Goal: Task Accomplishment & Management: Complete application form

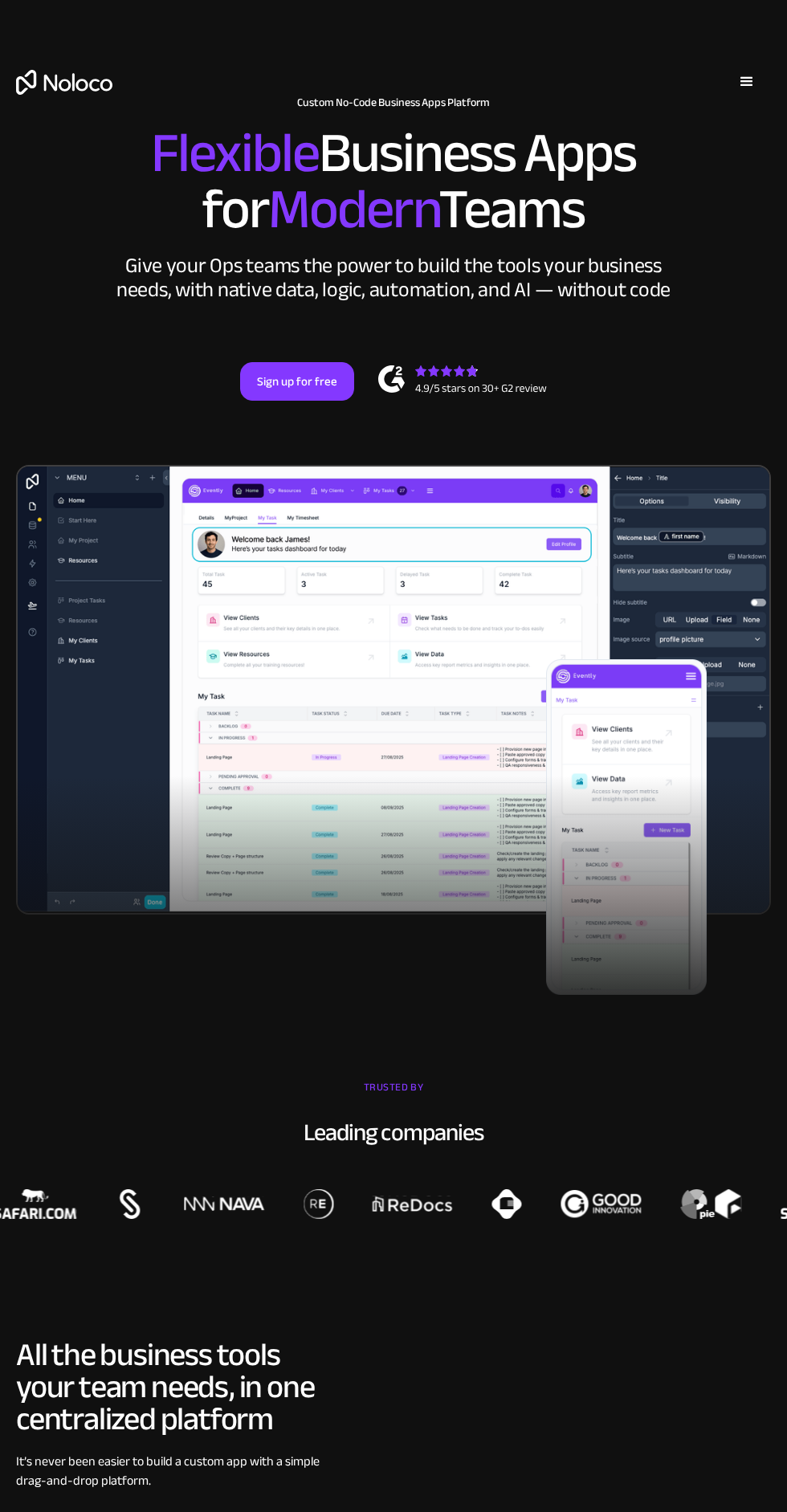
click at [272, 381] on link "Sign up for free" at bounding box center [297, 381] width 114 height 38
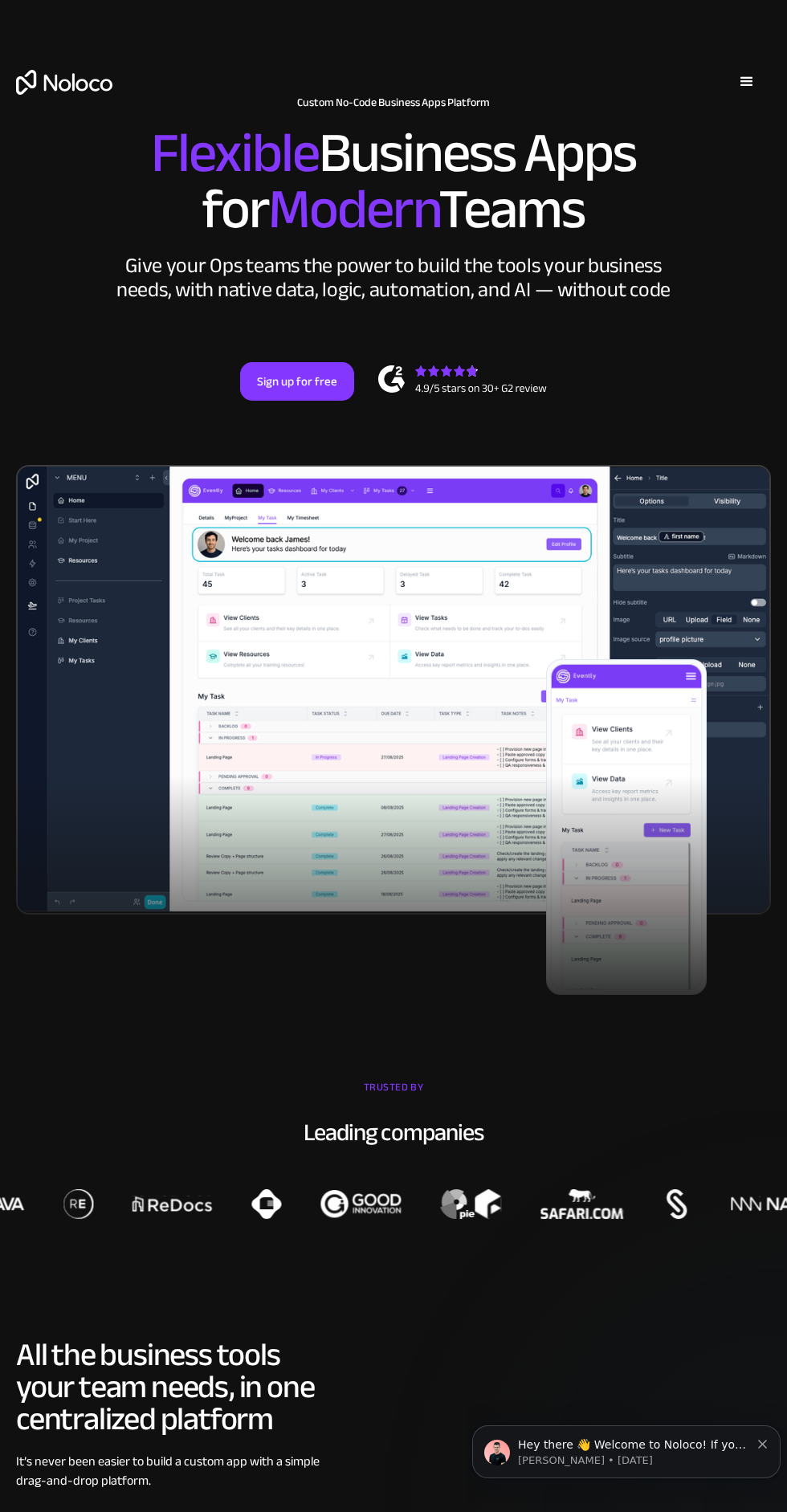
click at [322, 390] on link "Sign up for free" at bounding box center [297, 381] width 114 height 38
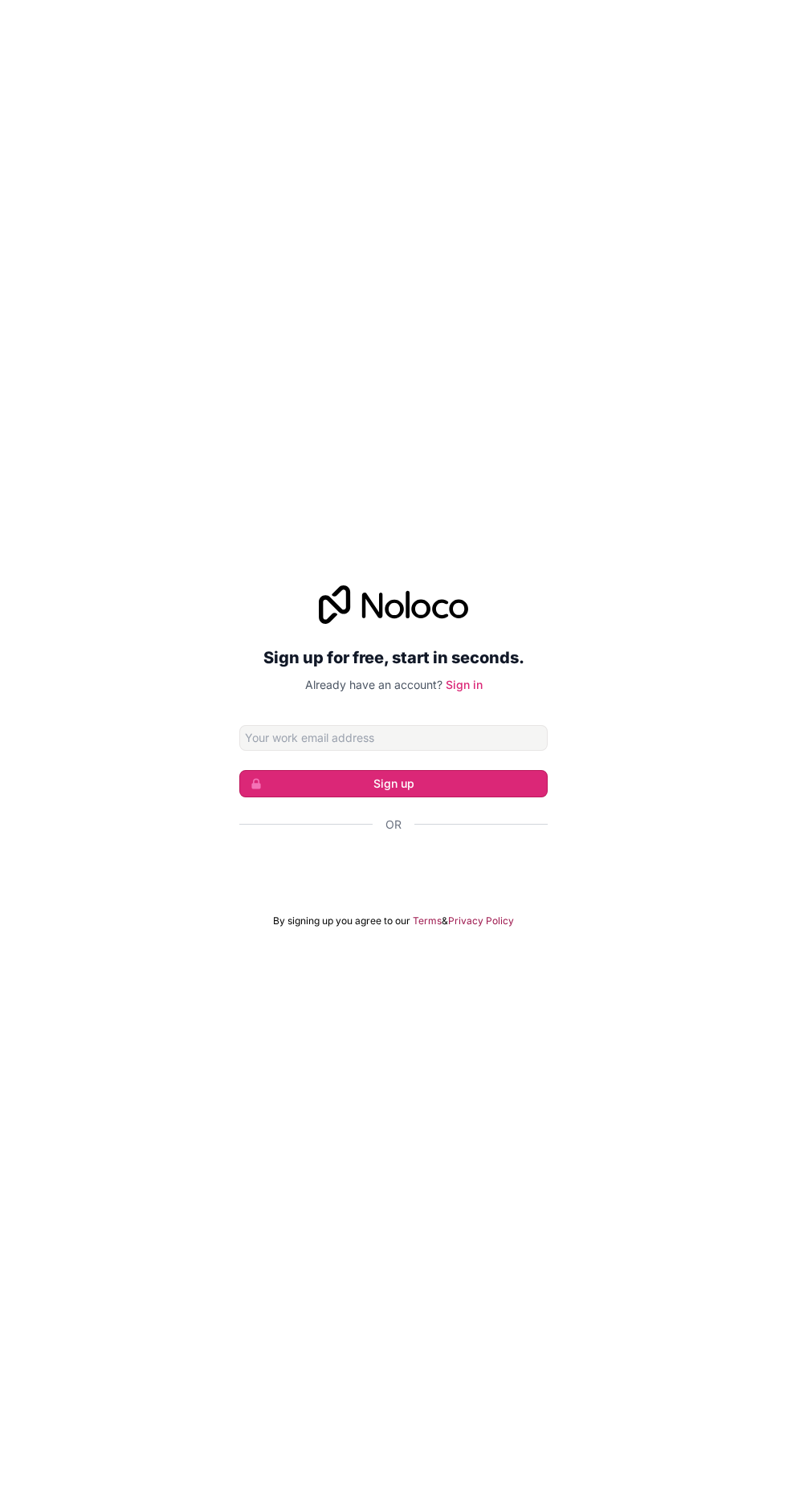
click at [502, 798] on button "Sign up" at bounding box center [394, 783] width 308 height 27
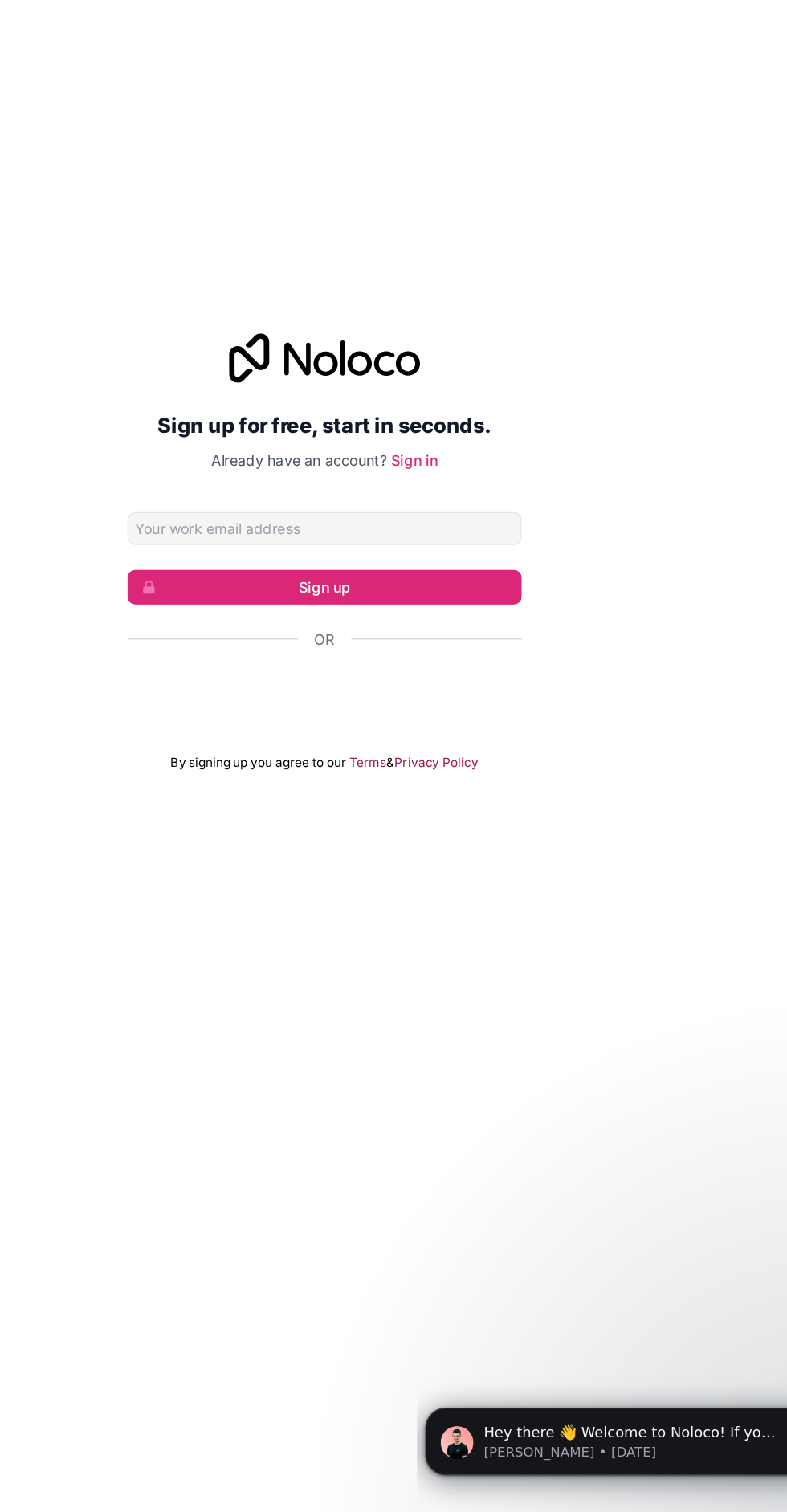
click at [479, 928] on link "Privacy Policy" at bounding box center [481, 921] width 65 height 13
click at [300, 751] on input "Email address" at bounding box center [394, 737] width 308 height 25
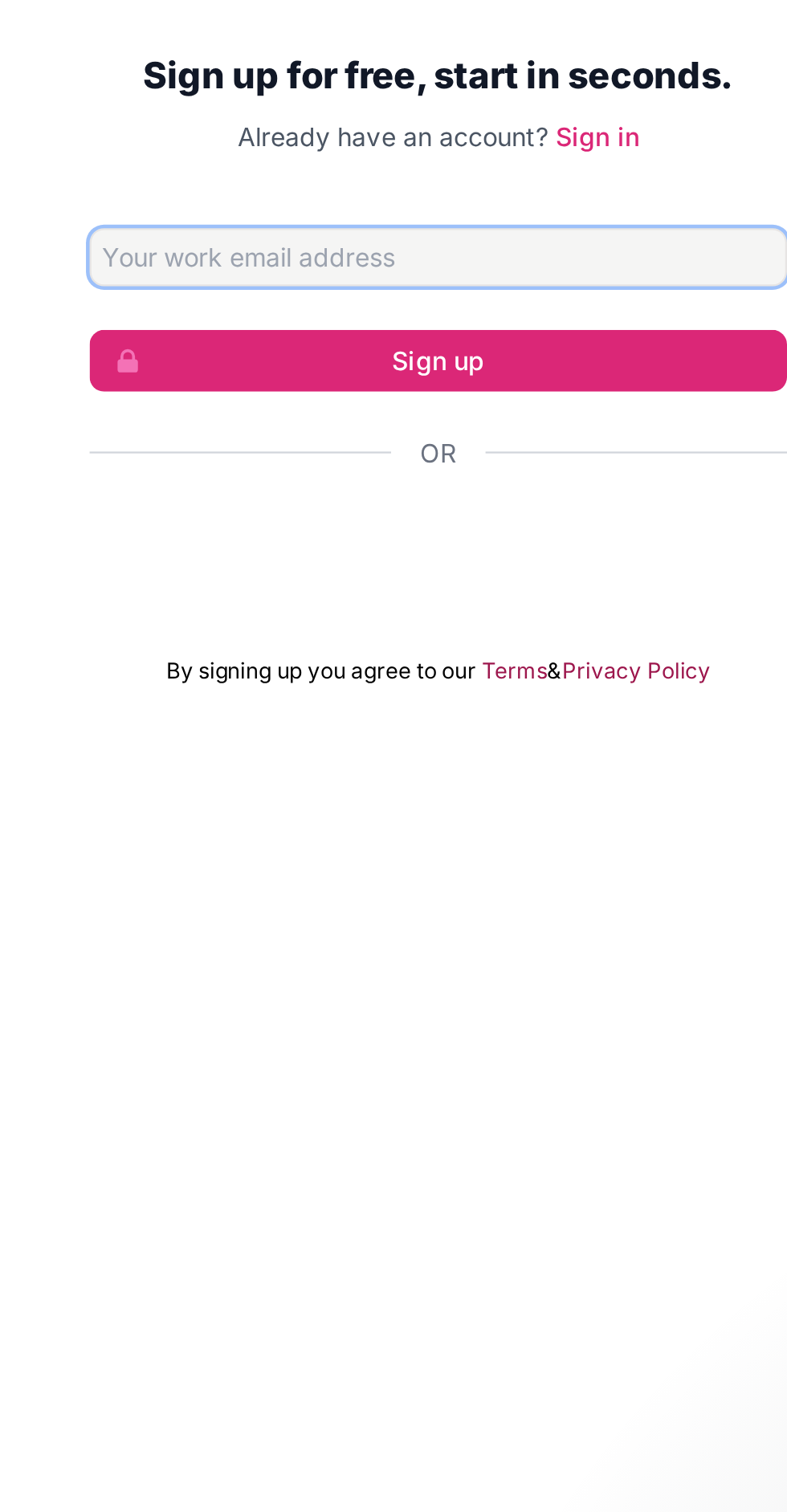
type input "yuvrajbabbar50@gmail.com"
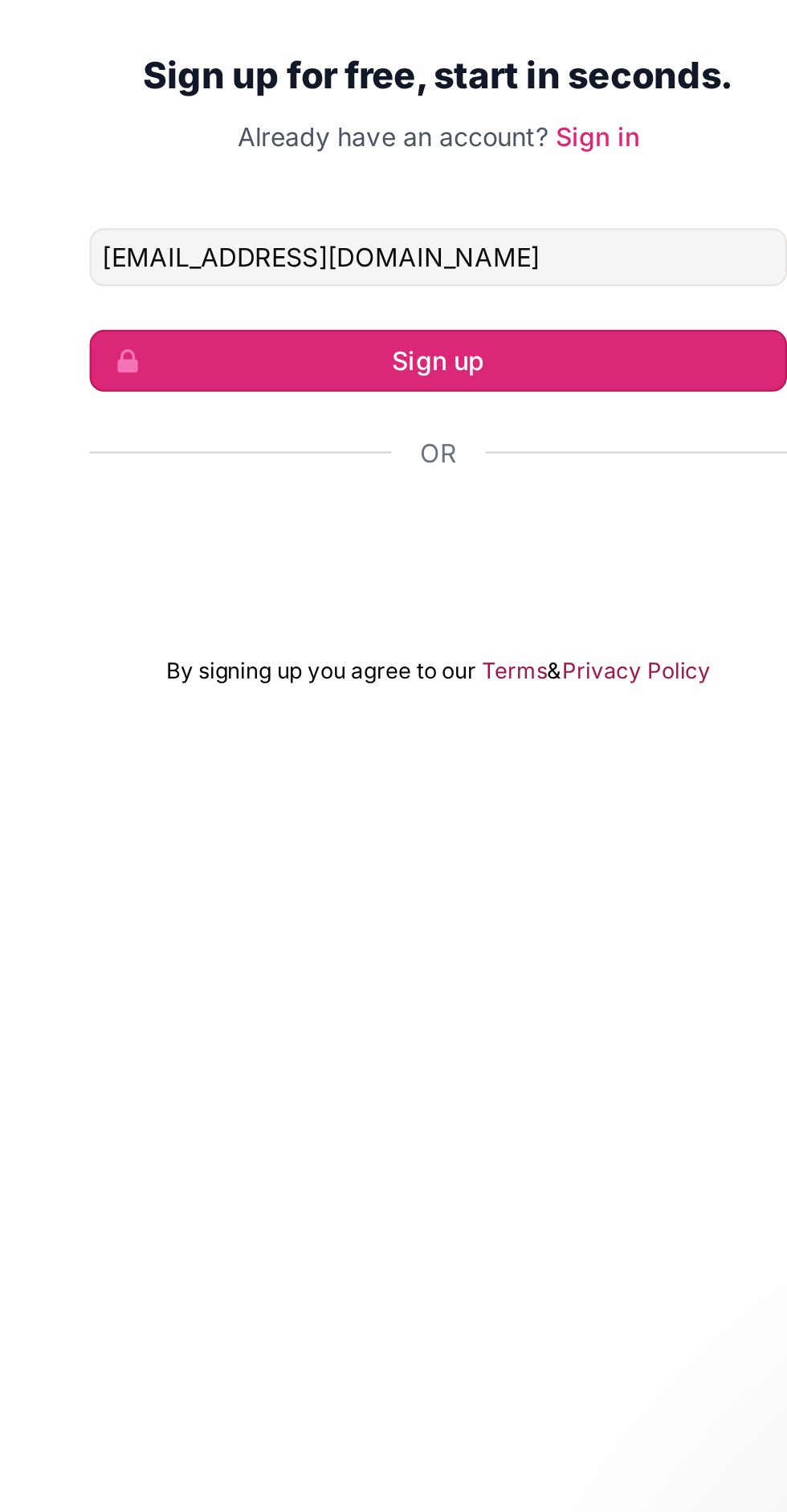
click at [304, 798] on button "Sign up" at bounding box center [394, 783] width 308 height 27
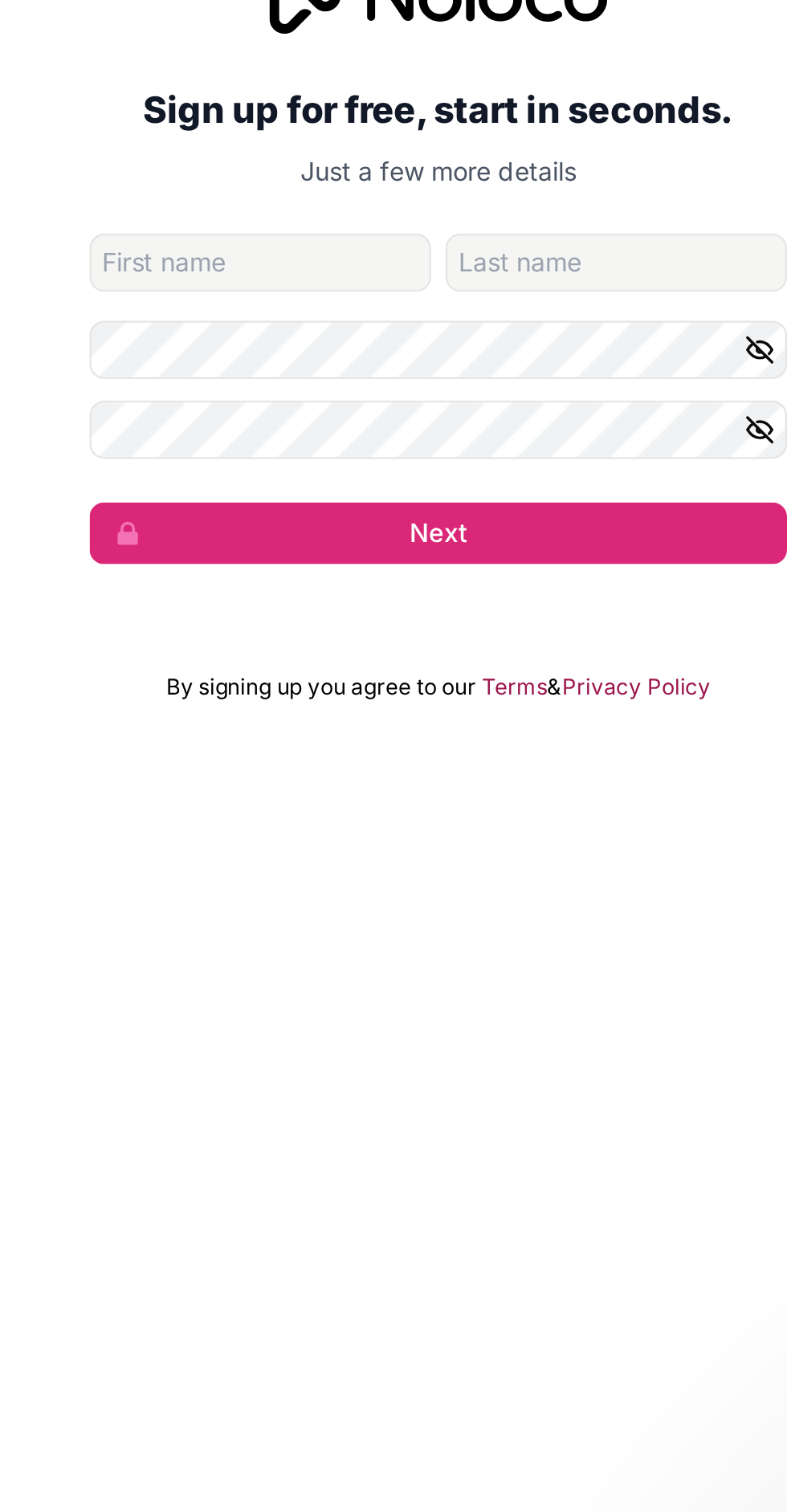
type input "Yuvraj"
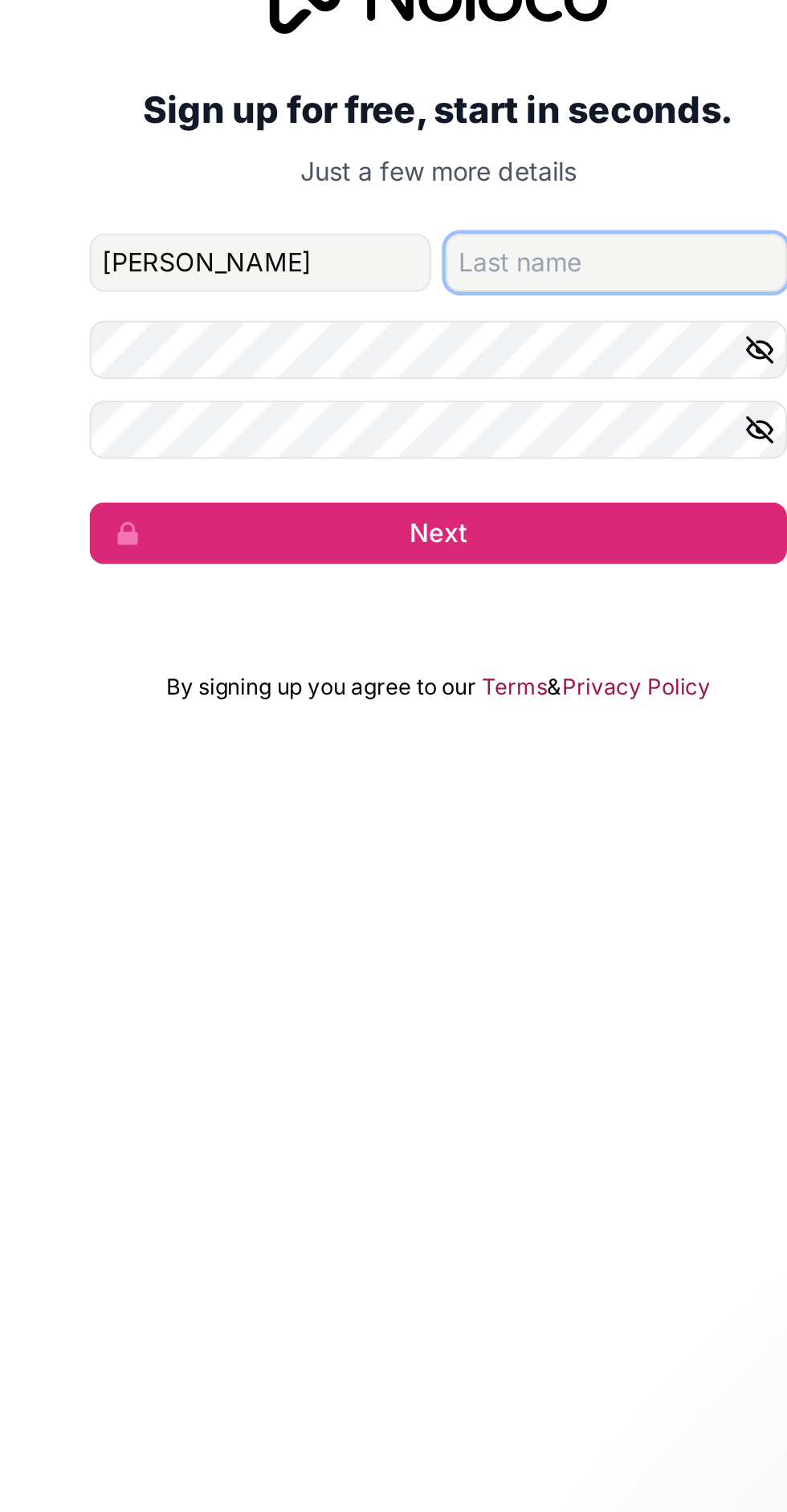
type input "Babbar"
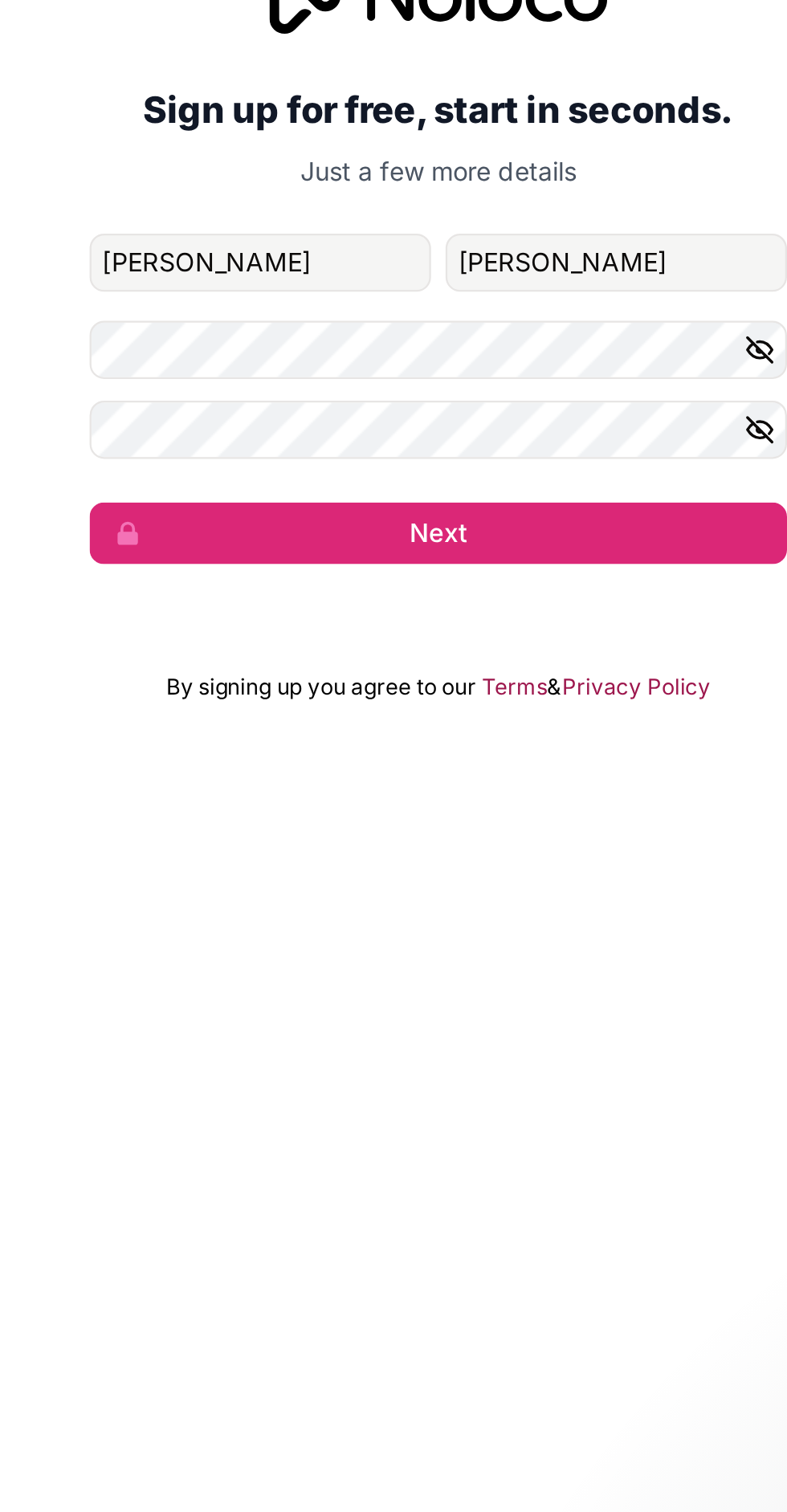
click at [534, 786] on icon "button" at bounding box center [536, 779] width 15 height 15
click at [535, 827] on button "button" at bounding box center [538, 814] width 20 height 25
click at [493, 874] on button "Next" at bounding box center [394, 860] width 308 height 27
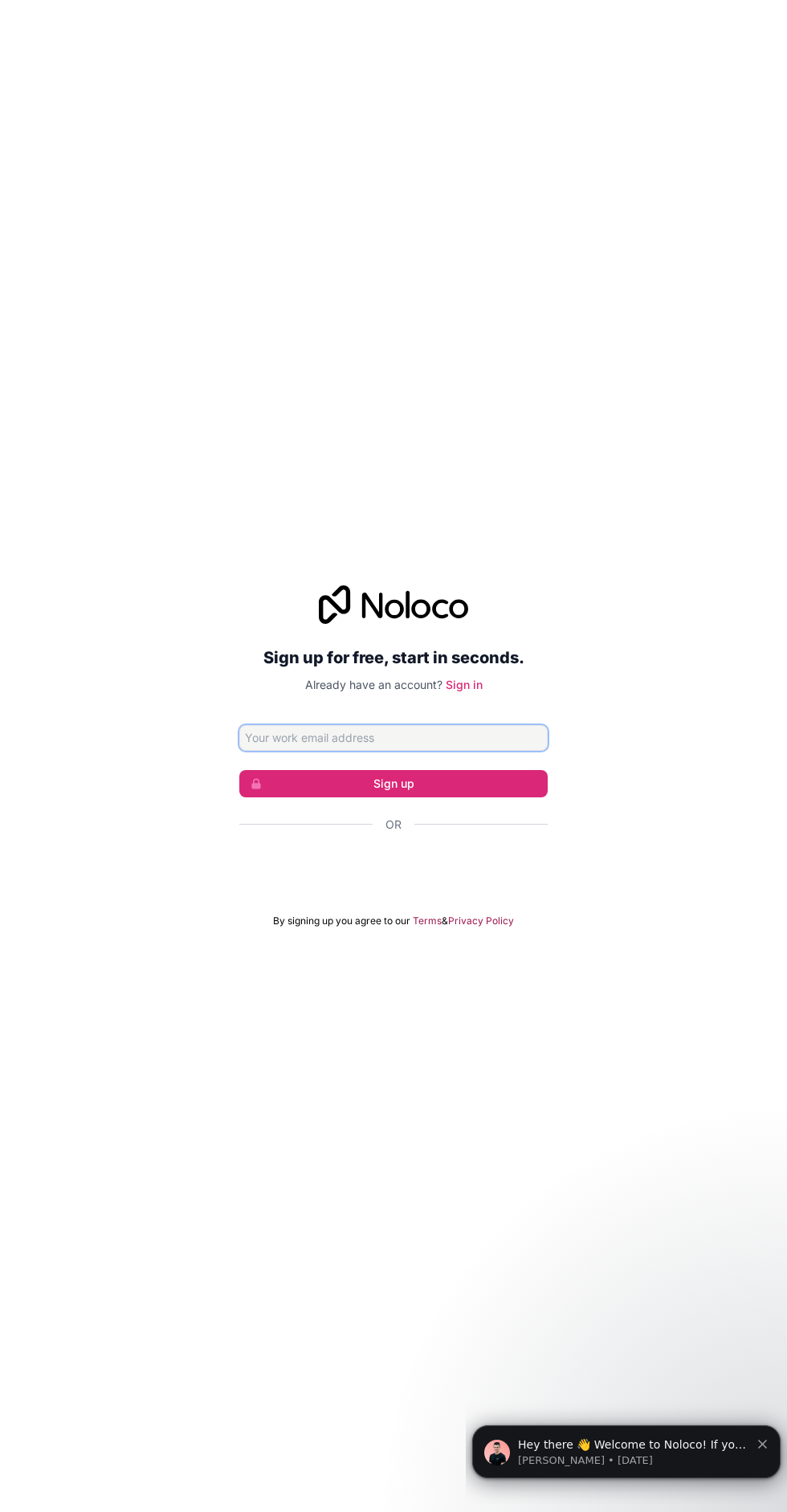
click at [443, 751] on input "Email address" at bounding box center [394, 737] width 308 height 25
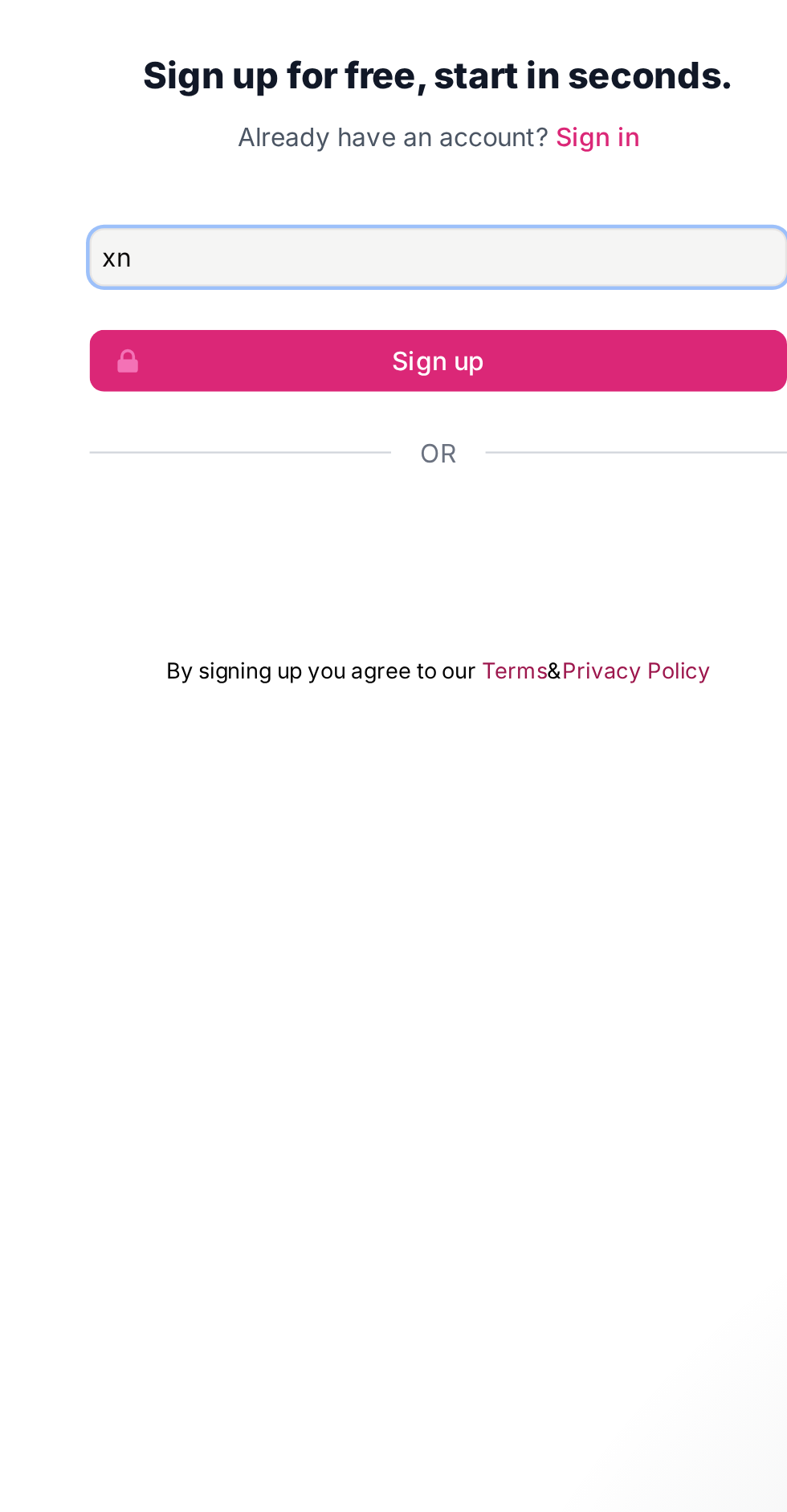
type input "x"
paste input "xnmonku0nrh7@pusmail.com"
type input "xnmonku0nrh7@pusmail.com"
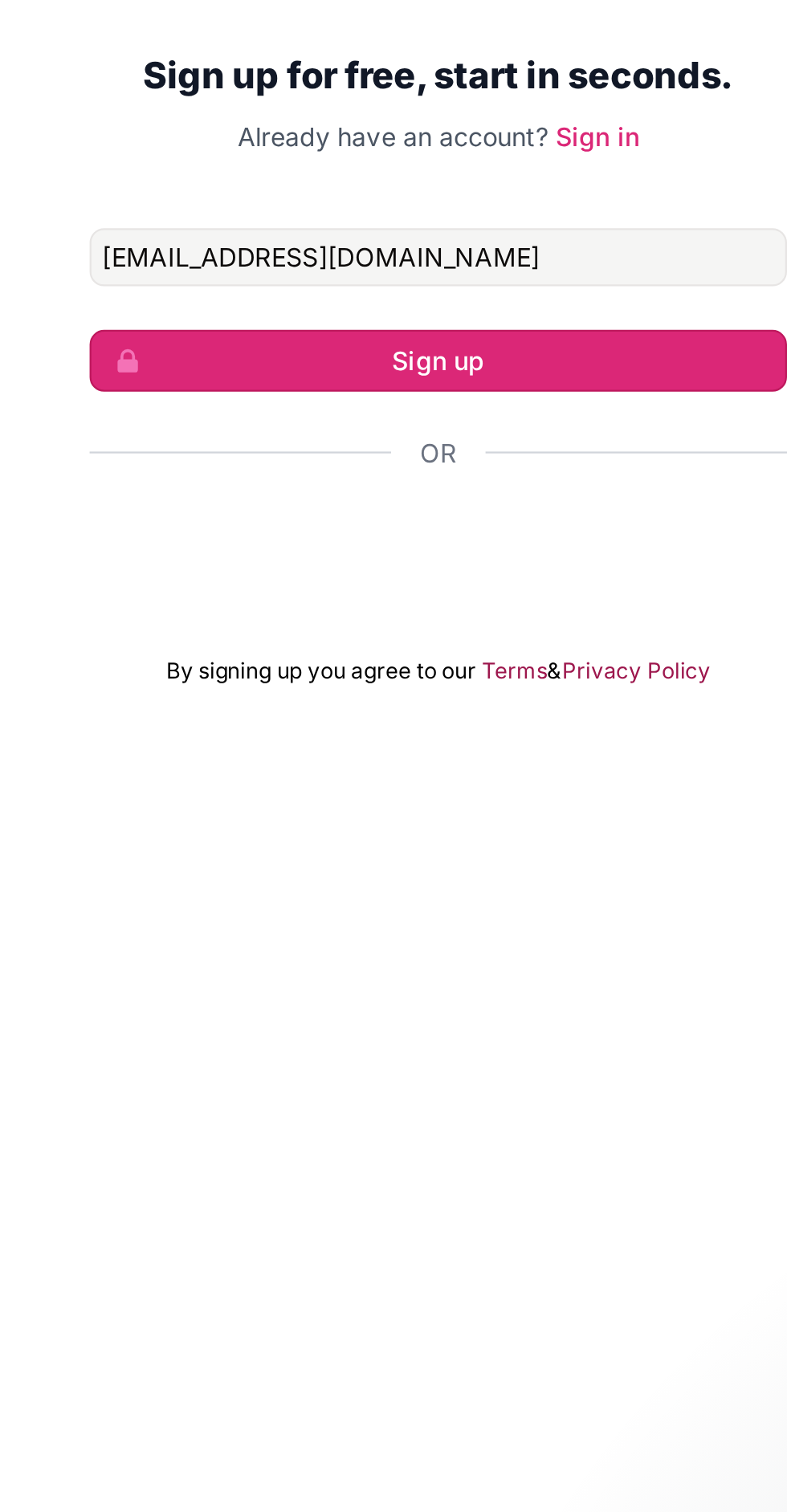
click at [482, 798] on button "Sign up" at bounding box center [394, 783] width 308 height 27
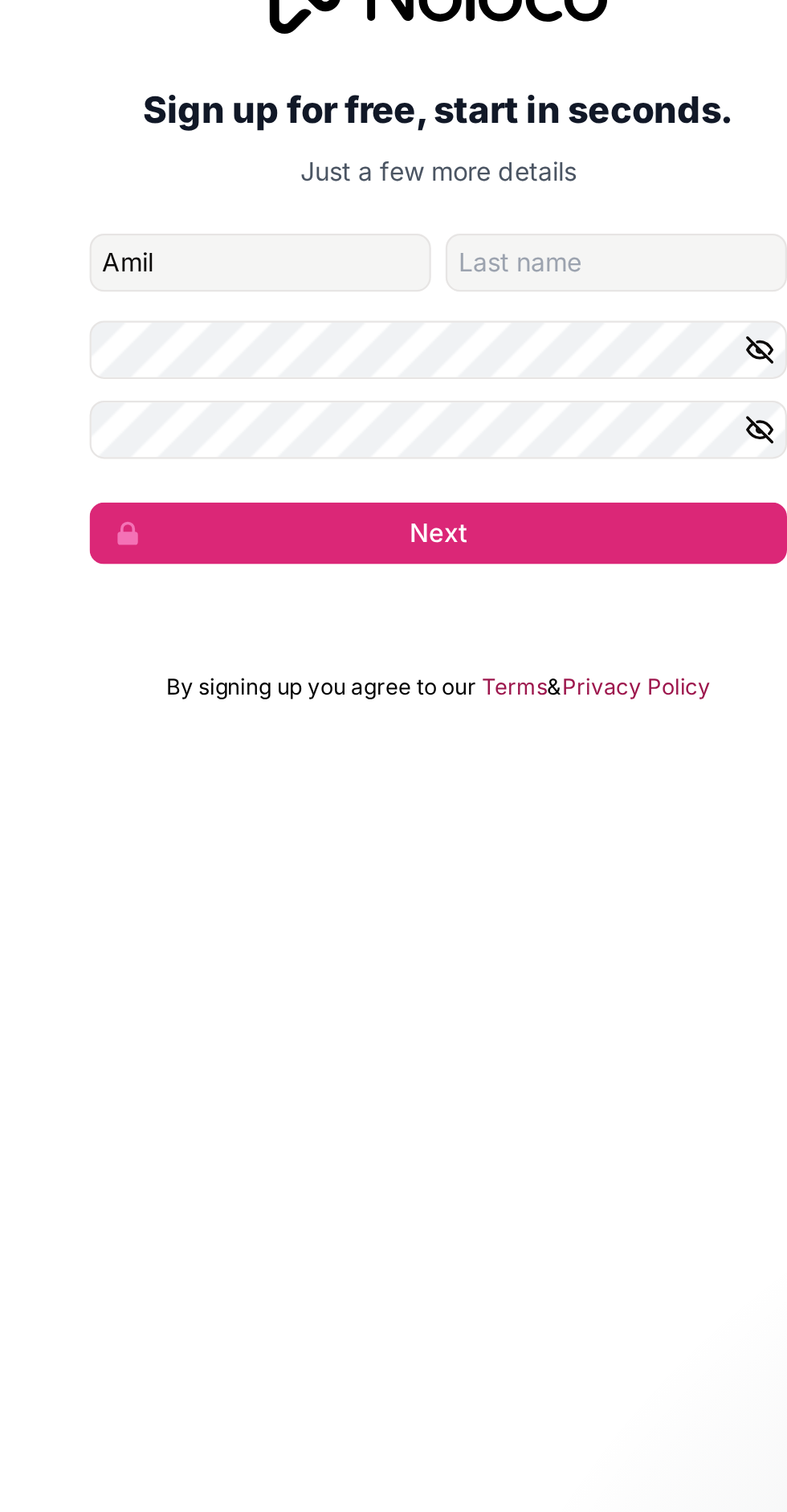
type input "Amil"
click at [507, 754] on input "family-name" at bounding box center [472, 740] width 151 height 25
type input "Hors"
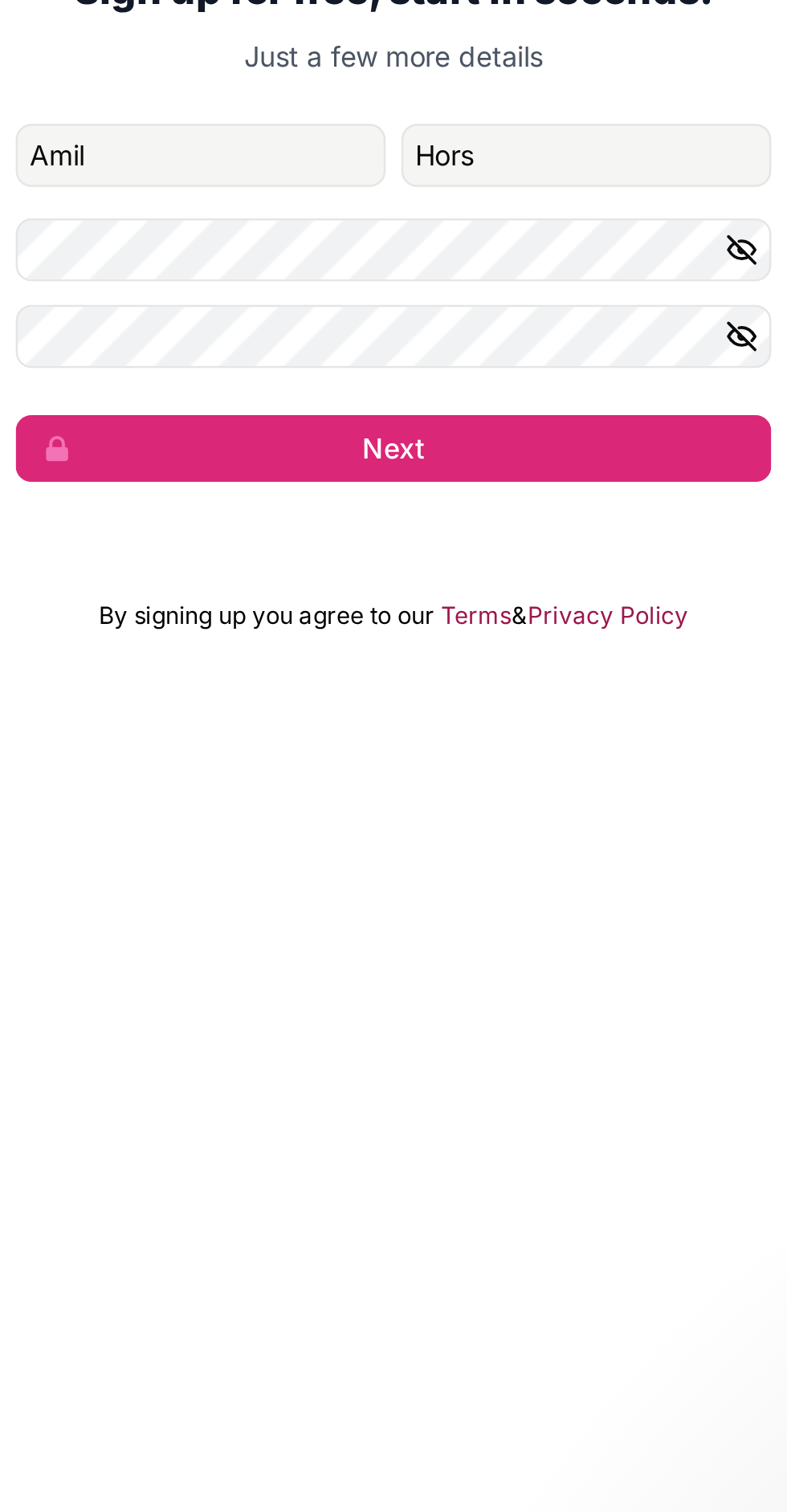
click at [535, 820] on icon "button" at bounding box center [536, 814] width 11 height 11
click at [546, 792] on button "button" at bounding box center [538, 778] width 20 height 25
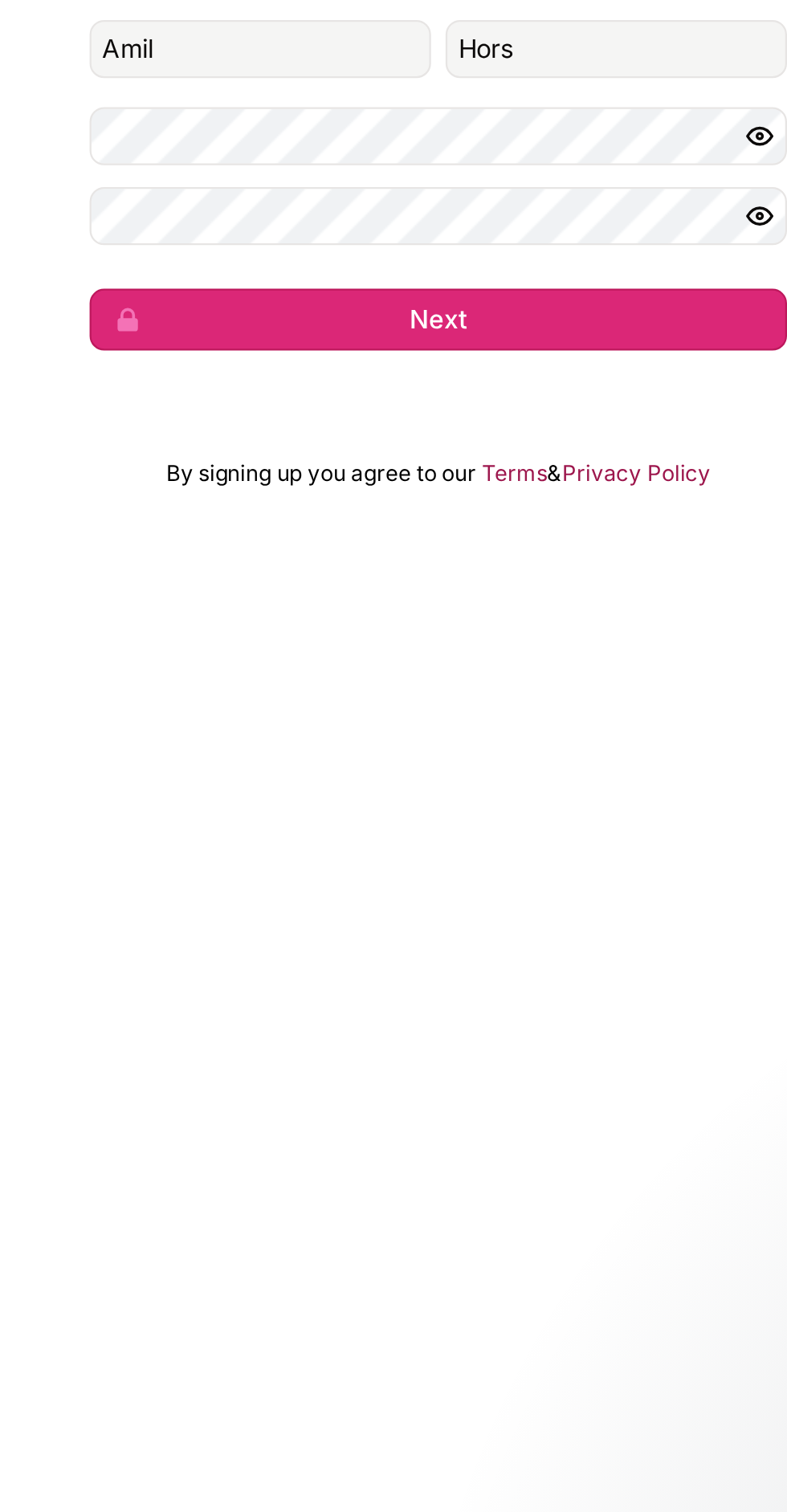
click at [461, 874] on button "Next" at bounding box center [394, 860] width 308 height 27
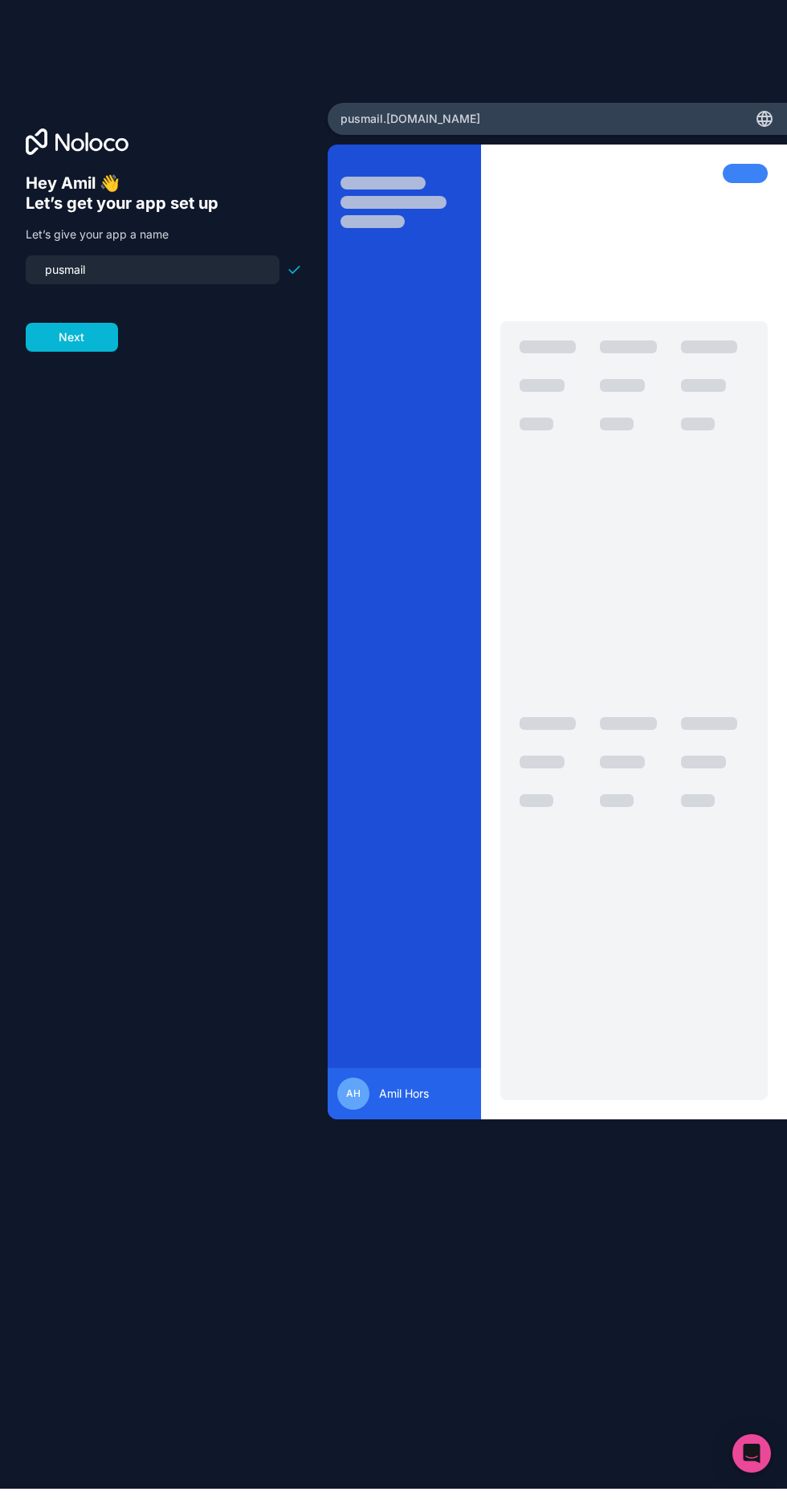
click at [100, 375] on button "Next" at bounding box center [71, 360] width 92 height 29
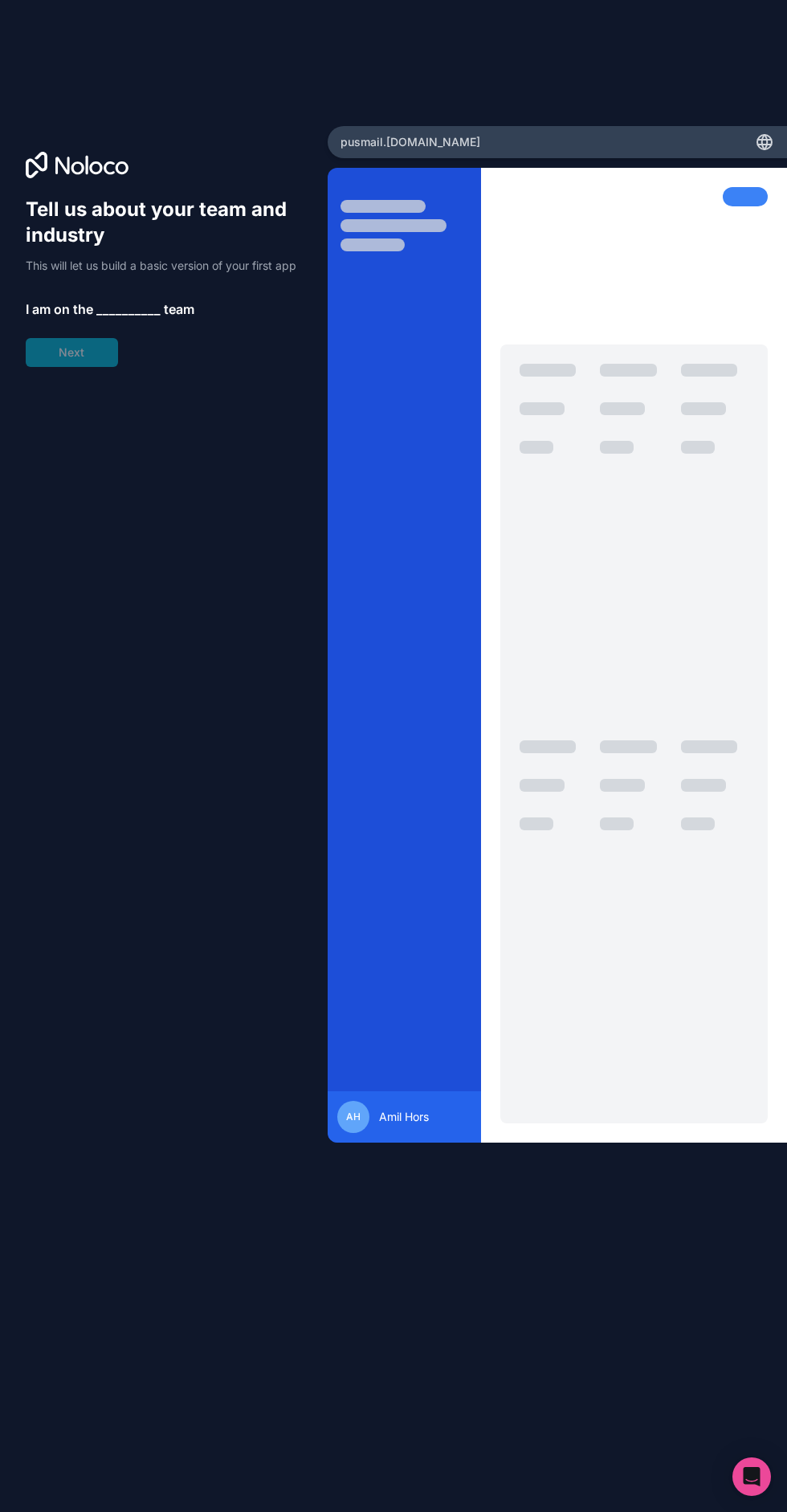
click at [142, 319] on span "__________" at bounding box center [128, 309] width 65 height 20
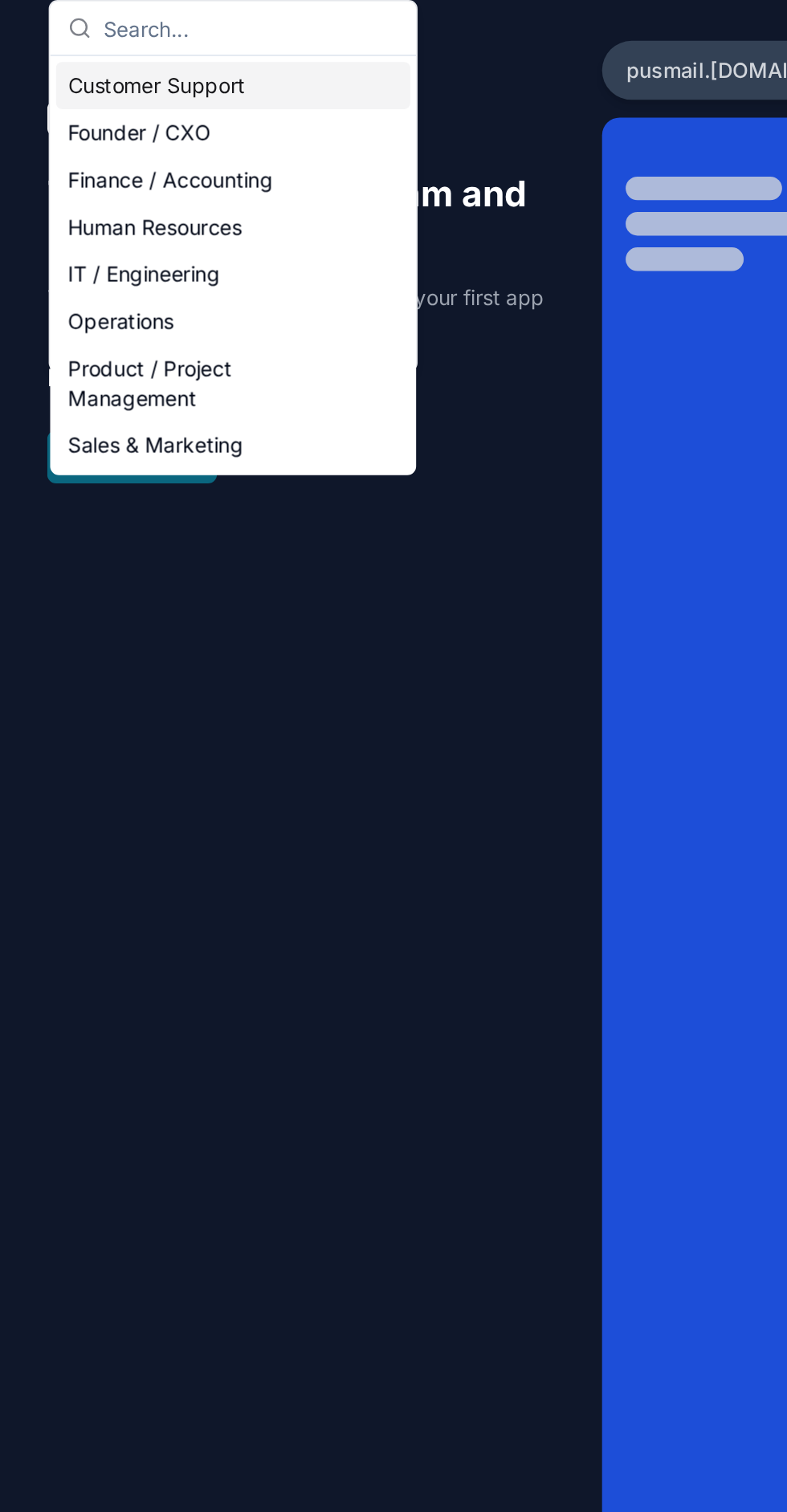
click at [278, 312] on p "I am on the __________ team" at bounding box center [164, 309] width 277 height 20
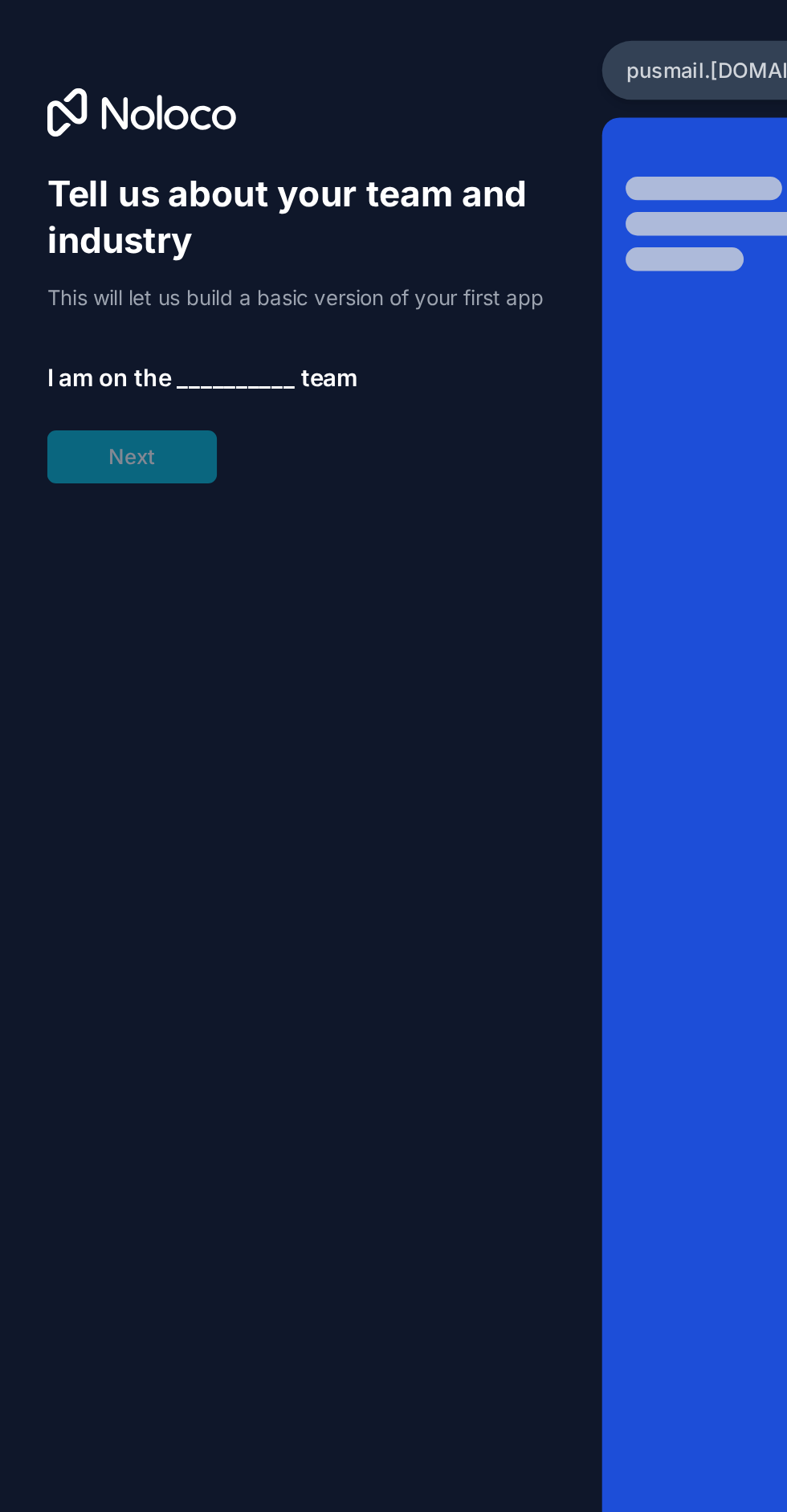
click at [139, 318] on span "__________" at bounding box center [128, 309] width 65 height 20
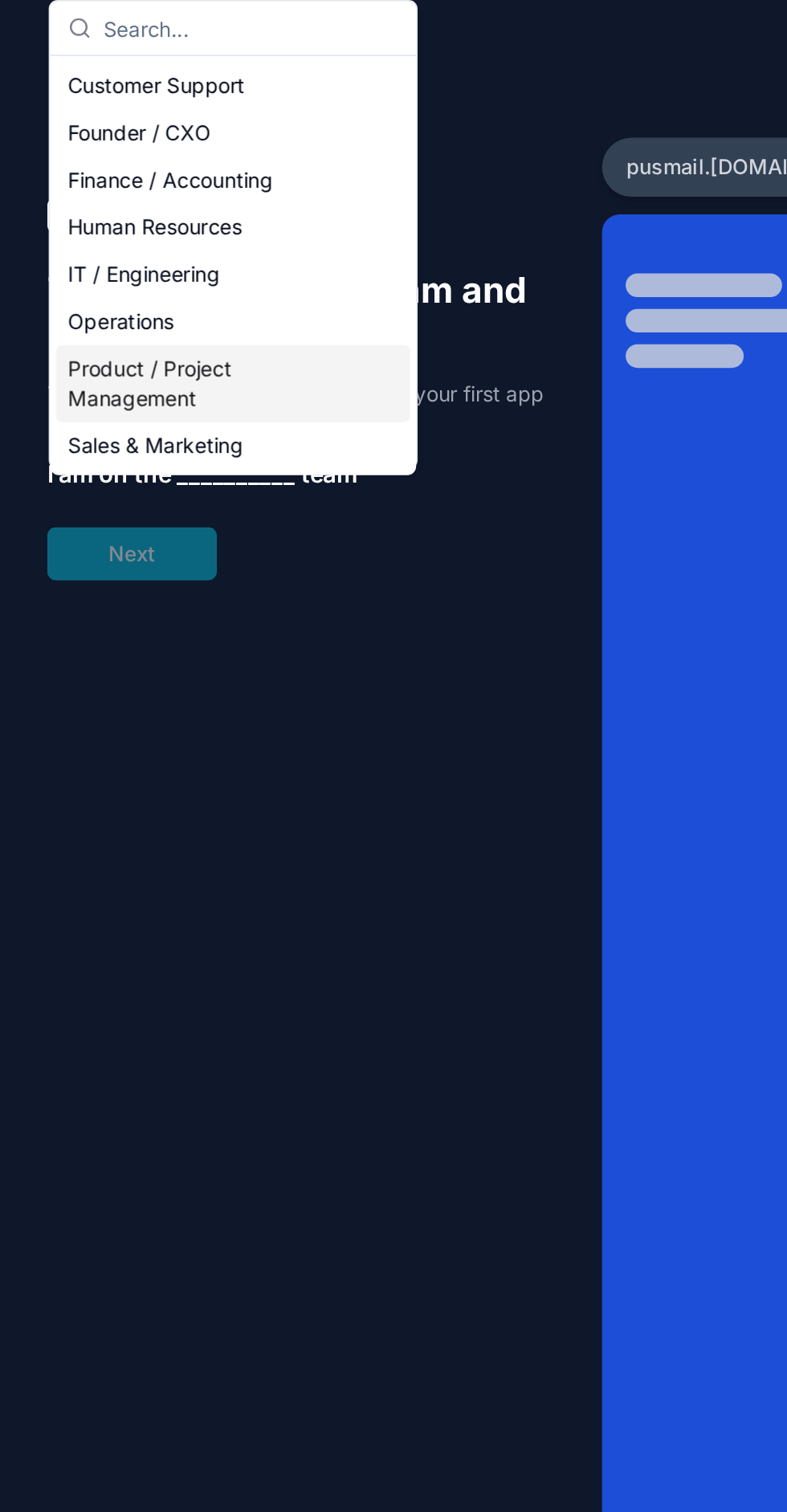
click at [191, 93] on div "Customer Support" at bounding box center [127, 97] width 193 height 25
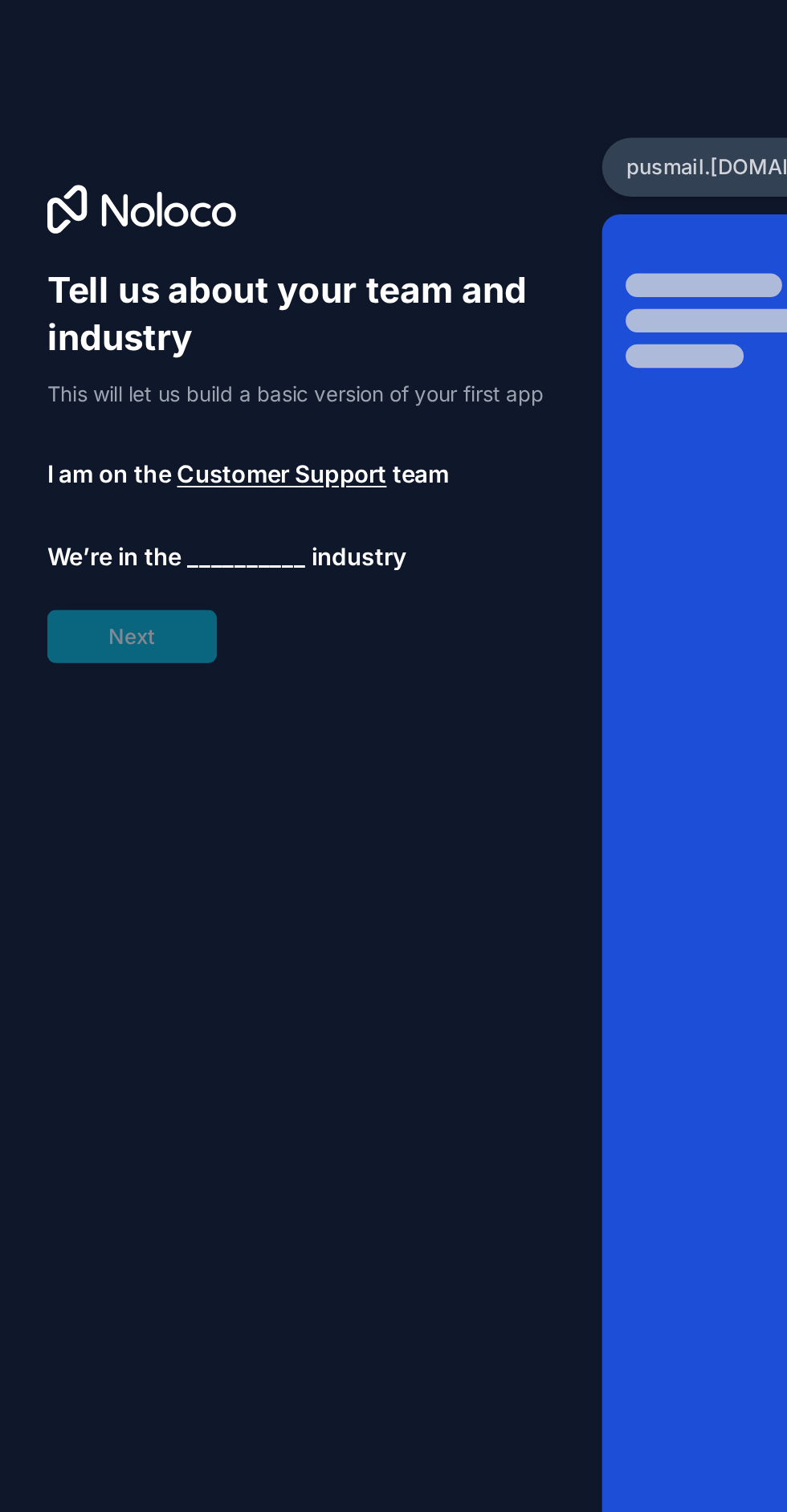
click at [142, 364] on span "__________" at bounding box center [134, 354] width 65 height 20
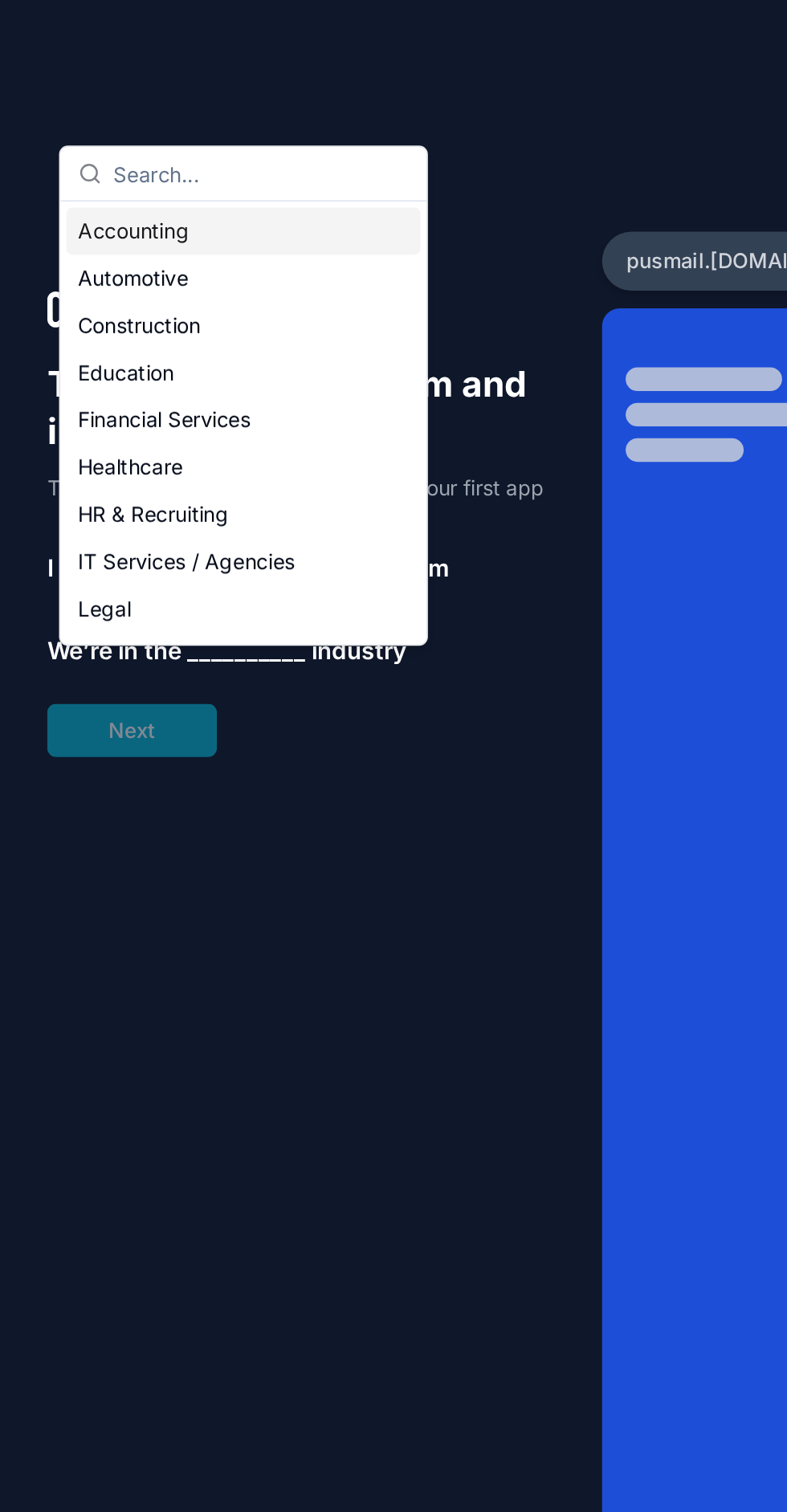
click at [152, 201] on div "Education" at bounding box center [133, 203] width 193 height 25
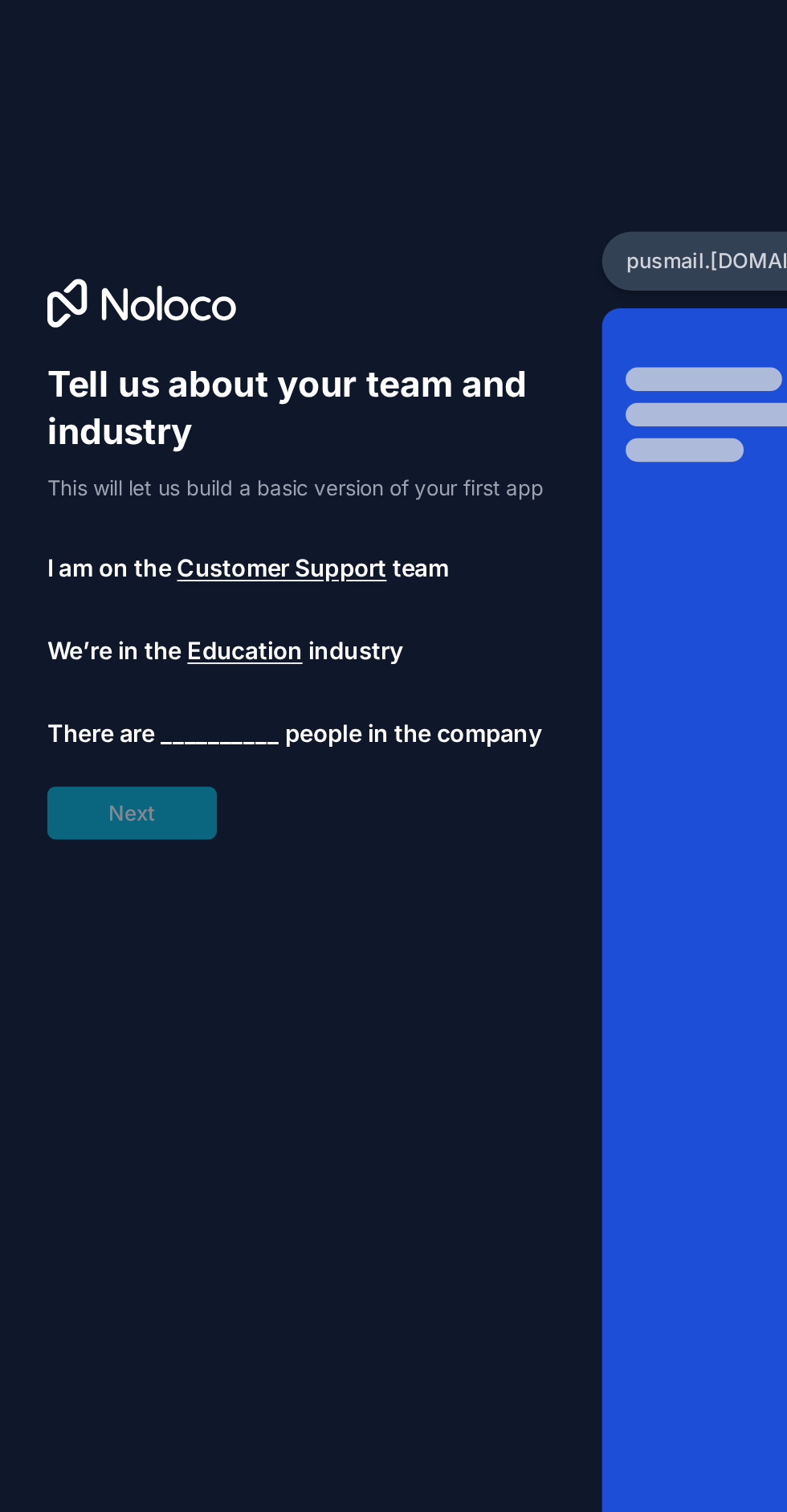
click at [131, 409] on span "__________" at bounding box center [119, 399] width 65 height 20
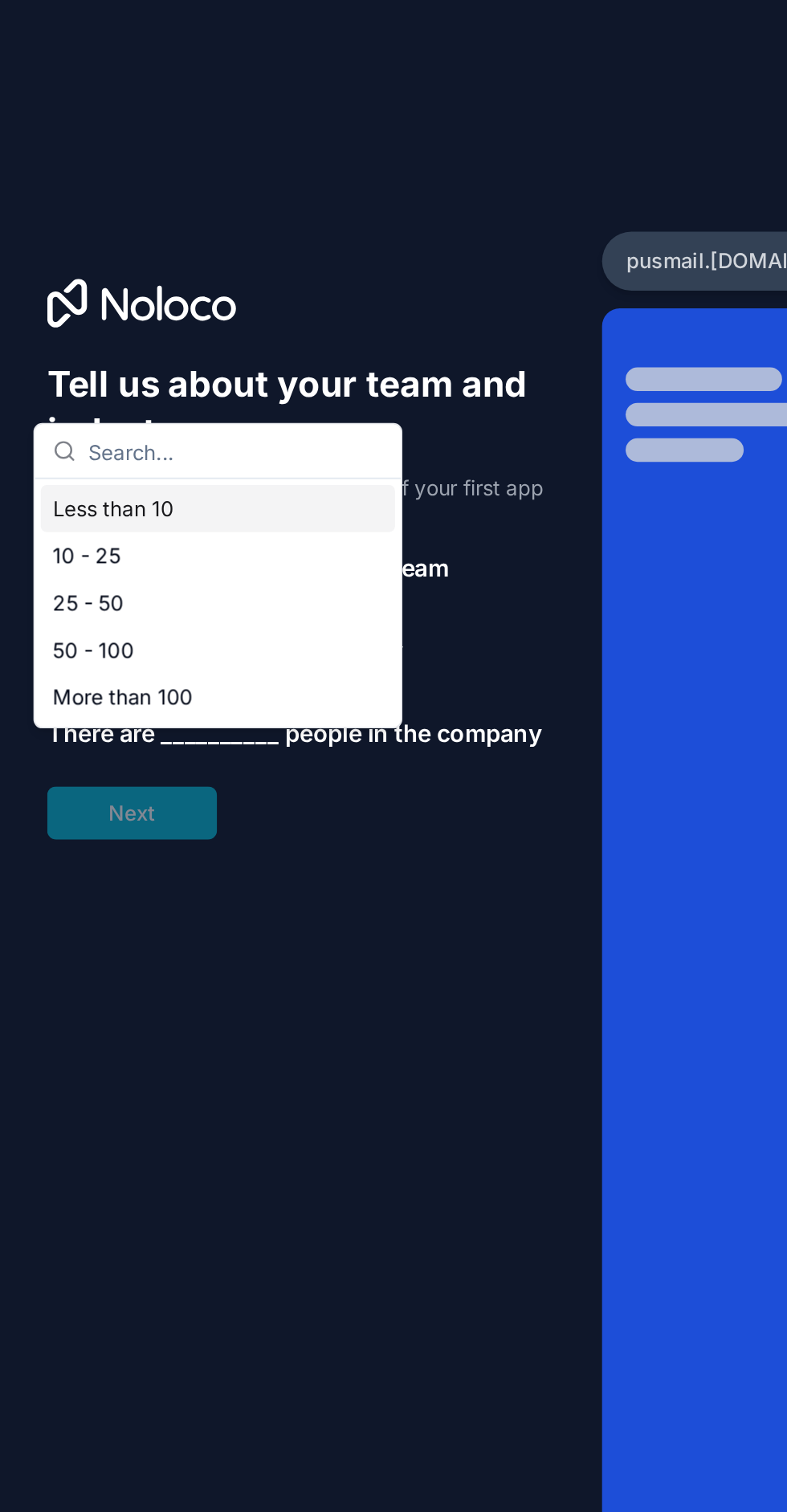
click at [155, 269] on div "Less than 10" at bounding box center [119, 277] width 193 height 25
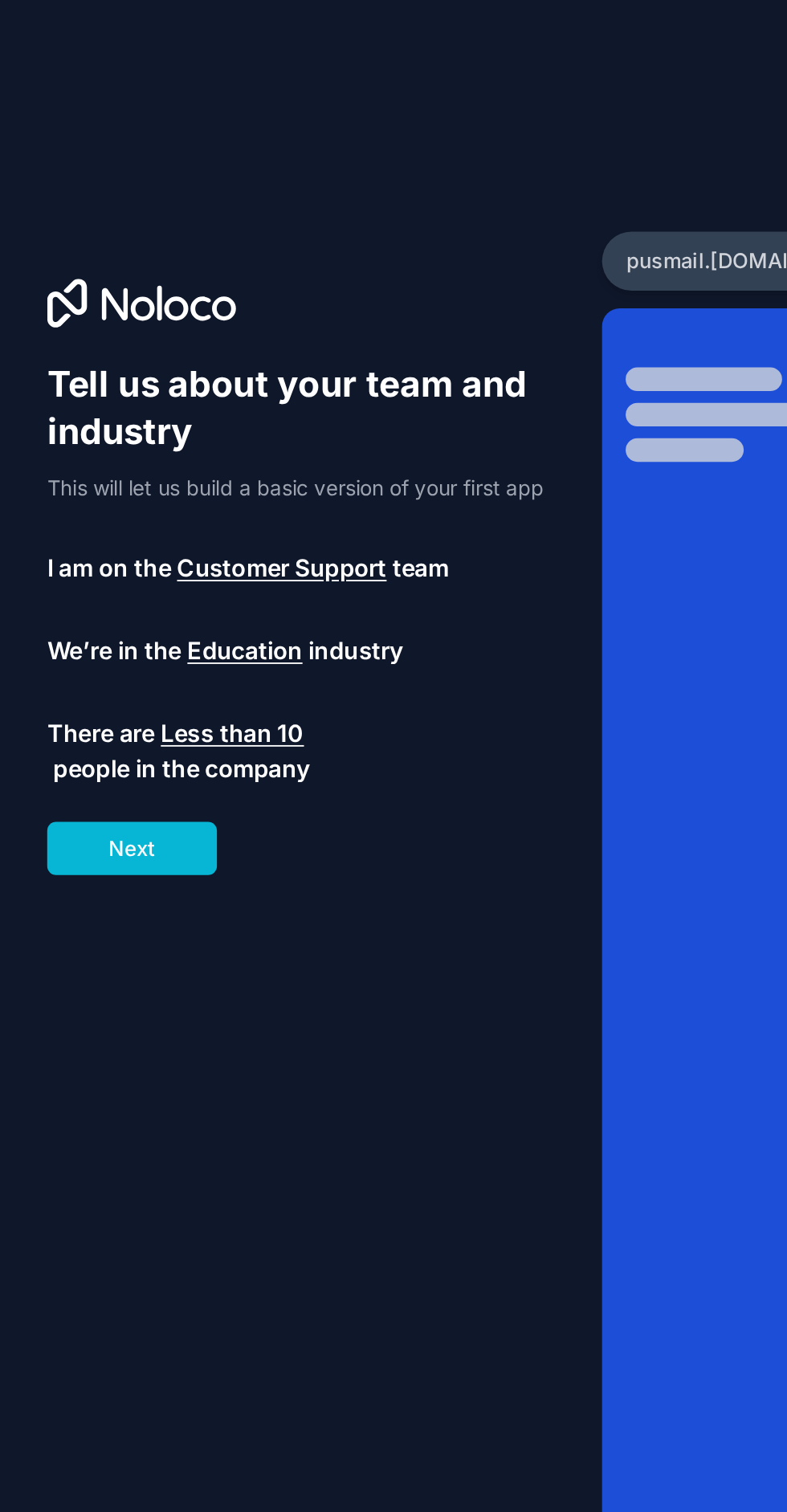
click at [101, 469] on button "Next" at bounding box center [71, 461] width 92 height 29
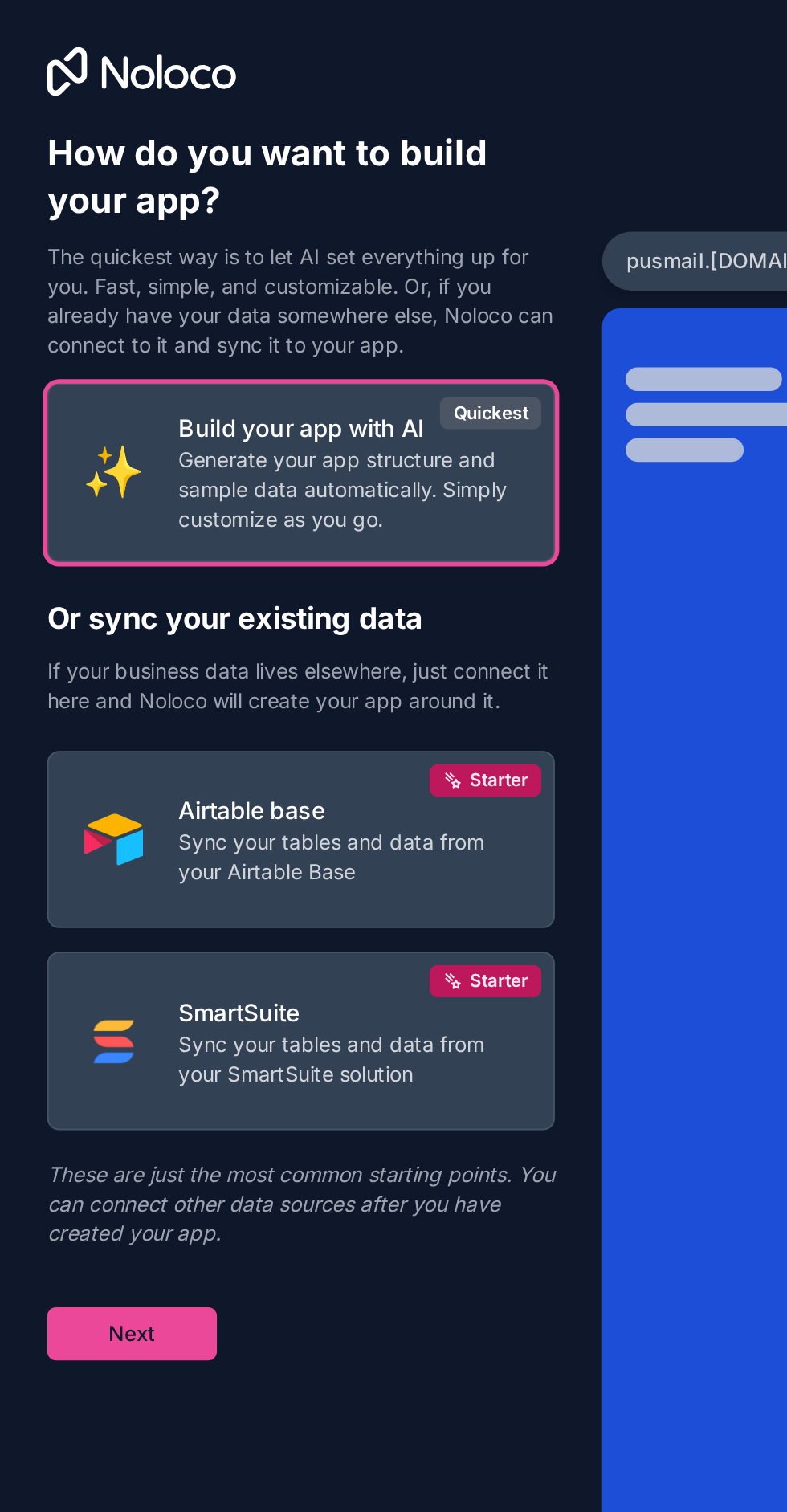
click at [263, 467] on p "Sync your tables and data from your Airtable Base" at bounding box center [190, 466] width 185 height 32
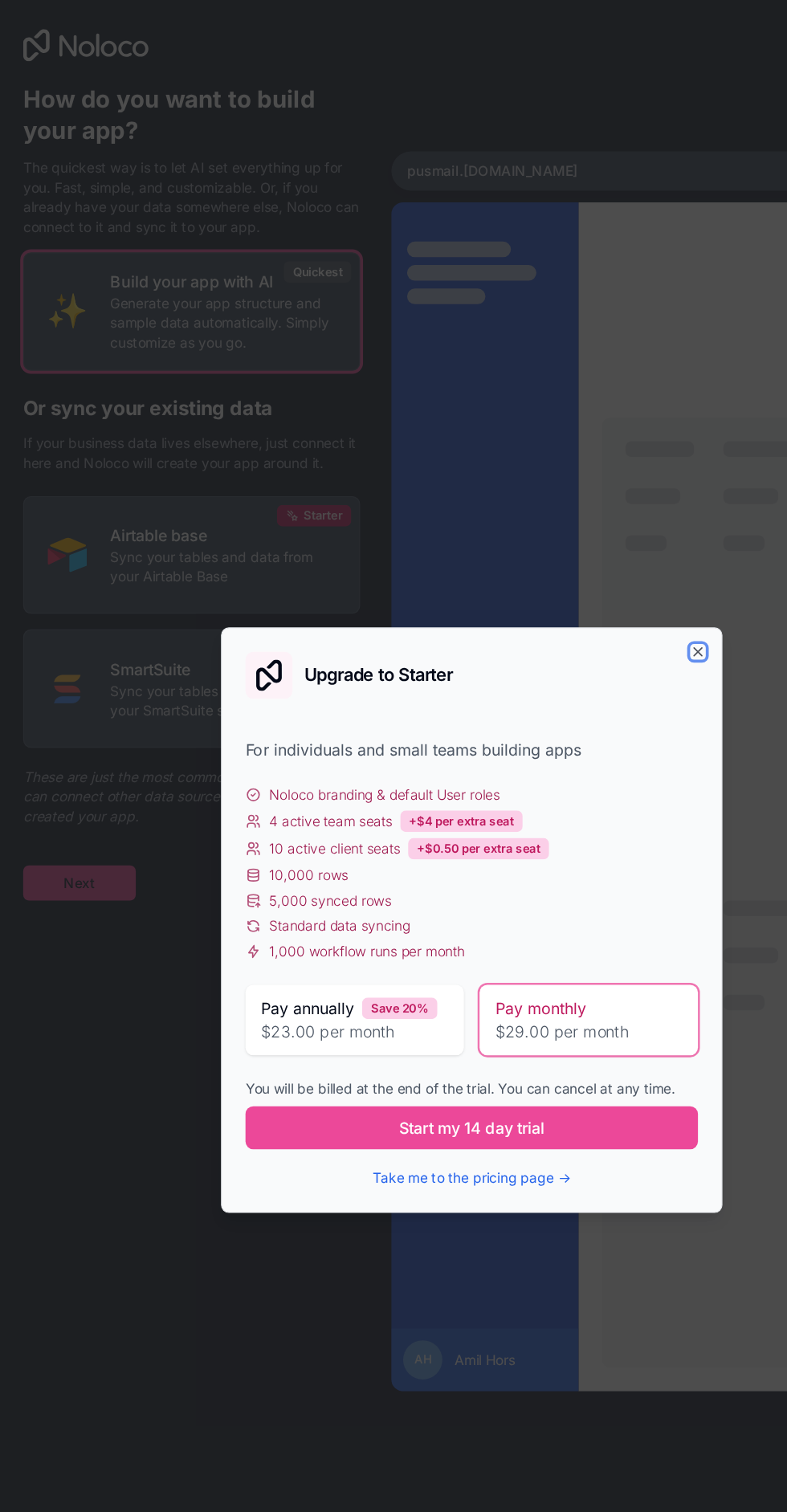
click at [578, 537] on icon "button" at bounding box center [579, 537] width 13 height 13
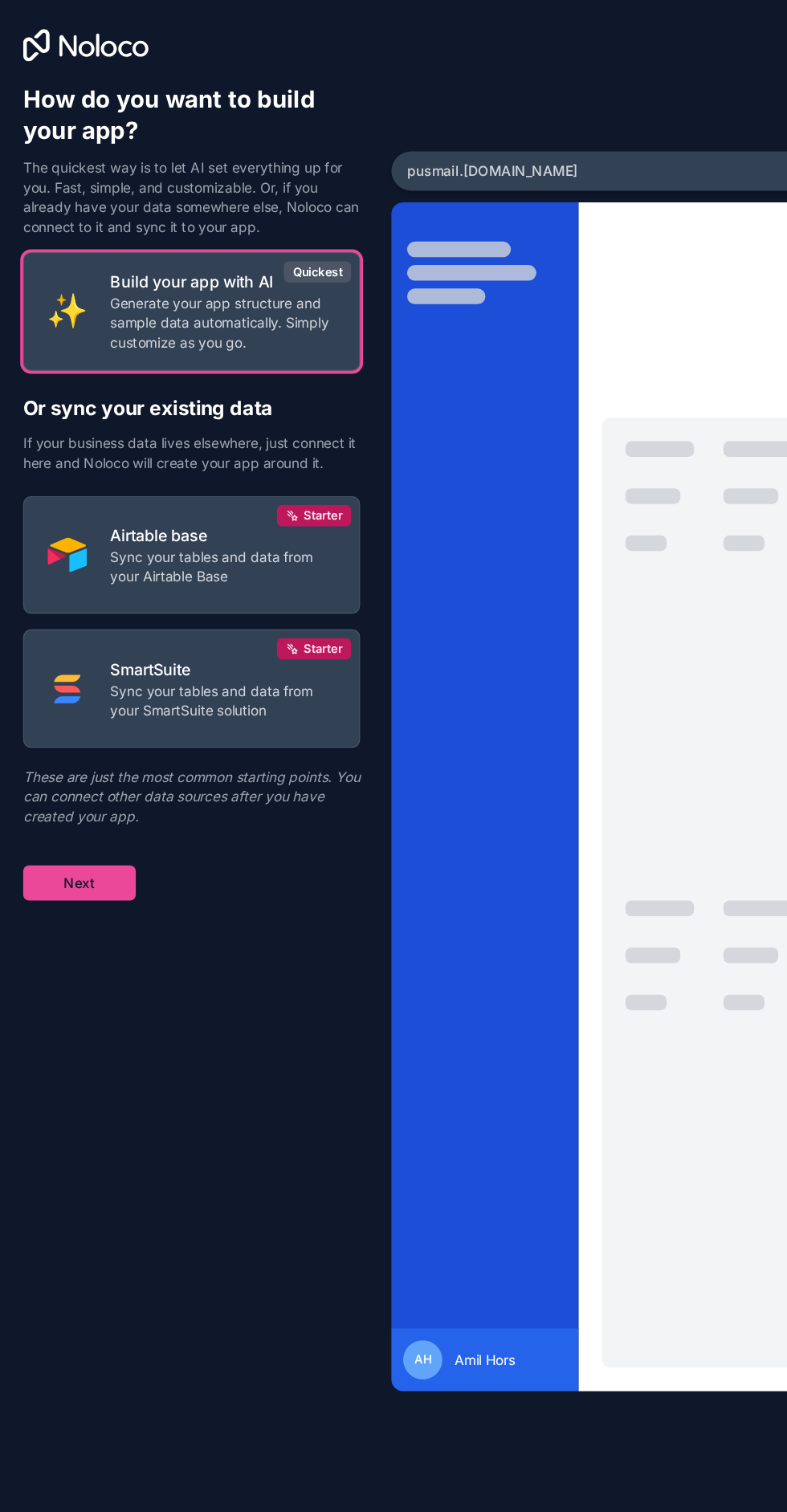
click at [206, 230] on p "Build your app with AI" at bounding box center [190, 233] width 185 height 20
click at [85, 731] on button "Next" at bounding box center [71, 726] width 92 height 29
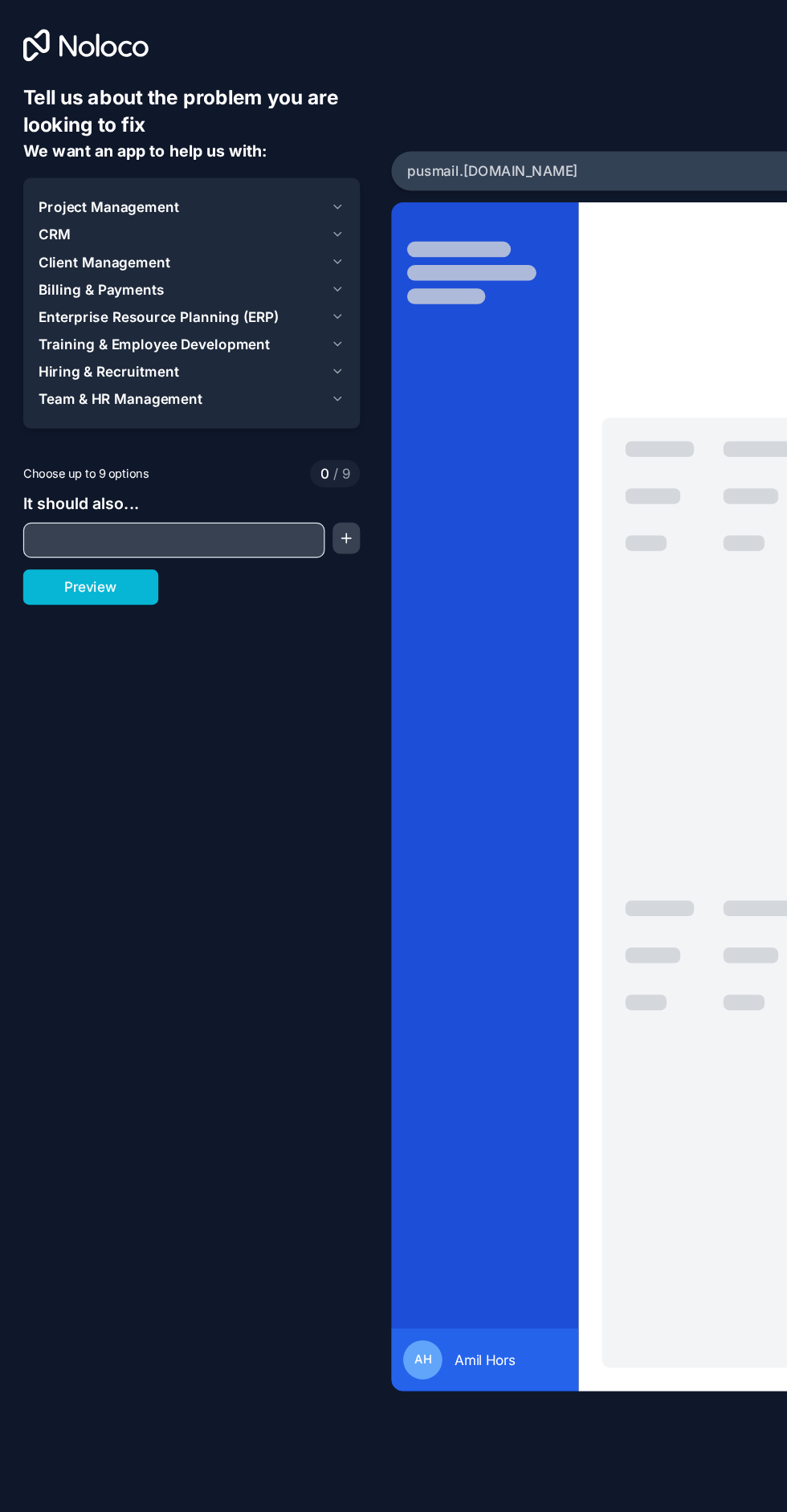
click at [218, 448] on input "text" at bounding box center [149, 444] width 240 height 22
click at [297, 443] on button "button" at bounding box center [291, 443] width 23 height 25
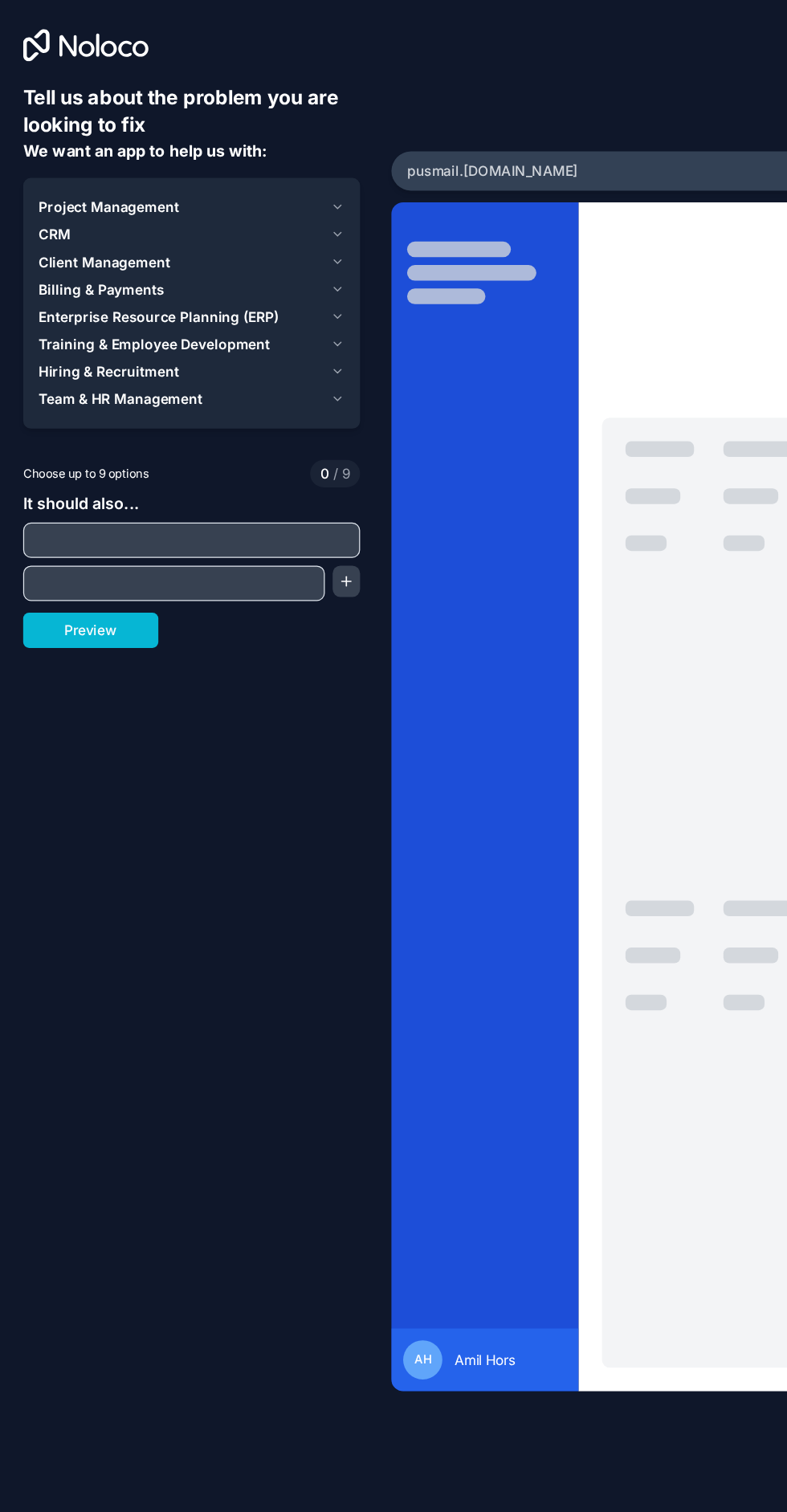
click at [287, 445] on input "text" at bounding box center [164, 444] width 268 height 22
click at [283, 172] on icon "button" at bounding box center [284, 172] width 12 height 13
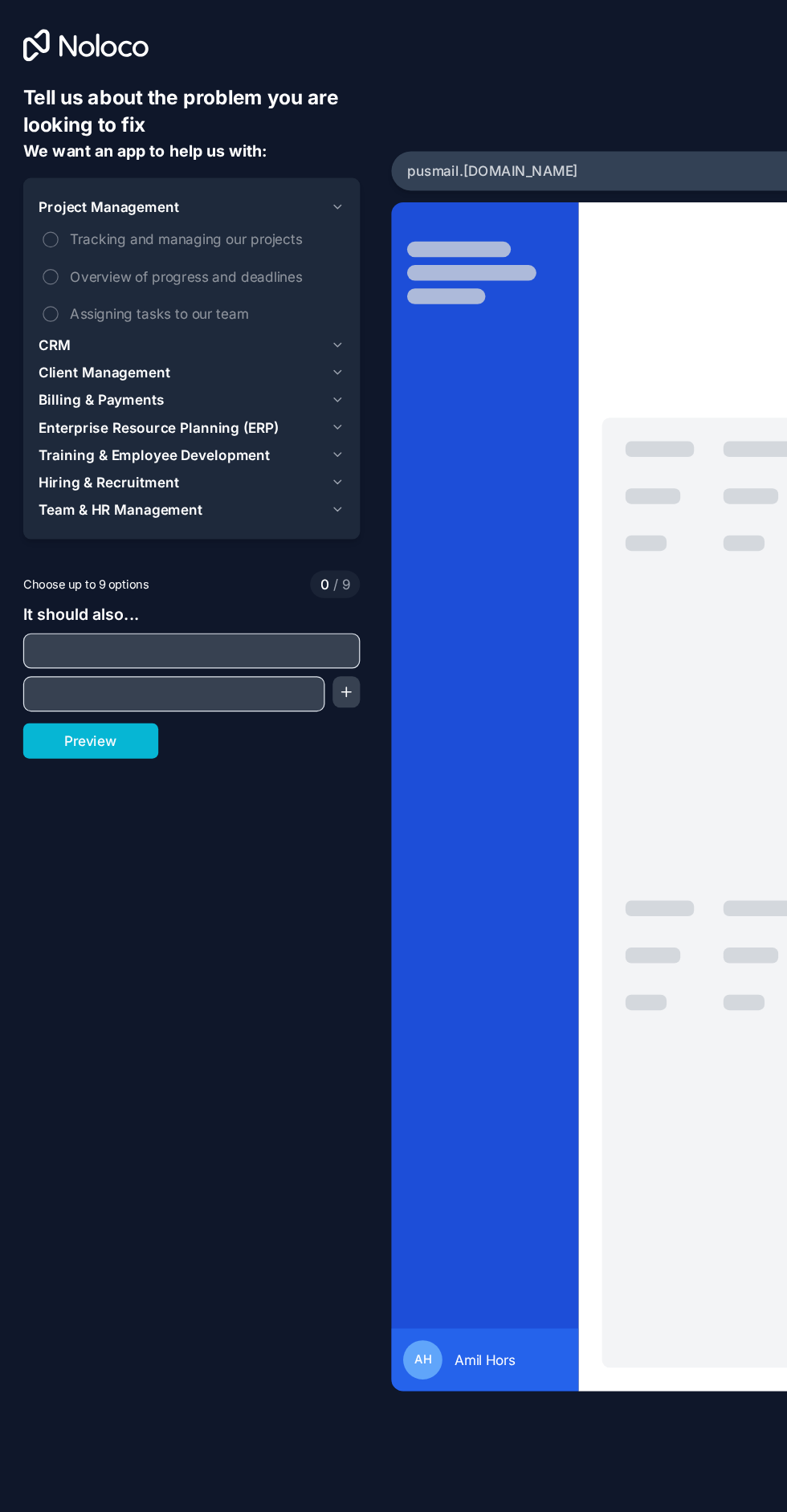
click at [288, 289] on icon "button" at bounding box center [284, 286] width 12 height 13
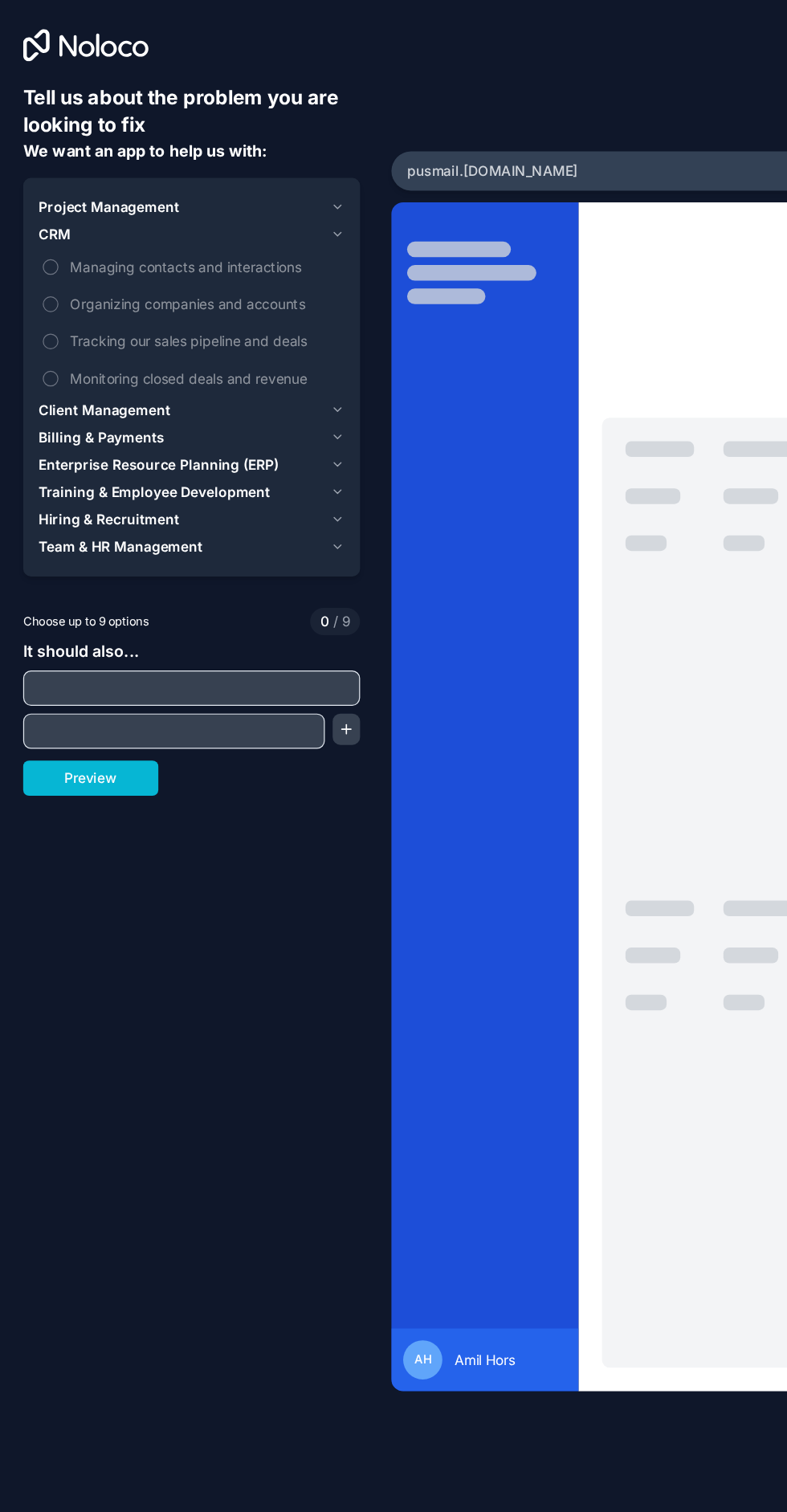
click at [253, 338] on div "Client Management" at bounding box center [155, 338] width 233 height 16
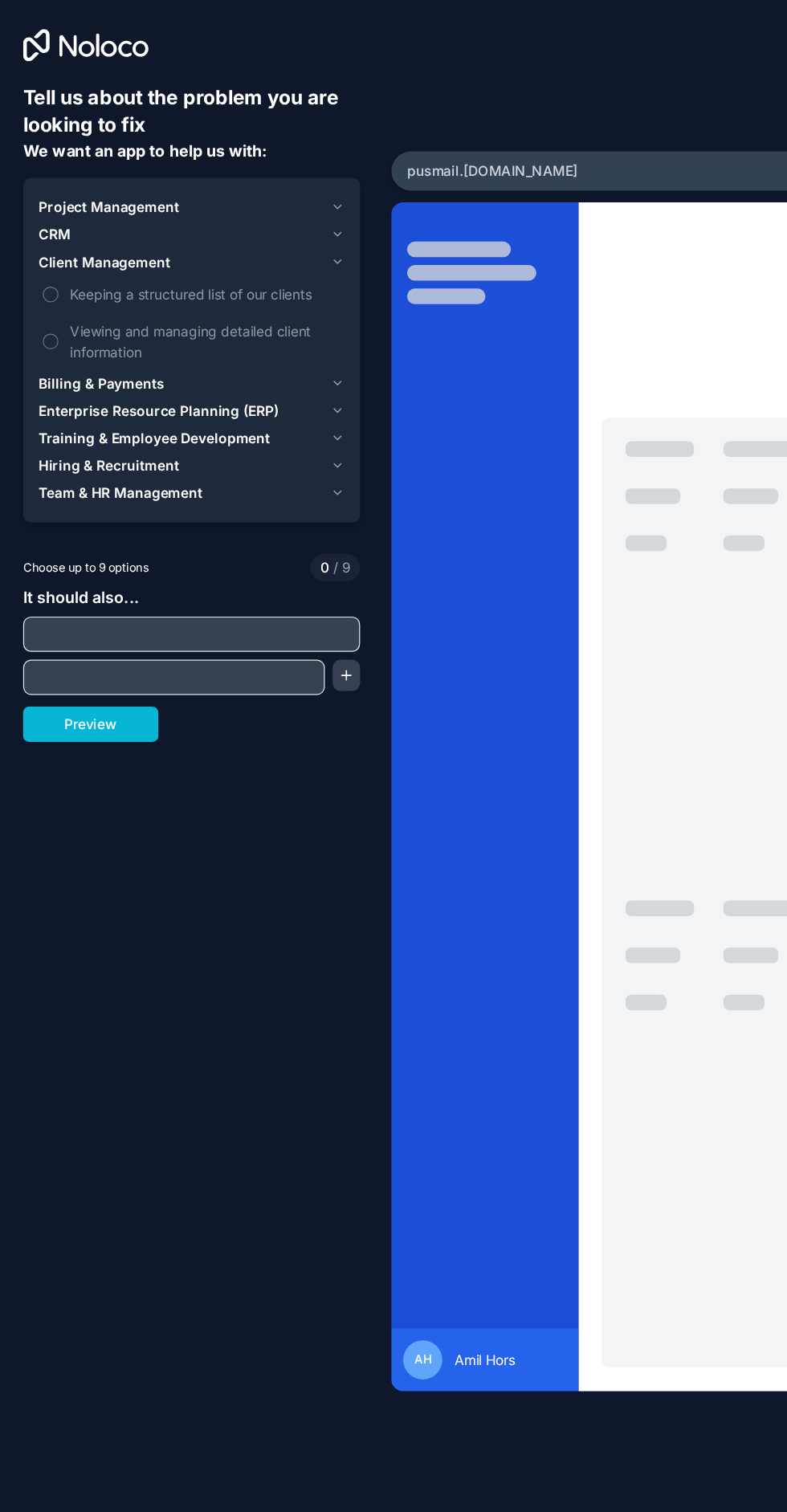
click at [257, 311] on div "Billing & Payments" at bounding box center [155, 317] width 233 height 16
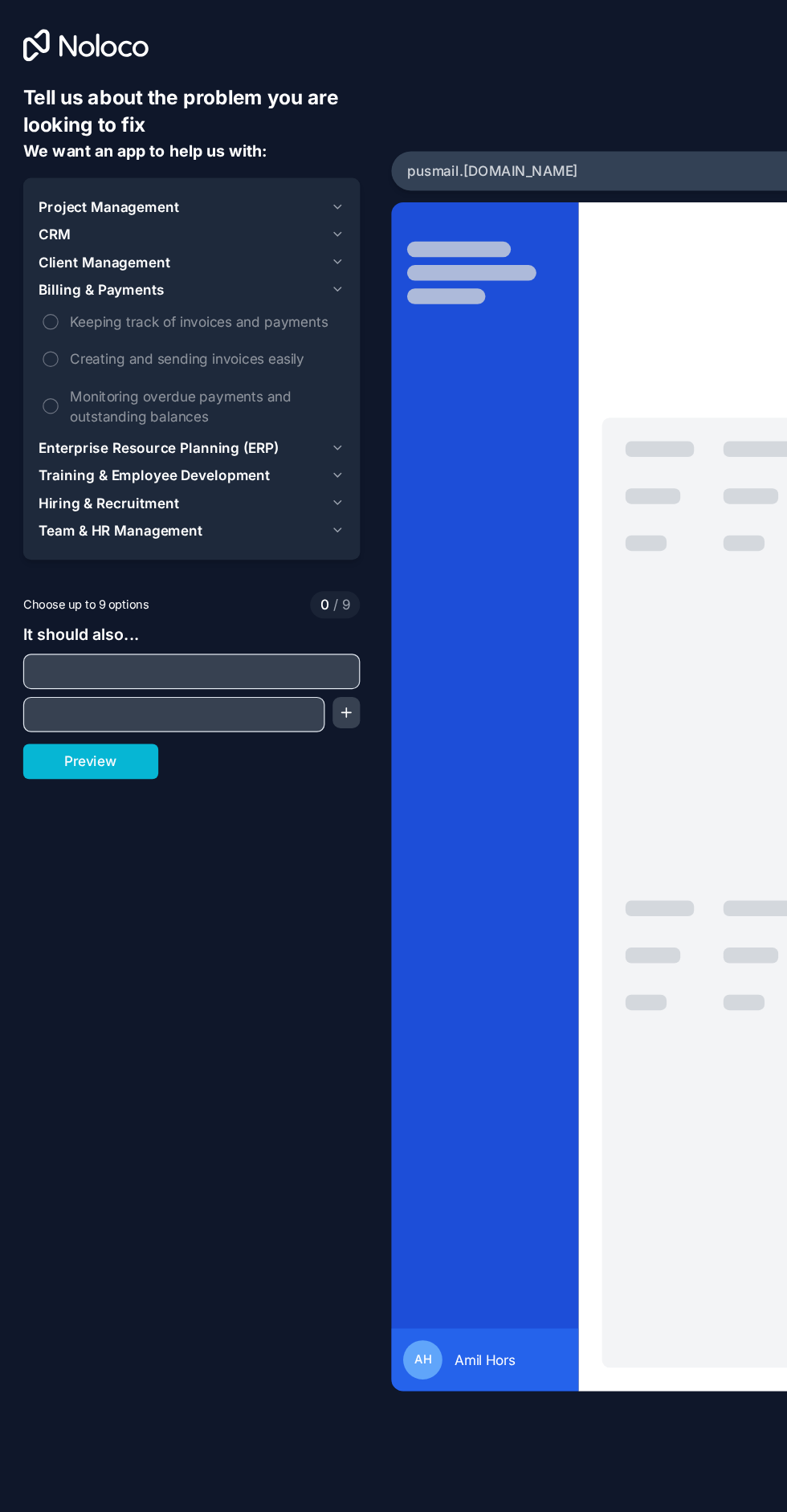
click at [264, 349] on span "Monitoring overdue payments and outstanding balances" at bounding box center [175, 335] width 222 height 34
click at [55, 341] on button "Monitoring overdue payments and outstanding balances" at bounding box center [48, 335] width 13 height 13
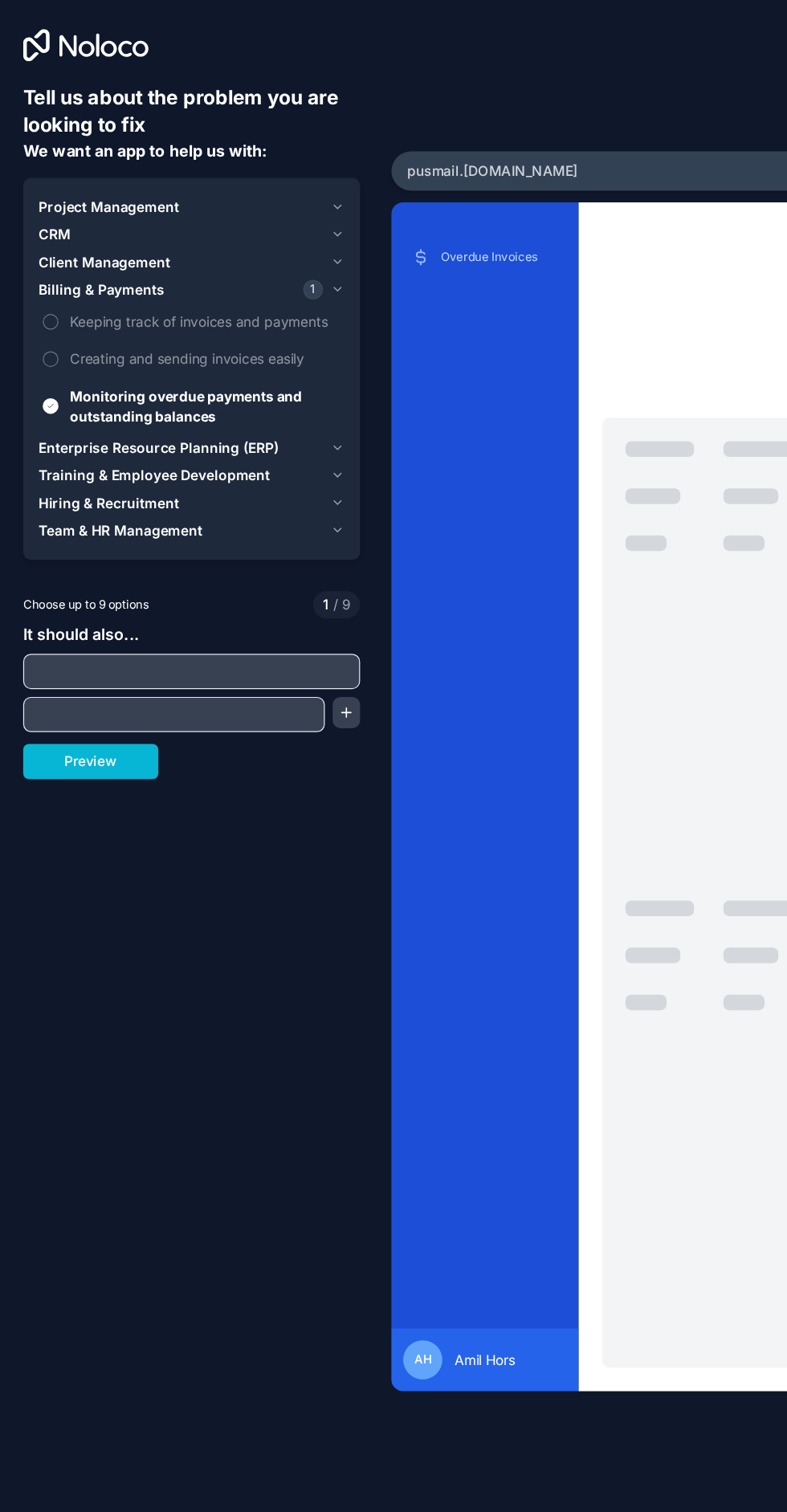
click at [253, 297] on span "Creating and sending invoices easily" at bounding box center [175, 295] width 222 height 17
click at [55, 297] on button "Creating and sending invoices easily" at bounding box center [48, 296] width 13 height 13
click at [253, 298] on span "Creating and sending invoices easily" at bounding box center [175, 295] width 222 height 17
click at [55, 298] on button "Creating and sending invoices easily" at bounding box center [48, 296] width 13 height 13
click at [249, 336] on span "Monitoring overdue payments and outstanding balances" at bounding box center [175, 335] width 222 height 34
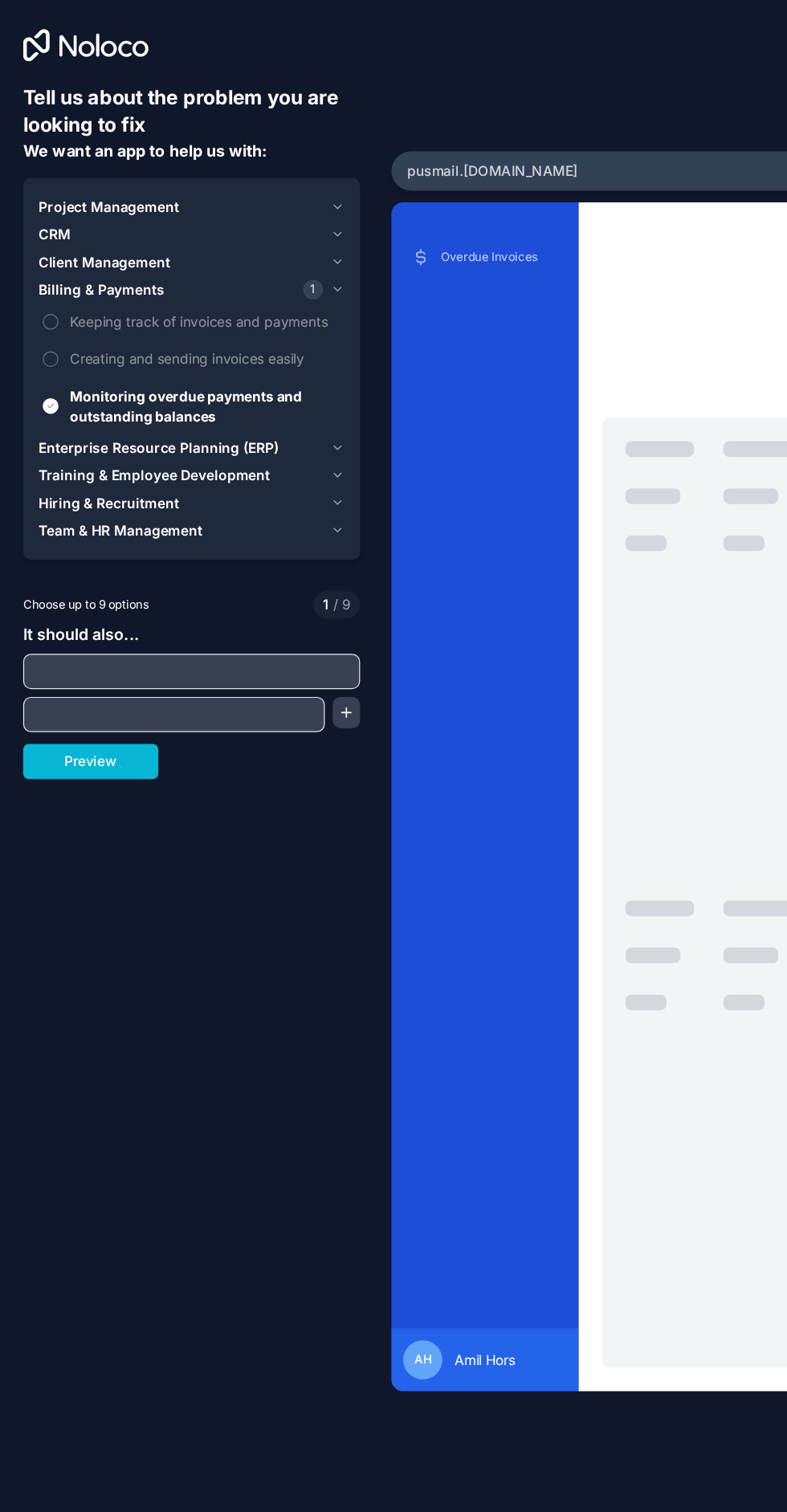
click at [55, 336] on button "Monitoring overdue payments and outstanding balances" at bounding box center [48, 335] width 13 height 13
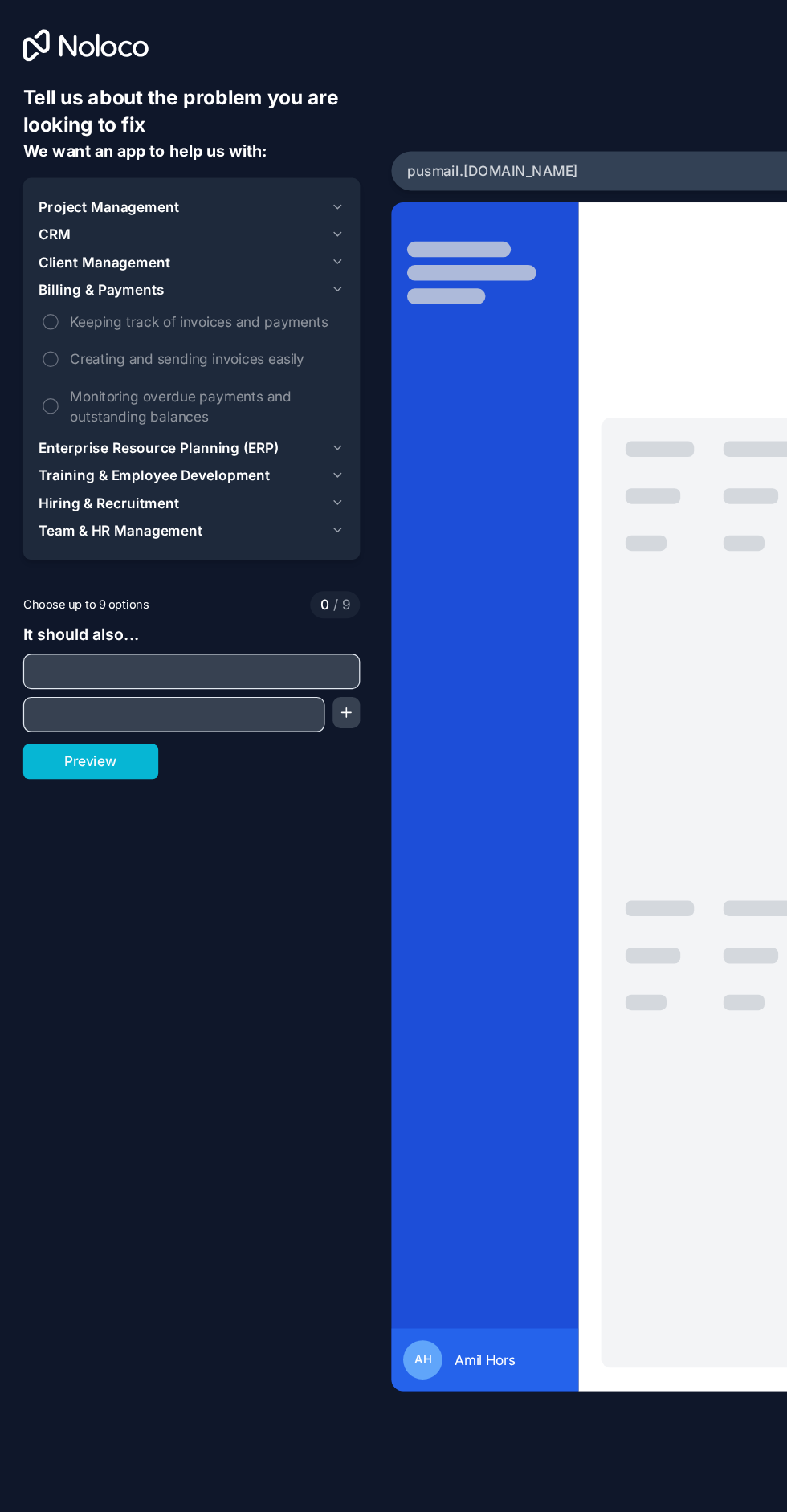
click at [272, 373] on button "Enterprise Resource Planning (ERP)" at bounding box center [164, 369] width 250 height 22
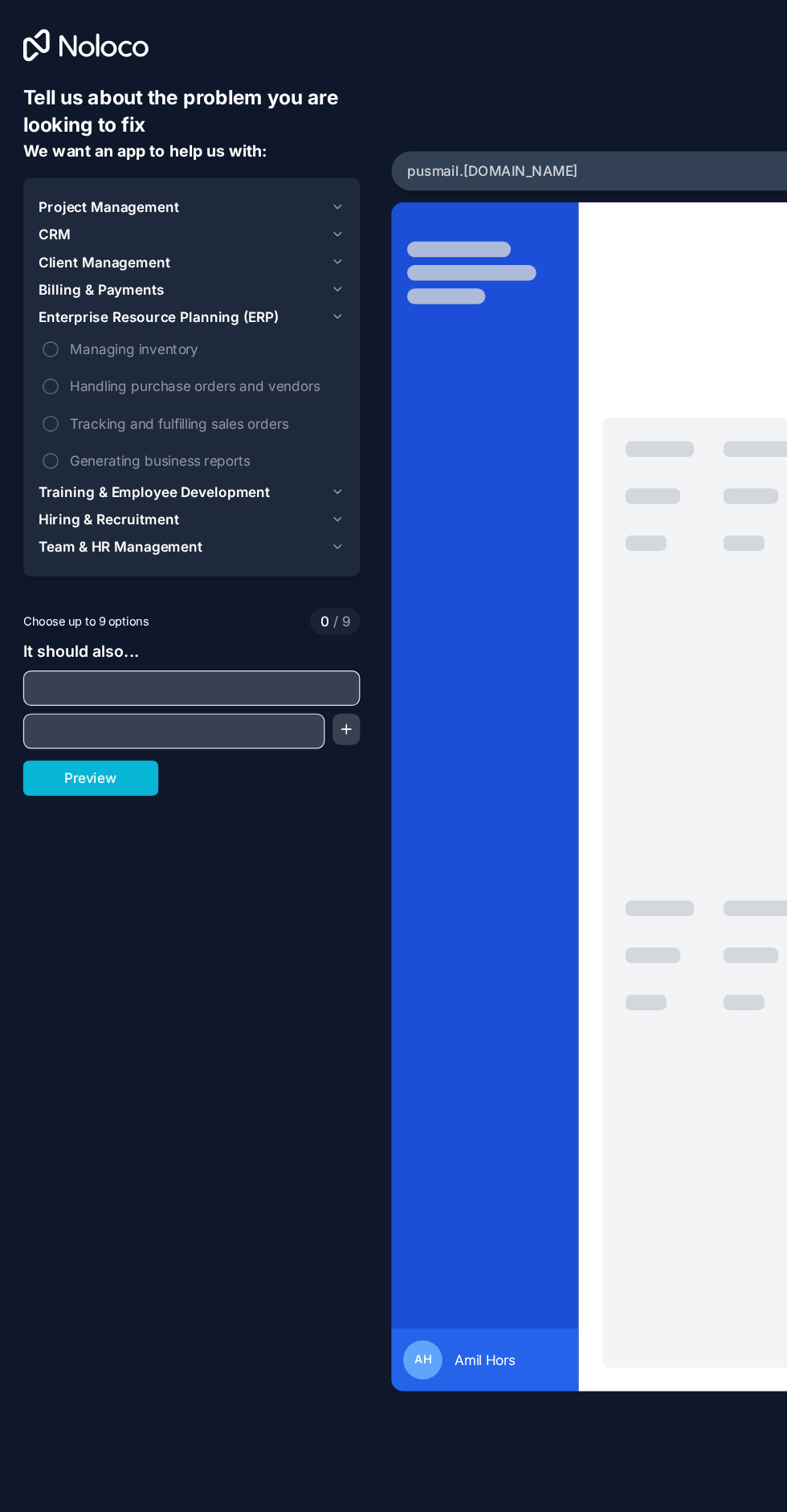
click at [244, 380] on span "Generating business reports" at bounding box center [175, 380] width 222 height 17
click at [55, 380] on button "Generating business reports" at bounding box center [48, 380] width 13 height 13
click at [241, 381] on span "Generating business reports" at bounding box center [175, 380] width 222 height 17
click at [55, 381] on button "Generating business reports" at bounding box center [48, 380] width 13 height 13
click at [247, 407] on div "Training & Employee Development" at bounding box center [155, 406] width 233 height 16
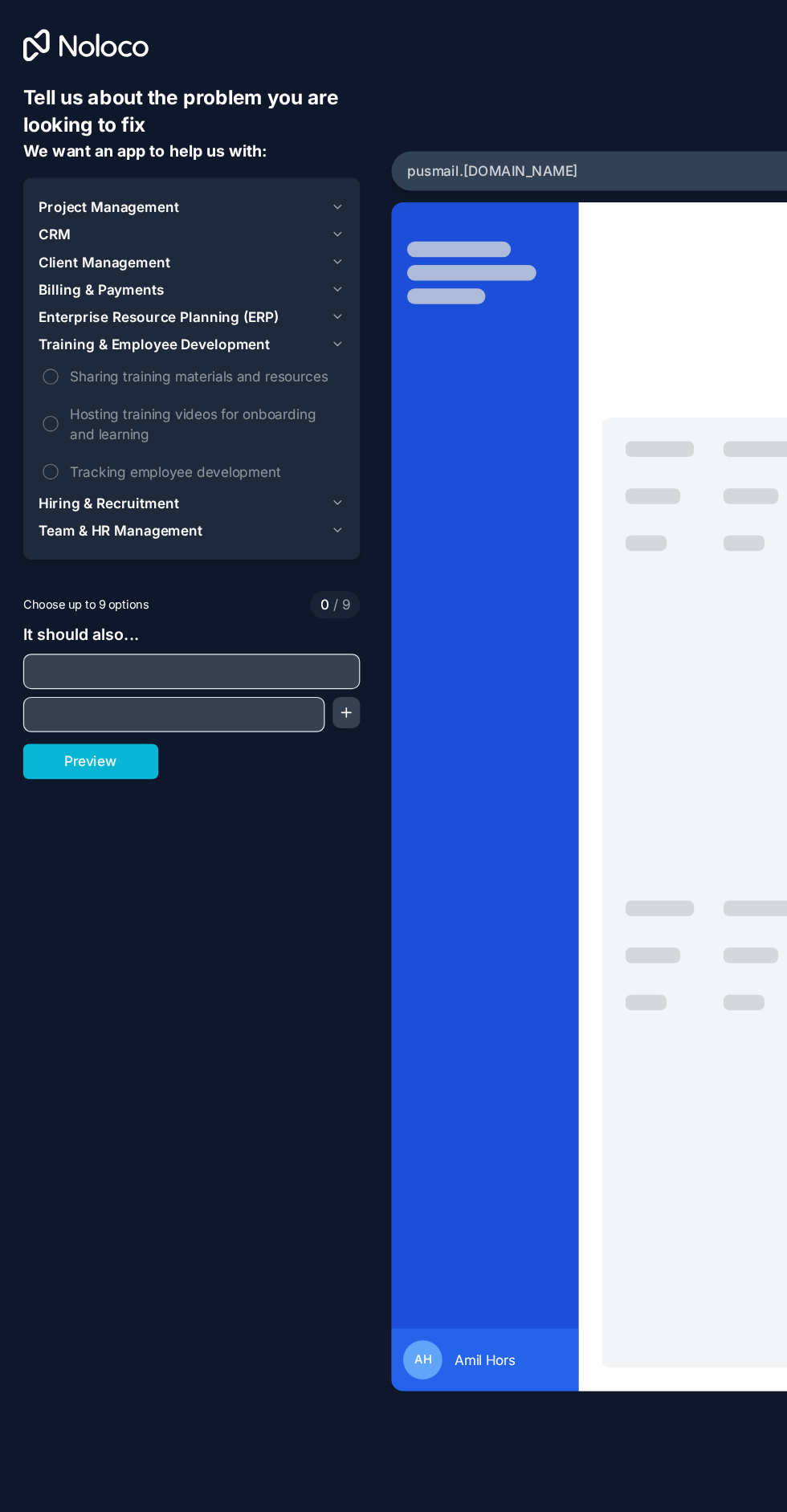
click at [241, 432] on div "Team & HR Management" at bounding box center [155, 437] width 233 height 16
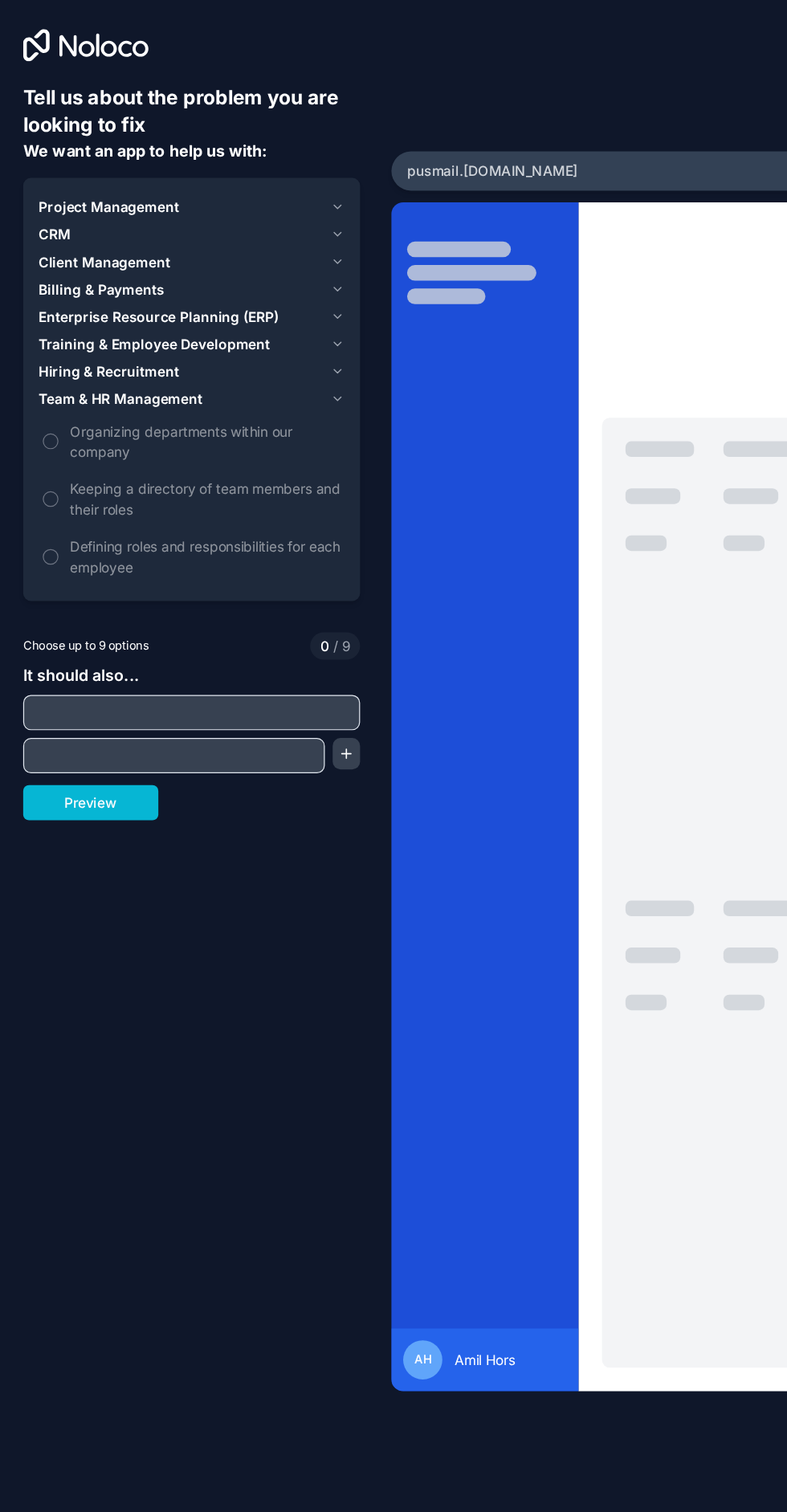
click at [258, 317] on button "Hiring & Recruitment" at bounding box center [164, 306] width 250 height 22
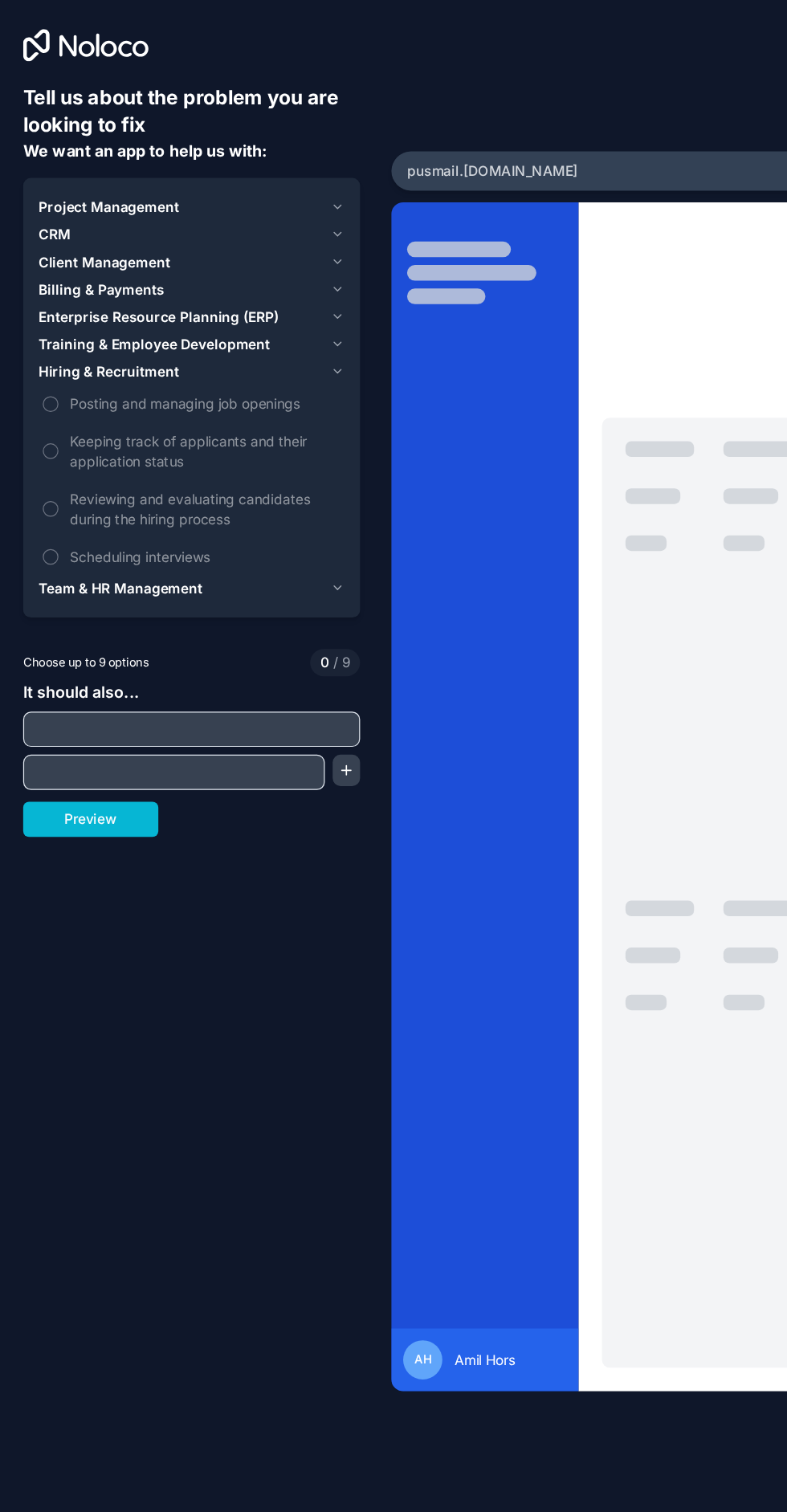
click at [129, 668] on button "Preview" at bounding box center [80, 673] width 110 height 29
click at [262, 475] on button "Team & HR Management" at bounding box center [164, 484] width 250 height 22
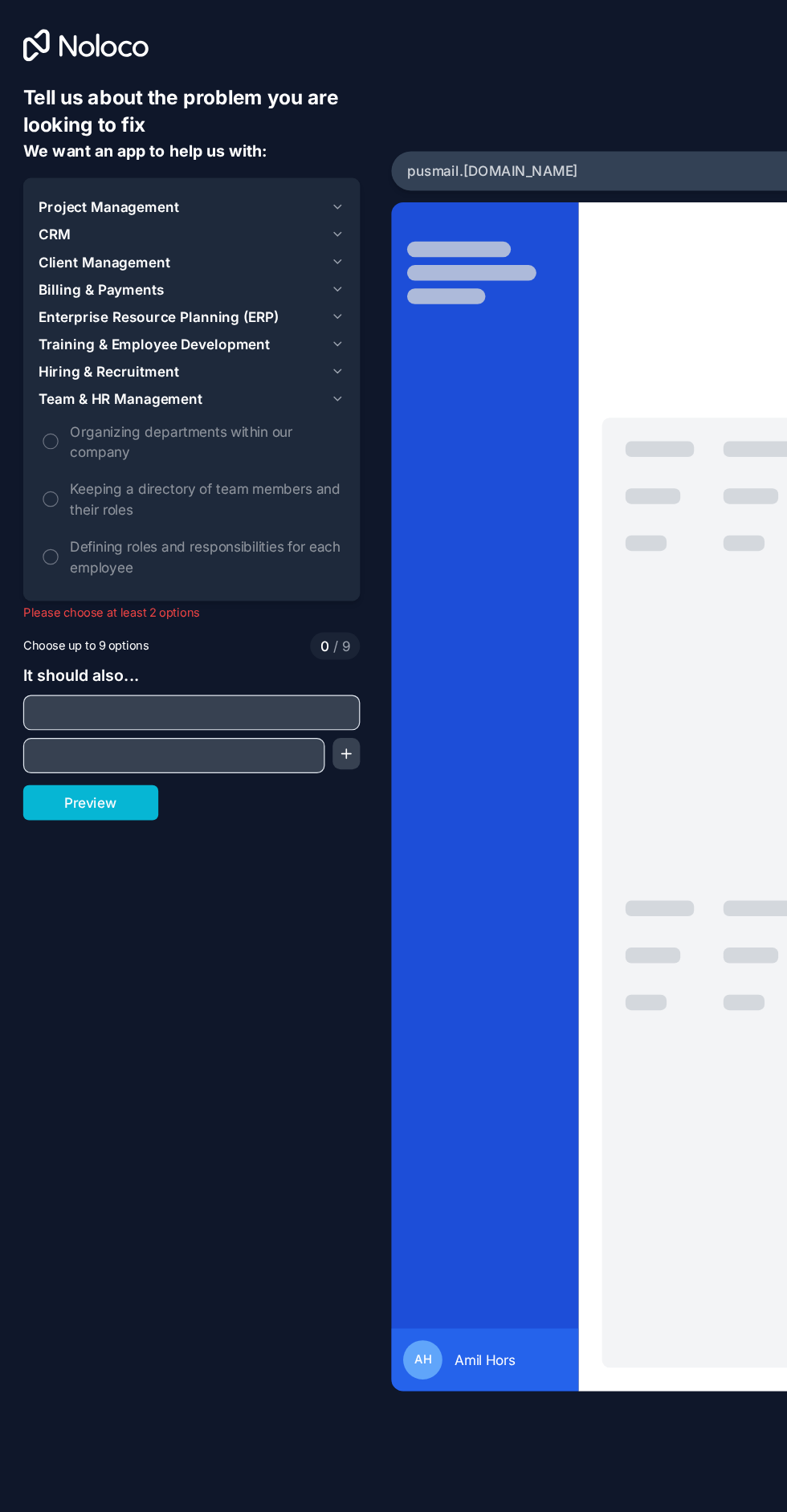
click at [268, 335] on div "Team & HR Management" at bounding box center [155, 330] width 233 height 16
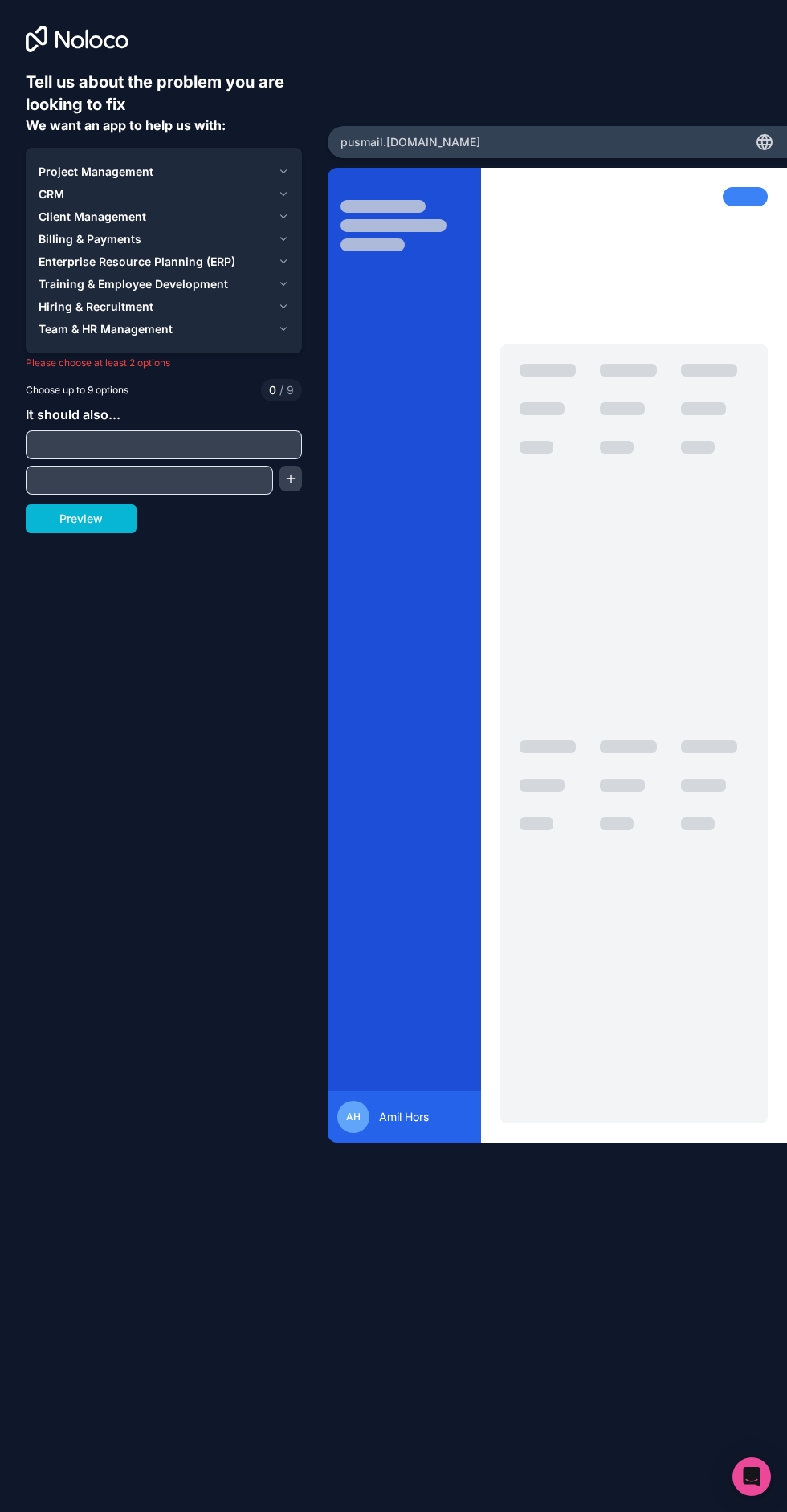
scroll to position [16, 0]
click at [68, 164] on span "Project Management" at bounding box center [96, 172] width 115 height 16
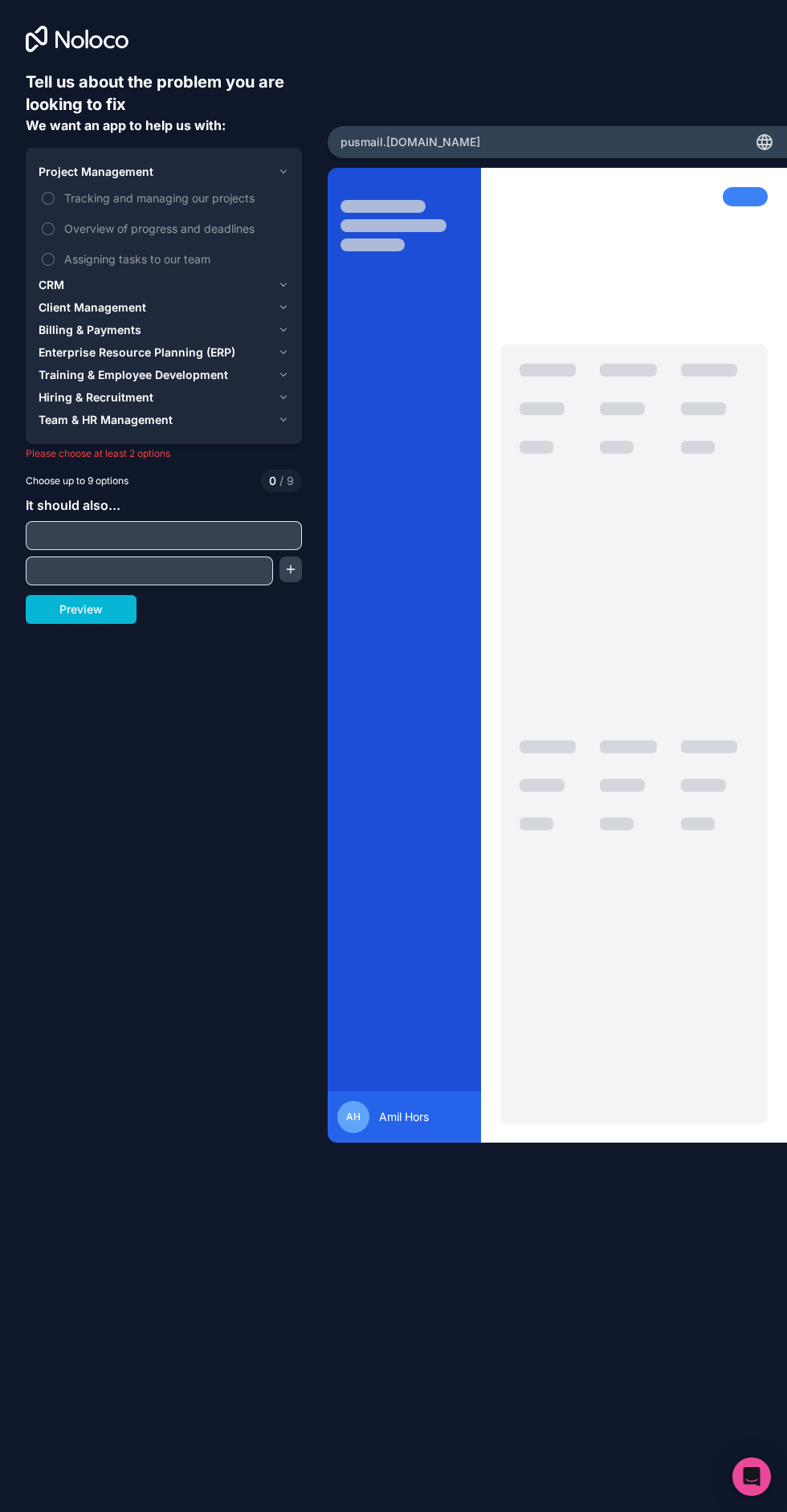
click at [65, 277] on div "CRM" at bounding box center [155, 286] width 233 height 16
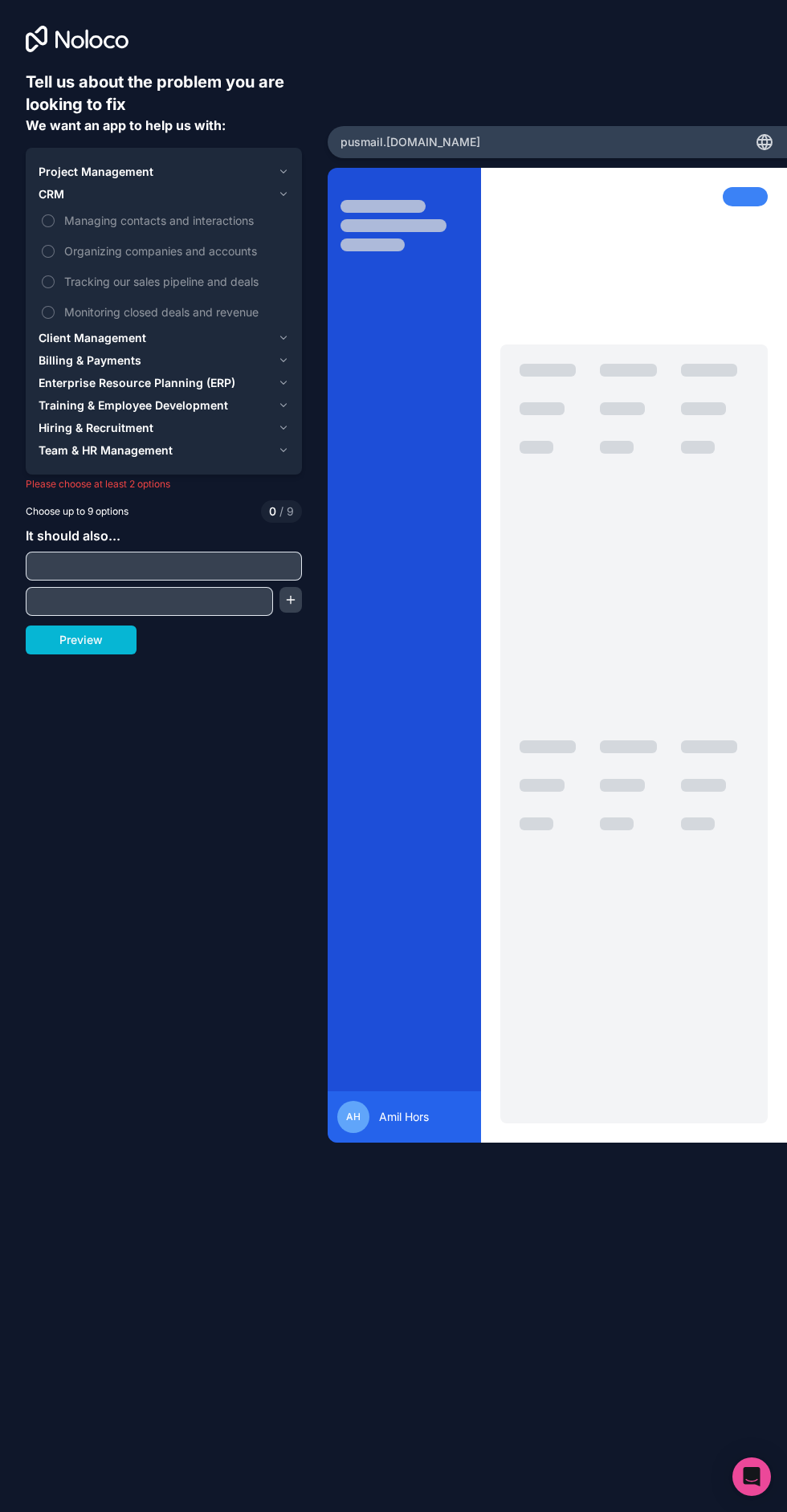
click at [48, 276] on button "Tracking our sales pipeline and deals" at bounding box center [48, 282] width 13 height 13
click at [252, 304] on span "Monitoring closed deals and revenue" at bounding box center [175, 312] width 222 height 17
click at [55, 306] on button "Monitoring closed deals and revenue" at bounding box center [48, 313] width 13 height 13
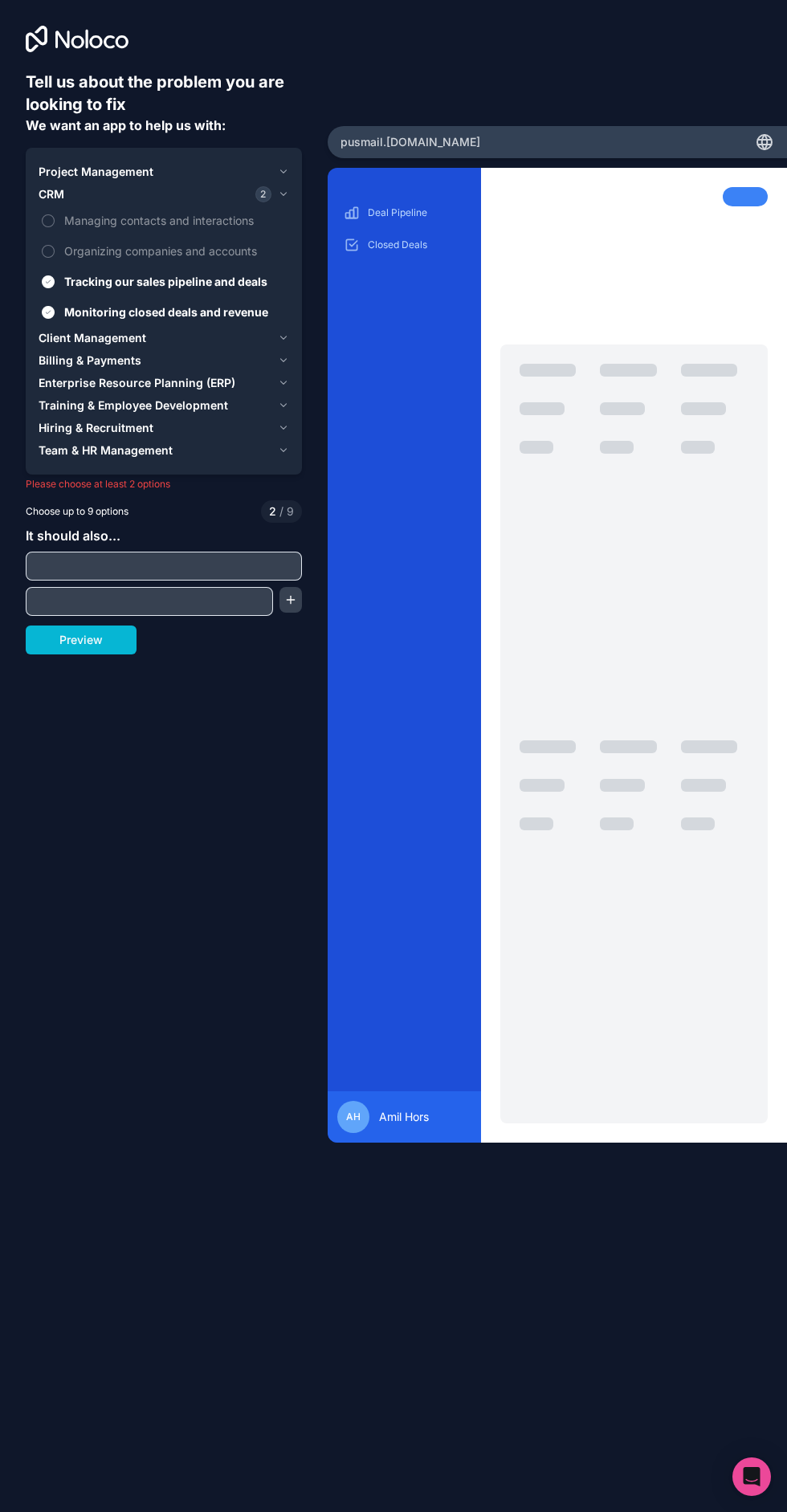
click at [239, 273] on span "Tracking our sales pipeline and deals" at bounding box center [175, 281] width 222 height 17
click at [55, 276] on button "Tracking our sales pipeline and deals" at bounding box center [48, 282] width 13 height 13
click at [241, 330] on div "Client Management" at bounding box center [155, 338] width 233 height 16
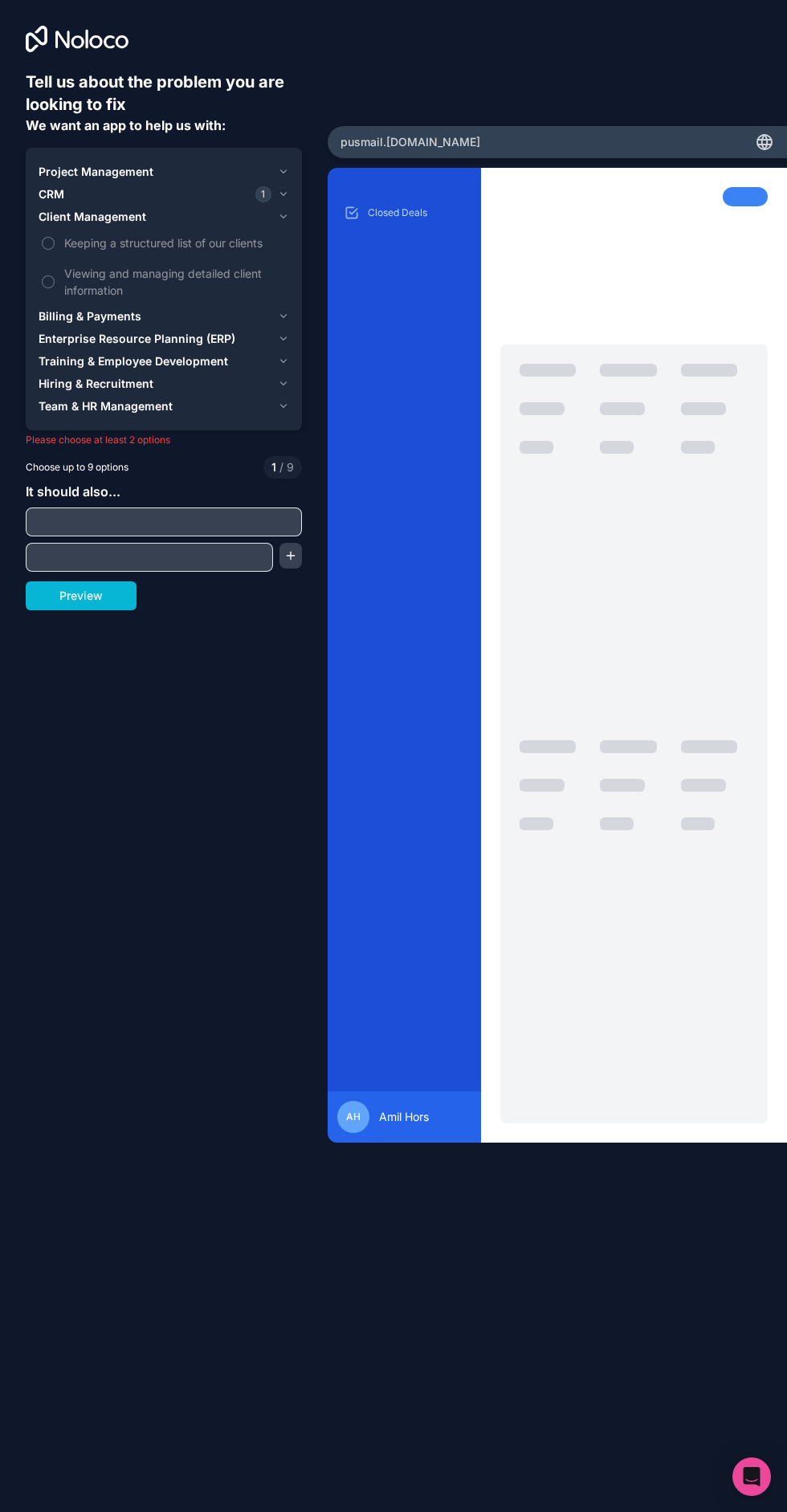
click at [258, 235] on span "Keeping a structured list of our clients" at bounding box center [175, 243] width 222 height 17
click at [55, 237] on button "Keeping a structured list of our clients" at bounding box center [48, 244] width 13 height 13
click at [273, 235] on span "Keeping a structured list of our clients" at bounding box center [175, 243] width 222 height 17
click at [55, 237] on button "Keeping a structured list of our clients" at bounding box center [48, 244] width 13 height 13
click at [283, 188] on icon "button" at bounding box center [284, 195] width 12 height 13
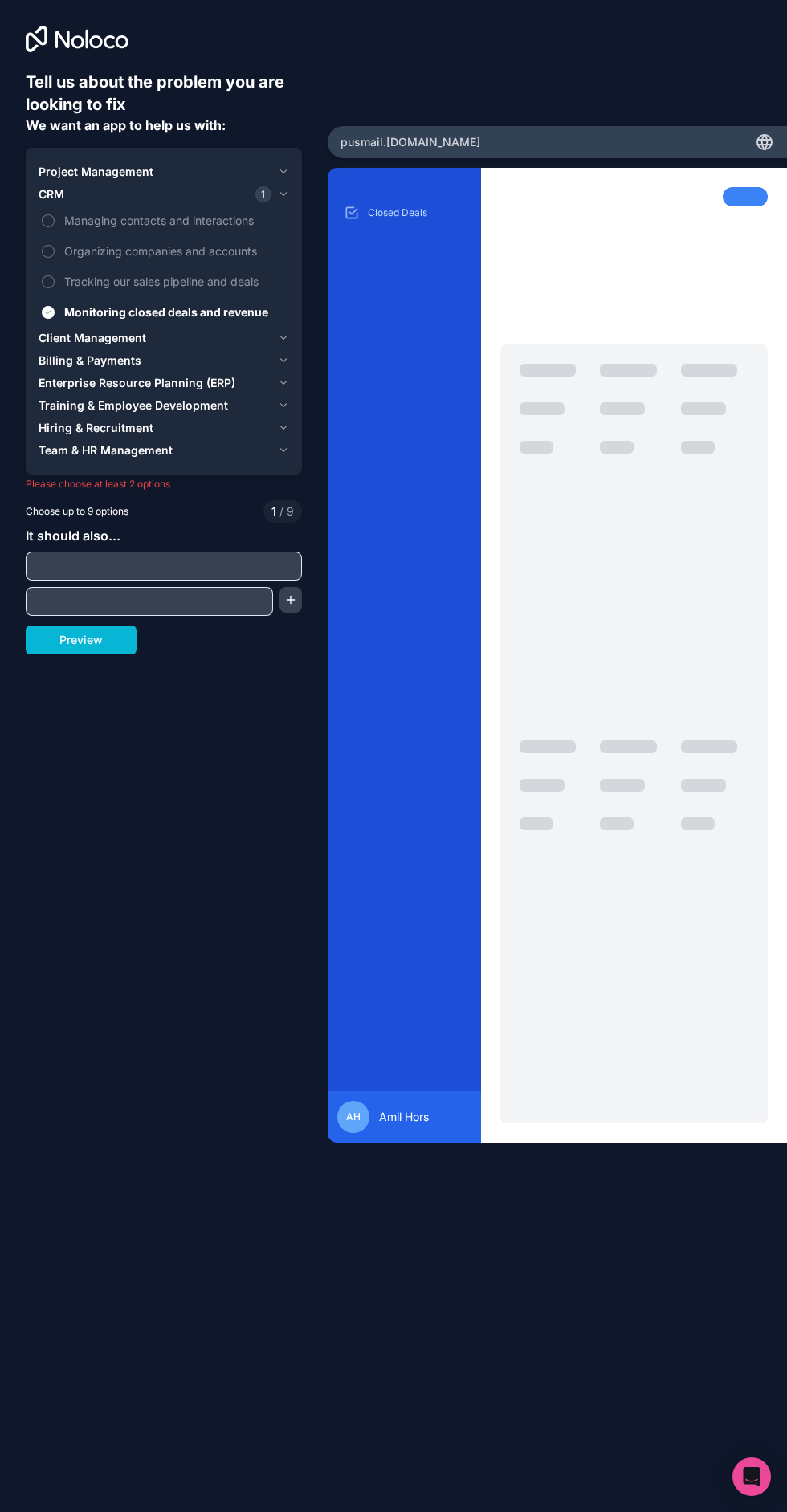
click at [247, 212] on span "Managing contacts and interactions" at bounding box center [175, 220] width 222 height 17
click at [55, 214] on button "Managing contacts and interactions" at bounding box center [48, 221] width 13 height 13
click at [219, 304] on span "Monitoring closed deals and revenue" at bounding box center [175, 312] width 222 height 17
click at [55, 306] on button "Monitoring closed deals and revenue" at bounding box center [48, 313] width 13 height 13
click at [248, 242] on span "Organizing companies and accounts" at bounding box center [175, 250] width 222 height 17
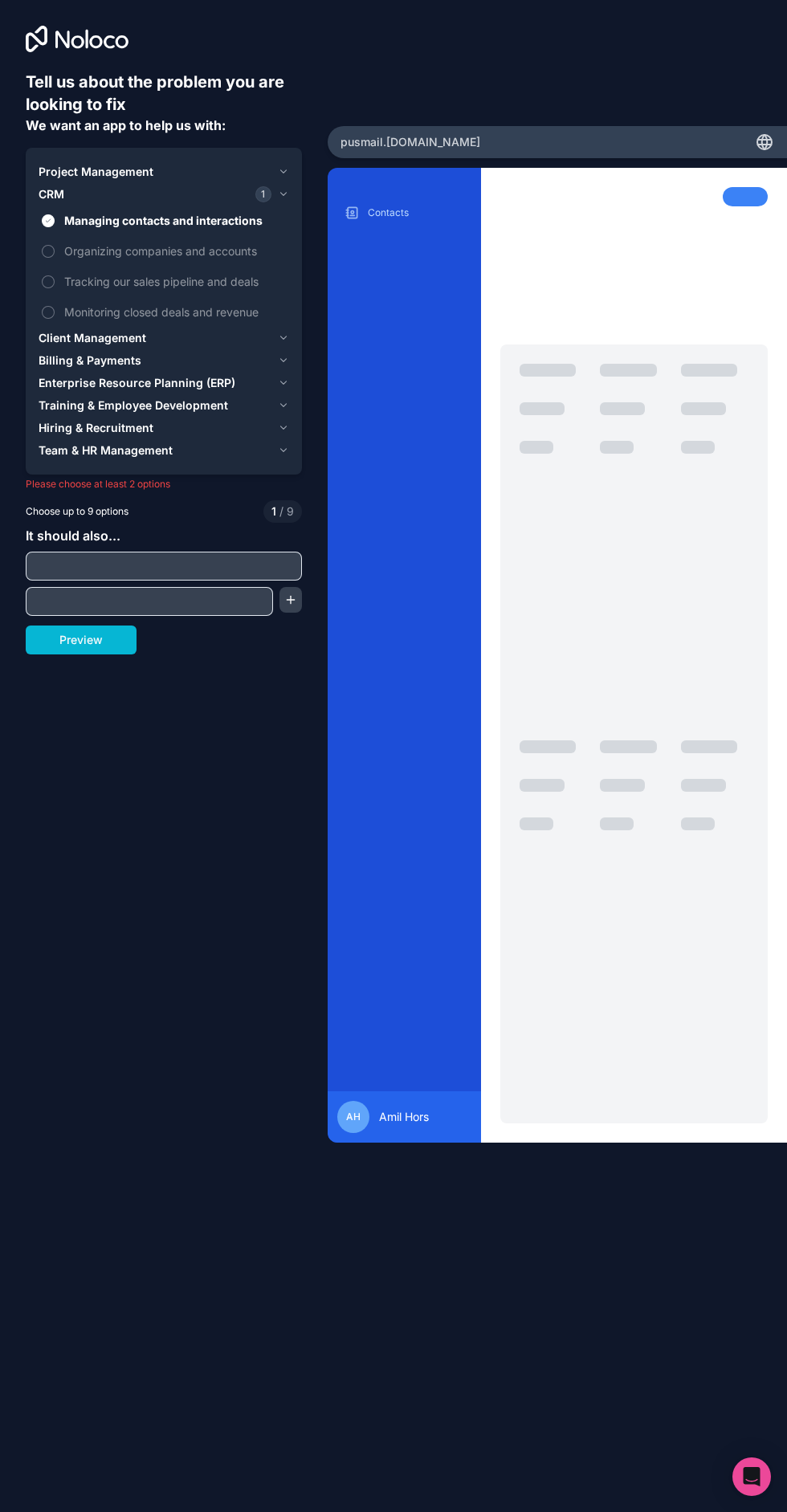
click at [55, 245] on button "Organizing companies and accounts" at bounding box center [48, 251] width 13 height 13
click at [254, 212] on span "Managing contacts and interactions" at bounding box center [175, 220] width 222 height 17
click at [55, 214] on button "Managing contacts and interactions" at bounding box center [48, 221] width 13 height 13
click at [228, 273] on span "Tracking our sales pipeline and deals" at bounding box center [175, 281] width 222 height 17
click at [55, 276] on button "Tracking our sales pipeline and deals" at bounding box center [48, 282] width 13 height 13
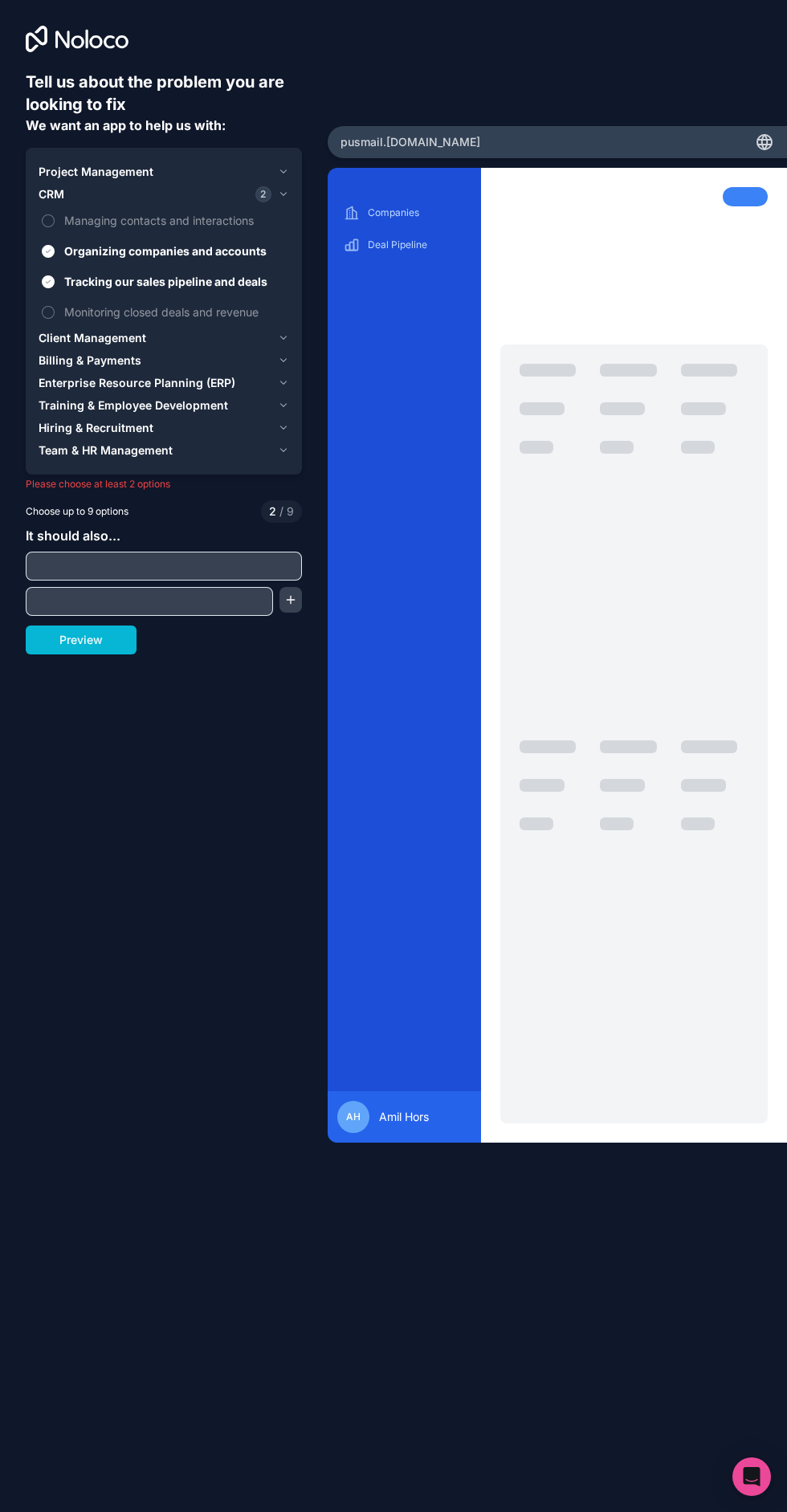
click at [236, 242] on span "Organizing companies and accounts" at bounding box center [175, 250] width 222 height 17
click at [55, 245] on button "Organizing companies and accounts" at bounding box center [48, 251] width 13 height 13
click at [232, 273] on span "Tracking our sales pipeline and deals" at bounding box center [175, 281] width 222 height 17
click at [55, 276] on button "Tracking our sales pipeline and deals" at bounding box center [48, 282] width 13 height 13
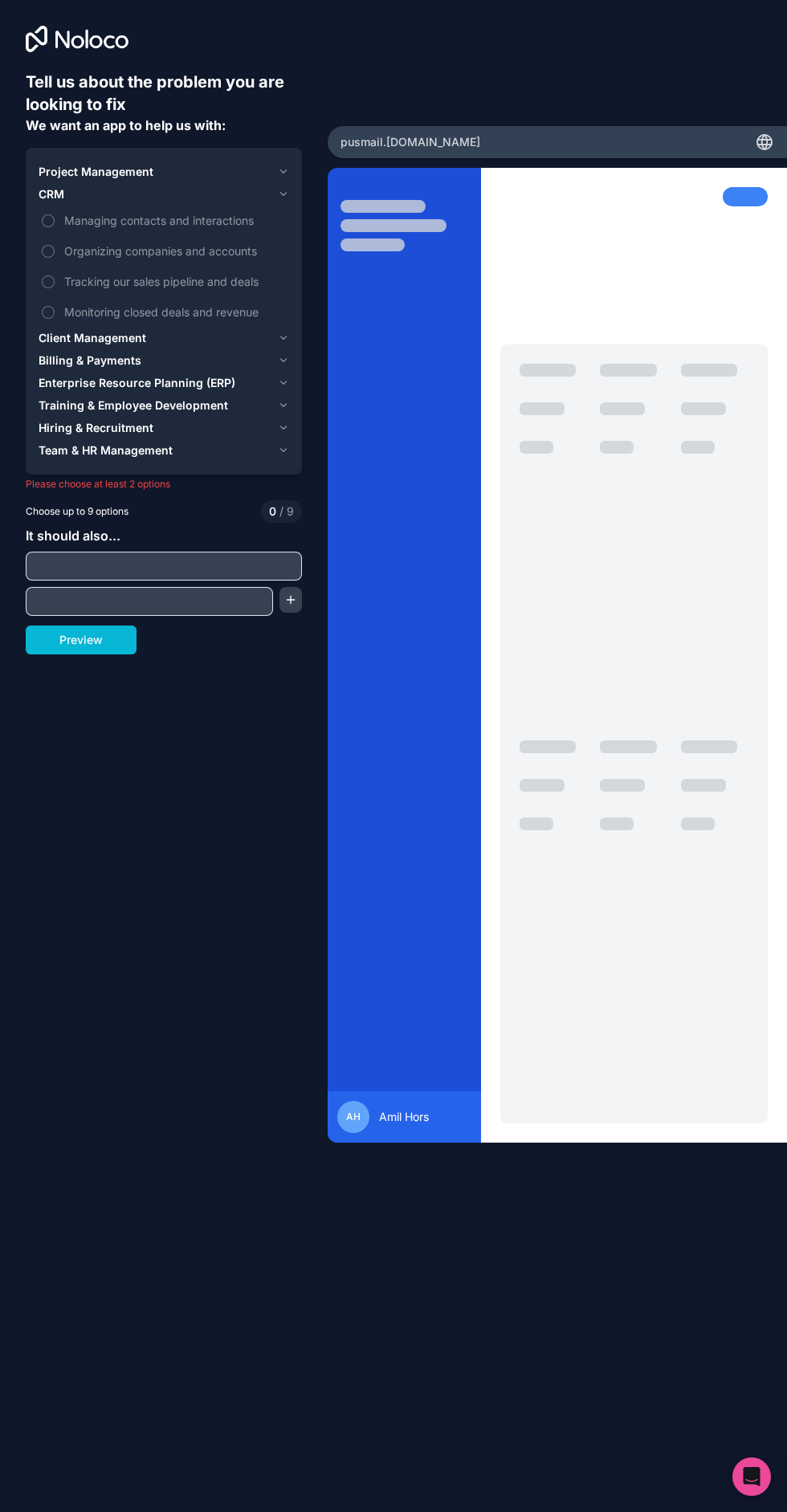
click at [267, 212] on span "Managing contacts and interactions" at bounding box center [175, 220] width 222 height 17
click at [55, 214] on button "Managing contacts and interactions" at bounding box center [48, 221] width 13 height 13
click at [283, 188] on icon "button" at bounding box center [284, 195] width 12 height 13
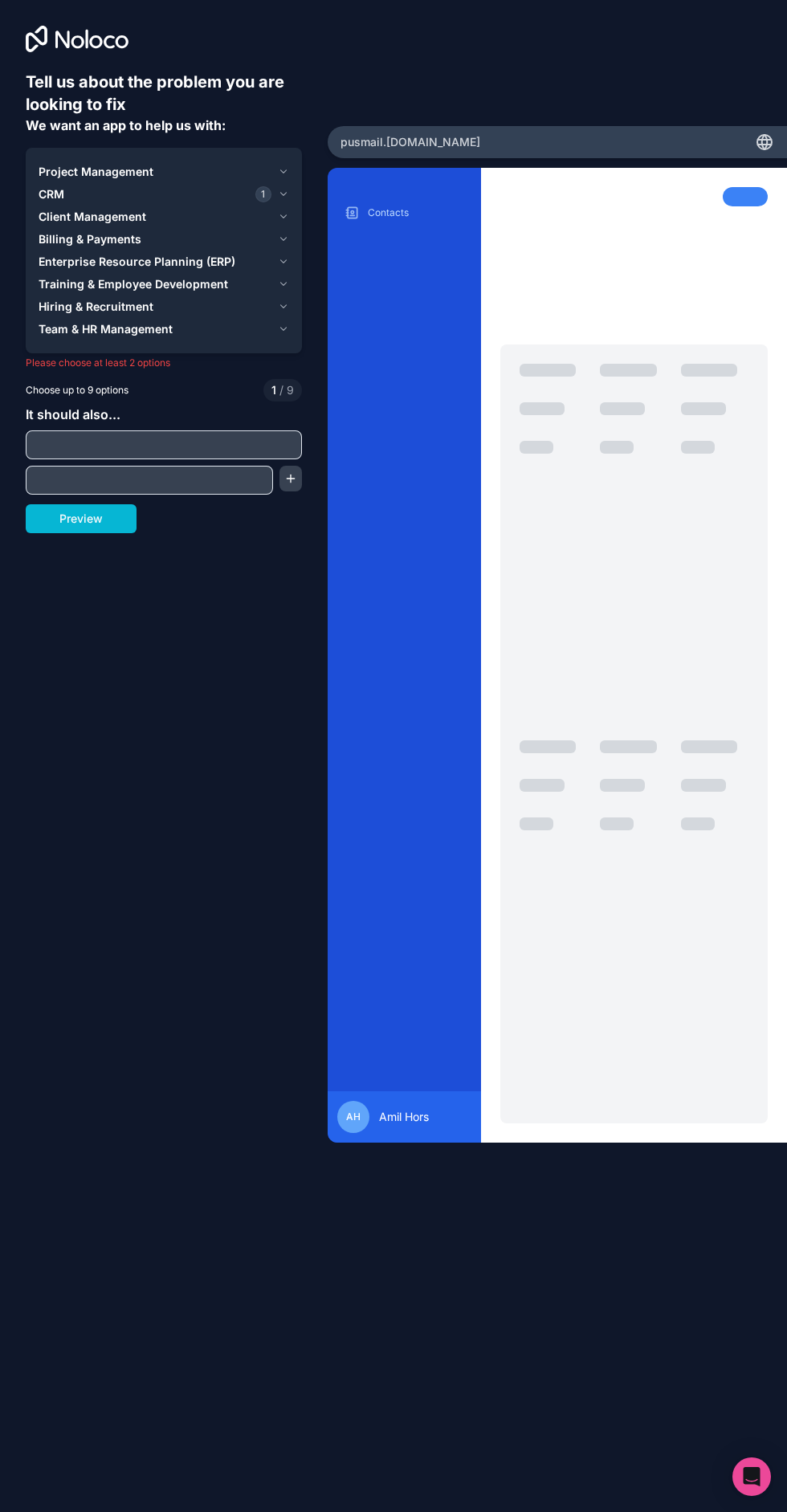
click at [283, 165] on icon "button" at bounding box center [284, 172] width 12 height 13
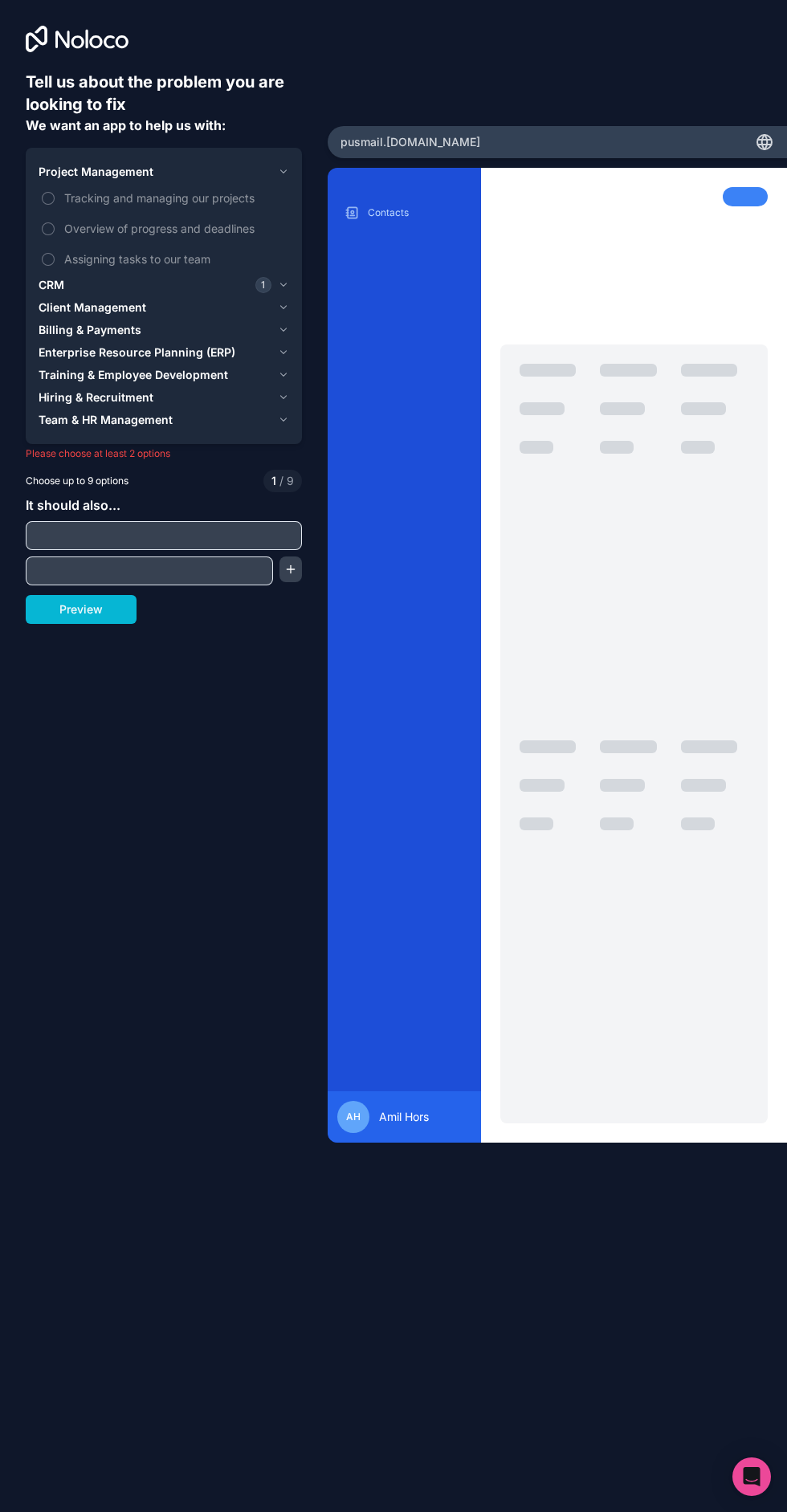
click at [257, 279] on button "CRM 1" at bounding box center [164, 285] width 250 height 22
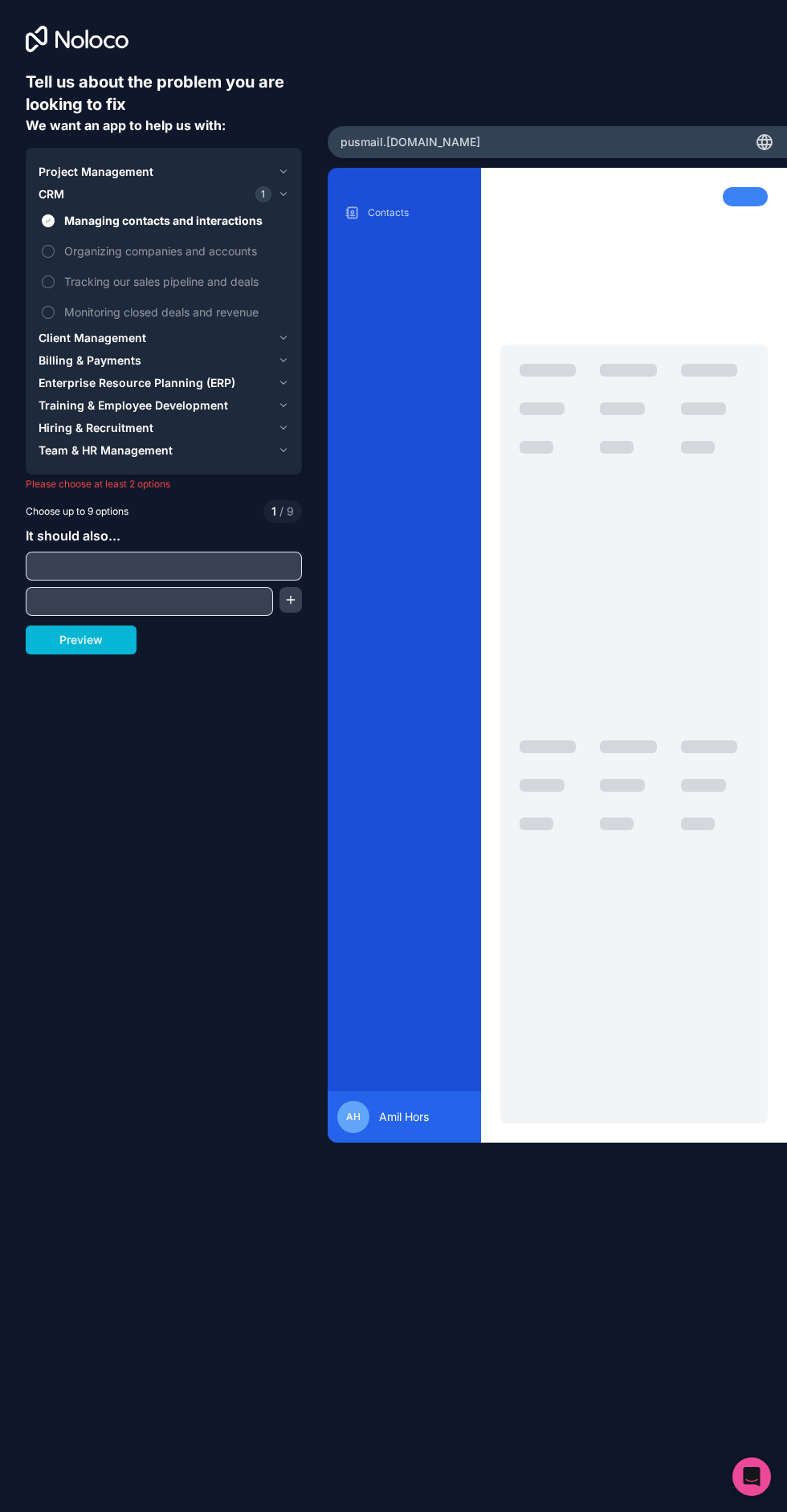
click at [233, 212] on span "Managing contacts and interactions" at bounding box center [175, 220] width 222 height 17
click at [55, 214] on button "Managing contacts and interactions" at bounding box center [48, 221] width 13 height 13
click at [254, 160] on button "Project Management" at bounding box center [164, 171] width 250 height 22
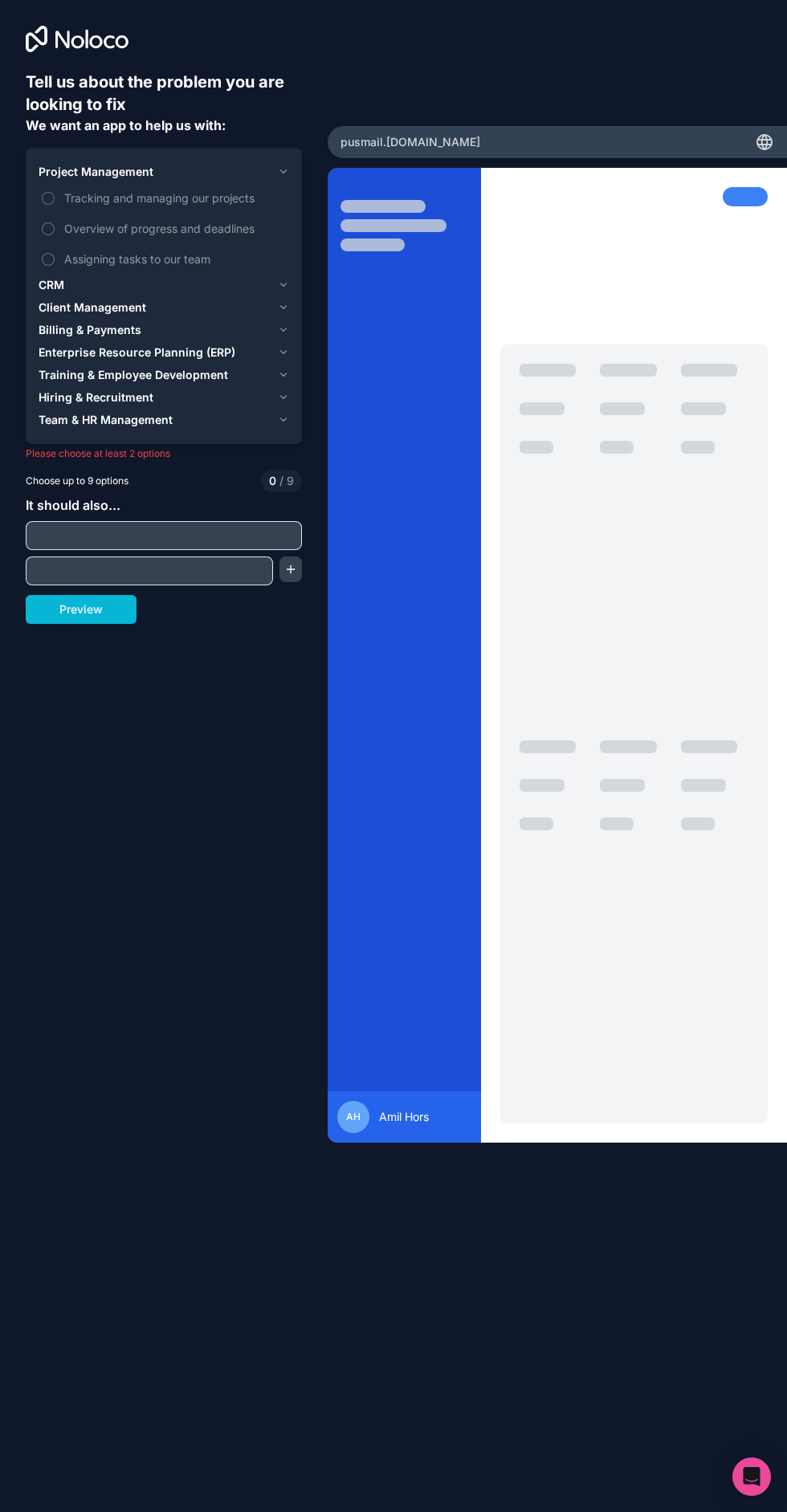
click at [240, 322] on div "Billing & Payments" at bounding box center [155, 331] width 233 height 16
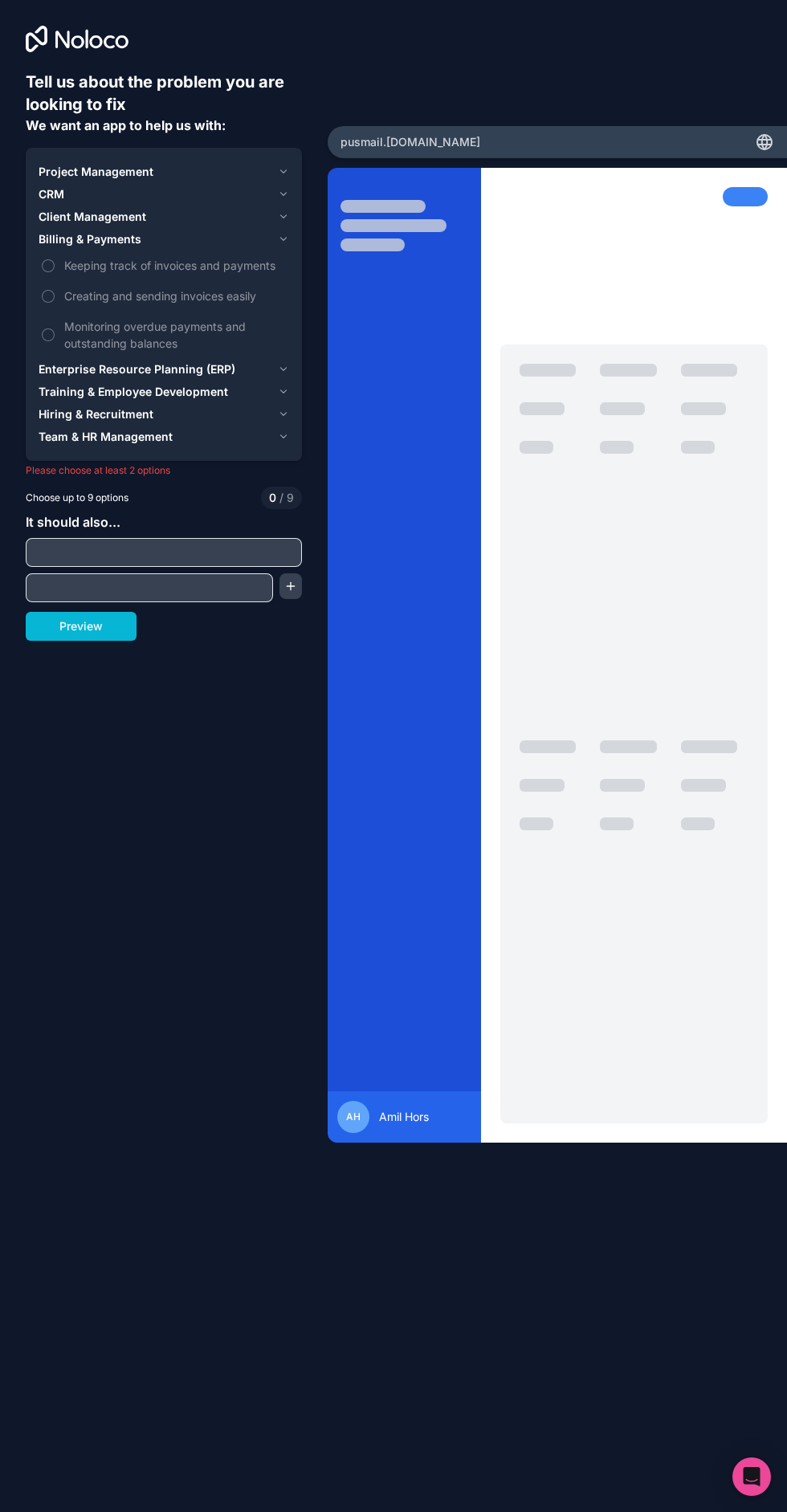
click at [283, 210] on icon "button" at bounding box center [284, 217] width 12 height 13
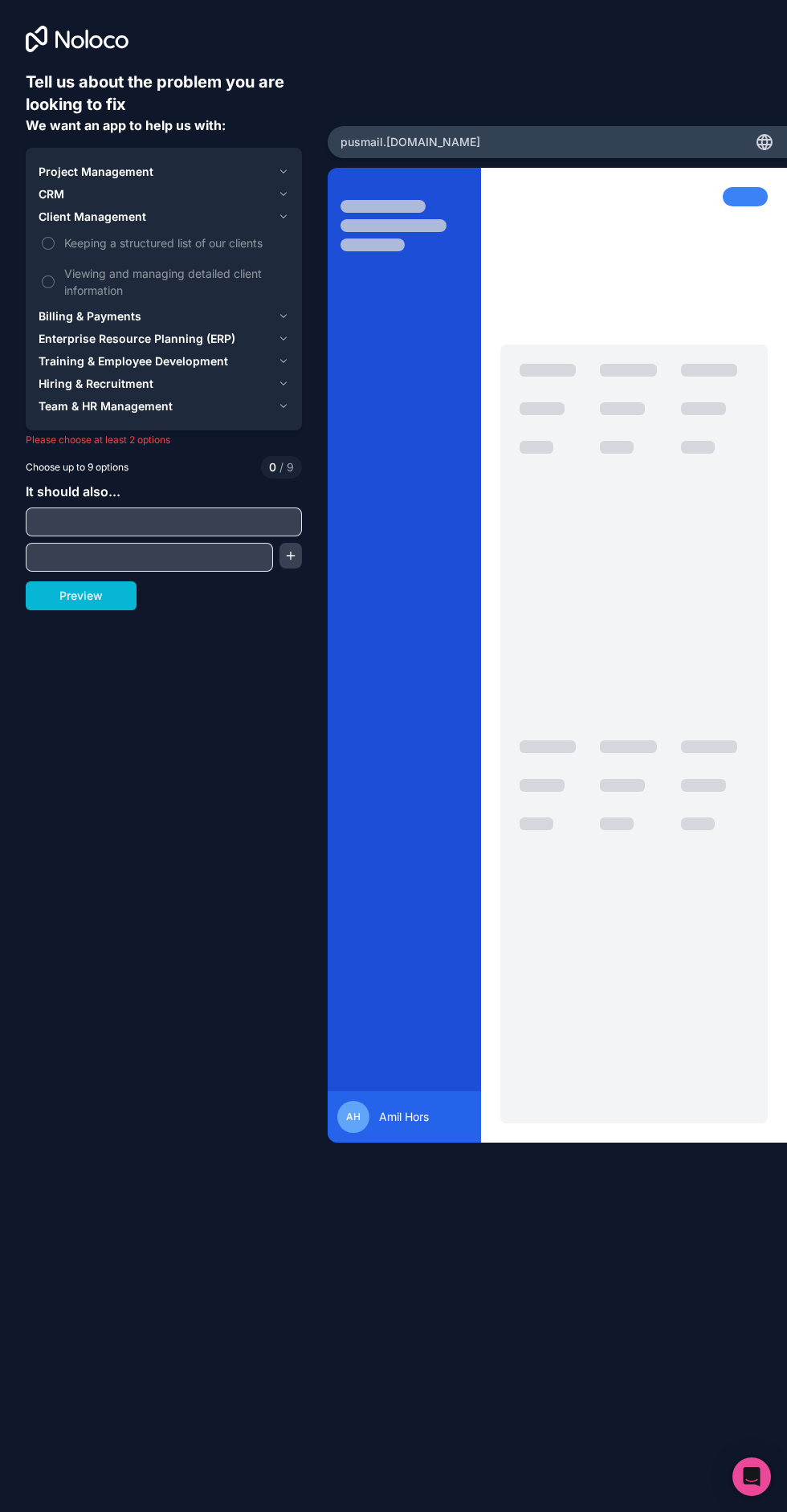
click at [235, 372] on button "Hiring & Recruitment" at bounding box center [164, 383] width 250 height 22
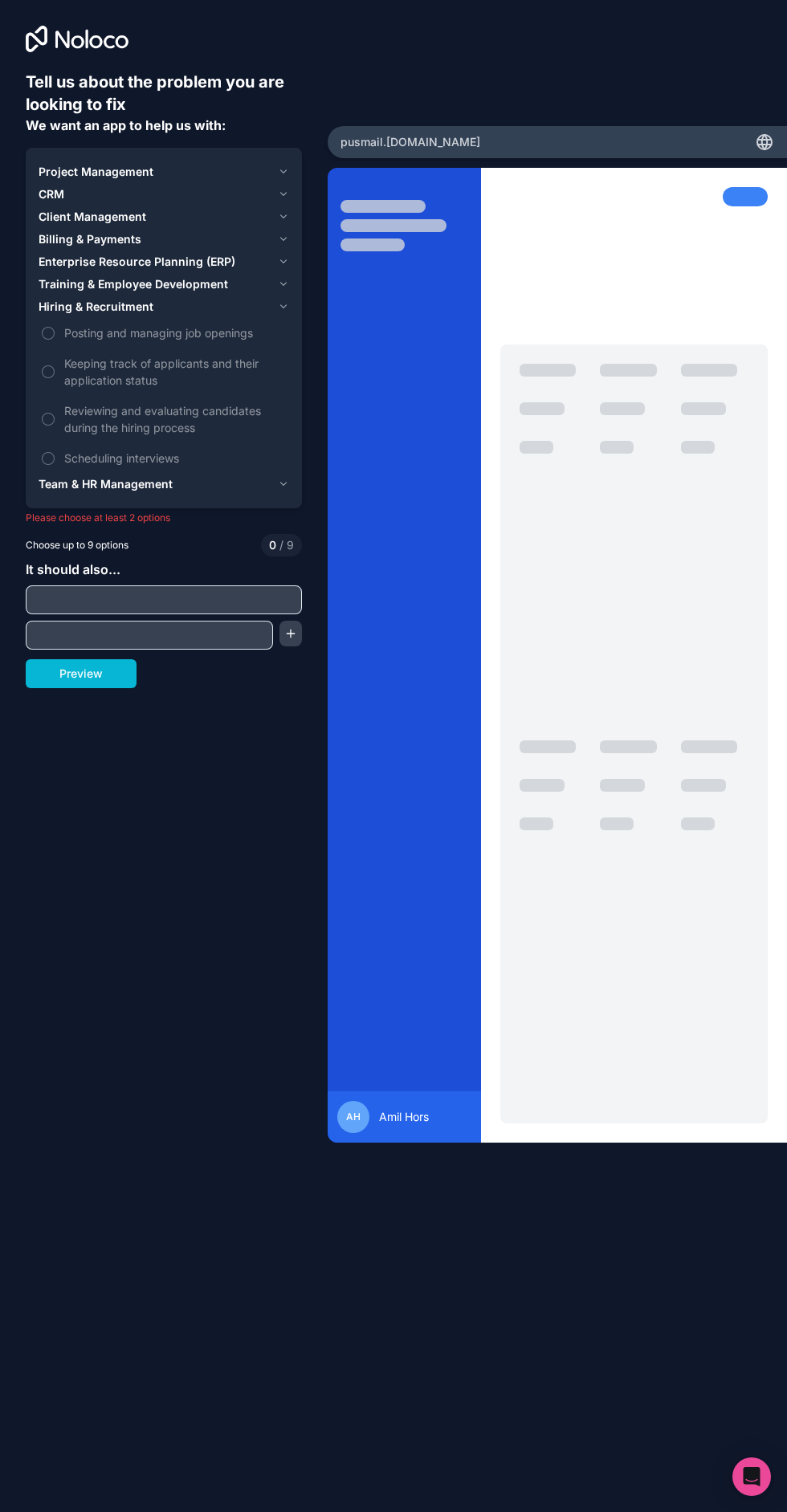
click at [246, 299] on div "Hiring & Recruitment" at bounding box center [155, 307] width 233 height 16
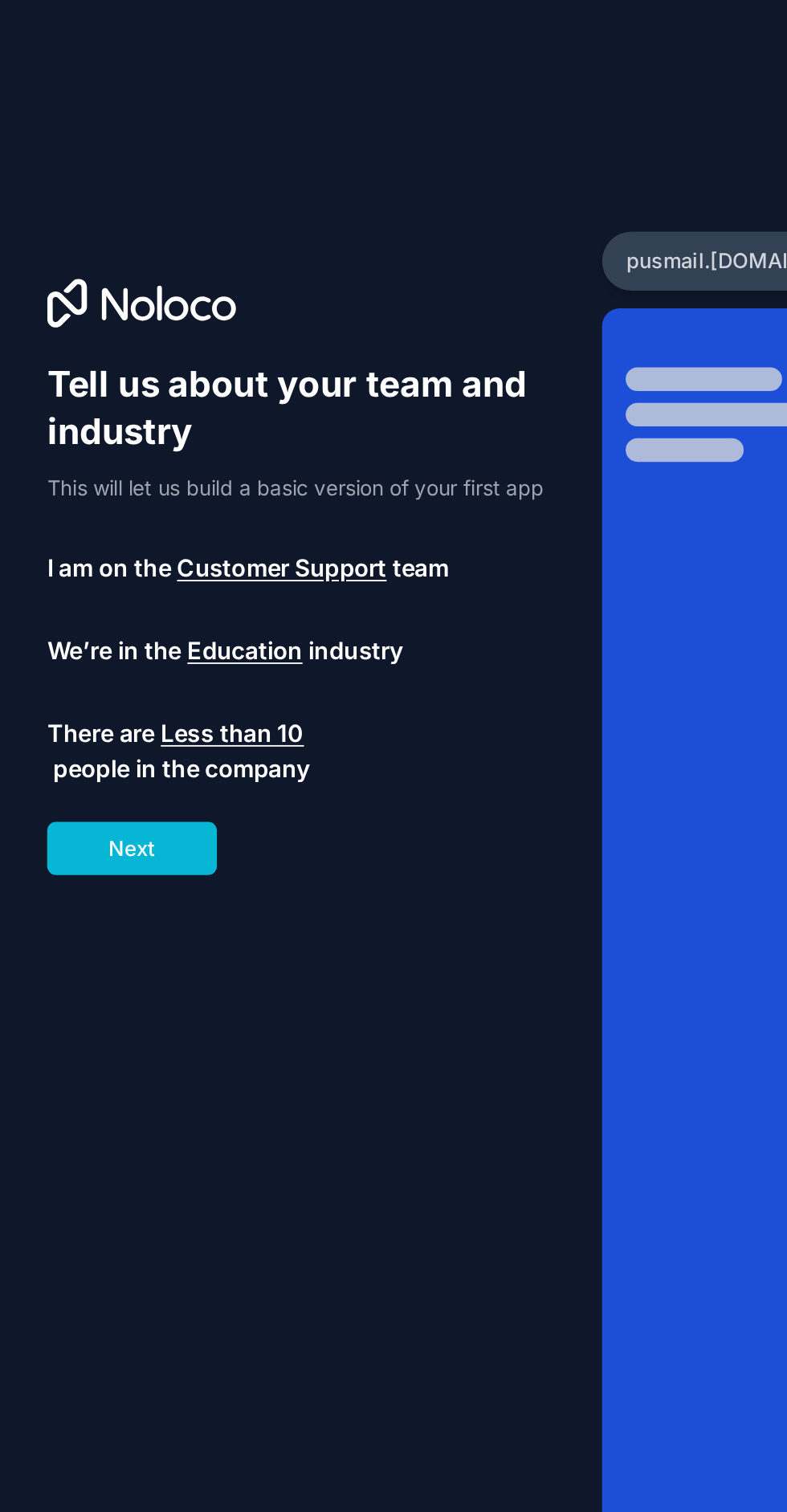
click at [184, 319] on span "Customer Support" at bounding box center [153, 309] width 114 height 20
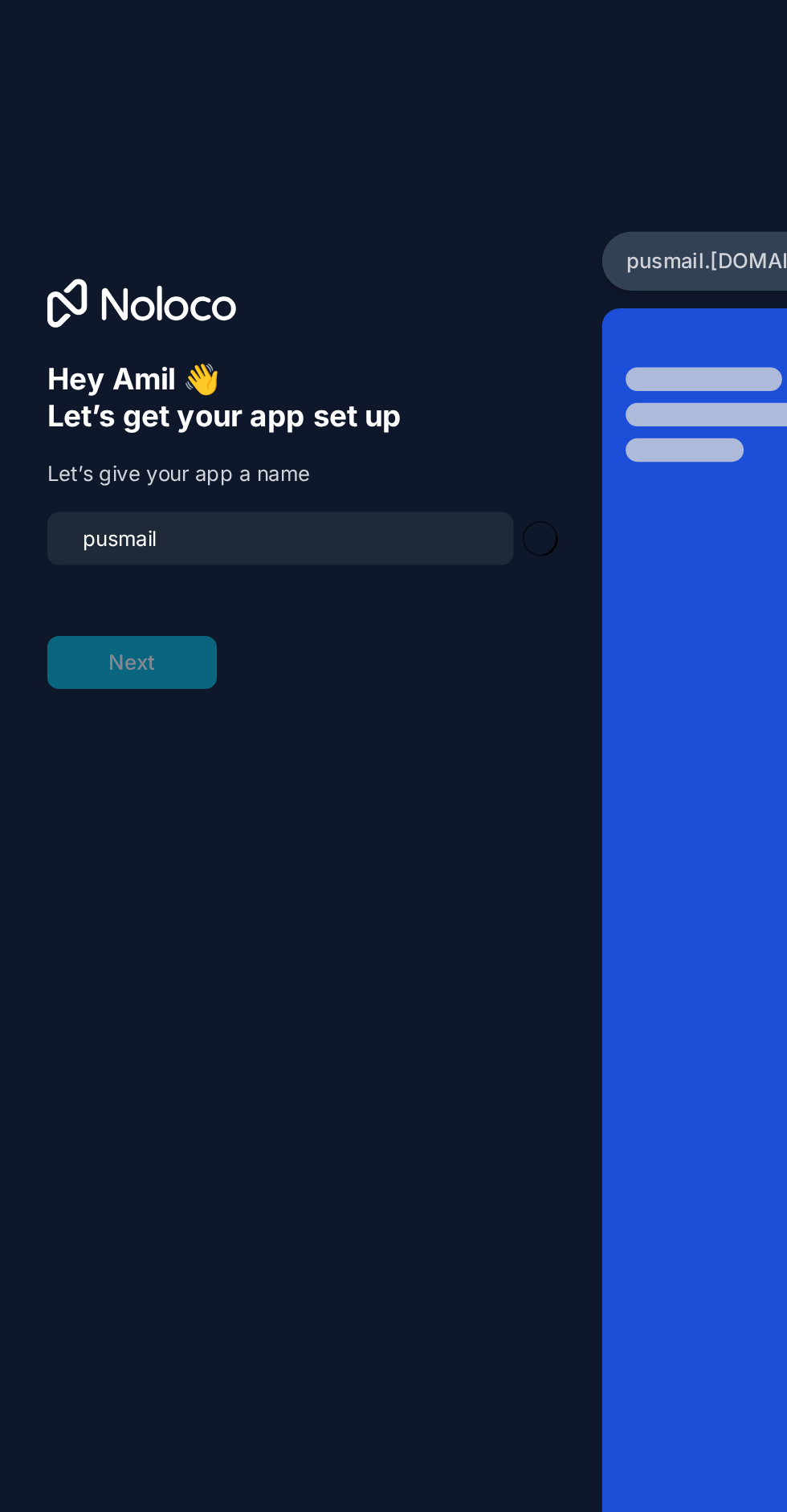
type input "pusmail-app"
click at [106, 367] on button "Next" at bounding box center [71, 360] width 92 height 29
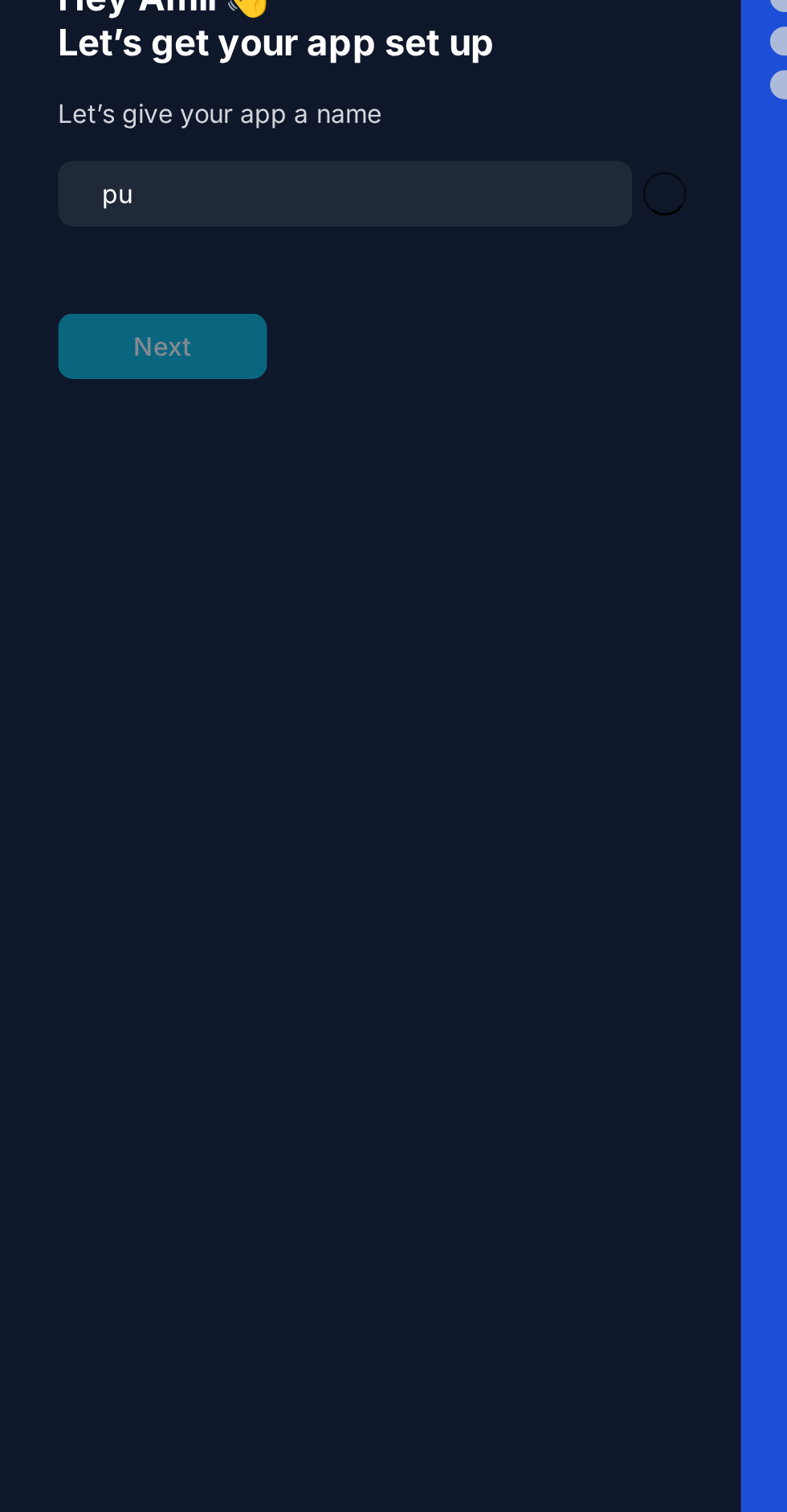
type input "p"
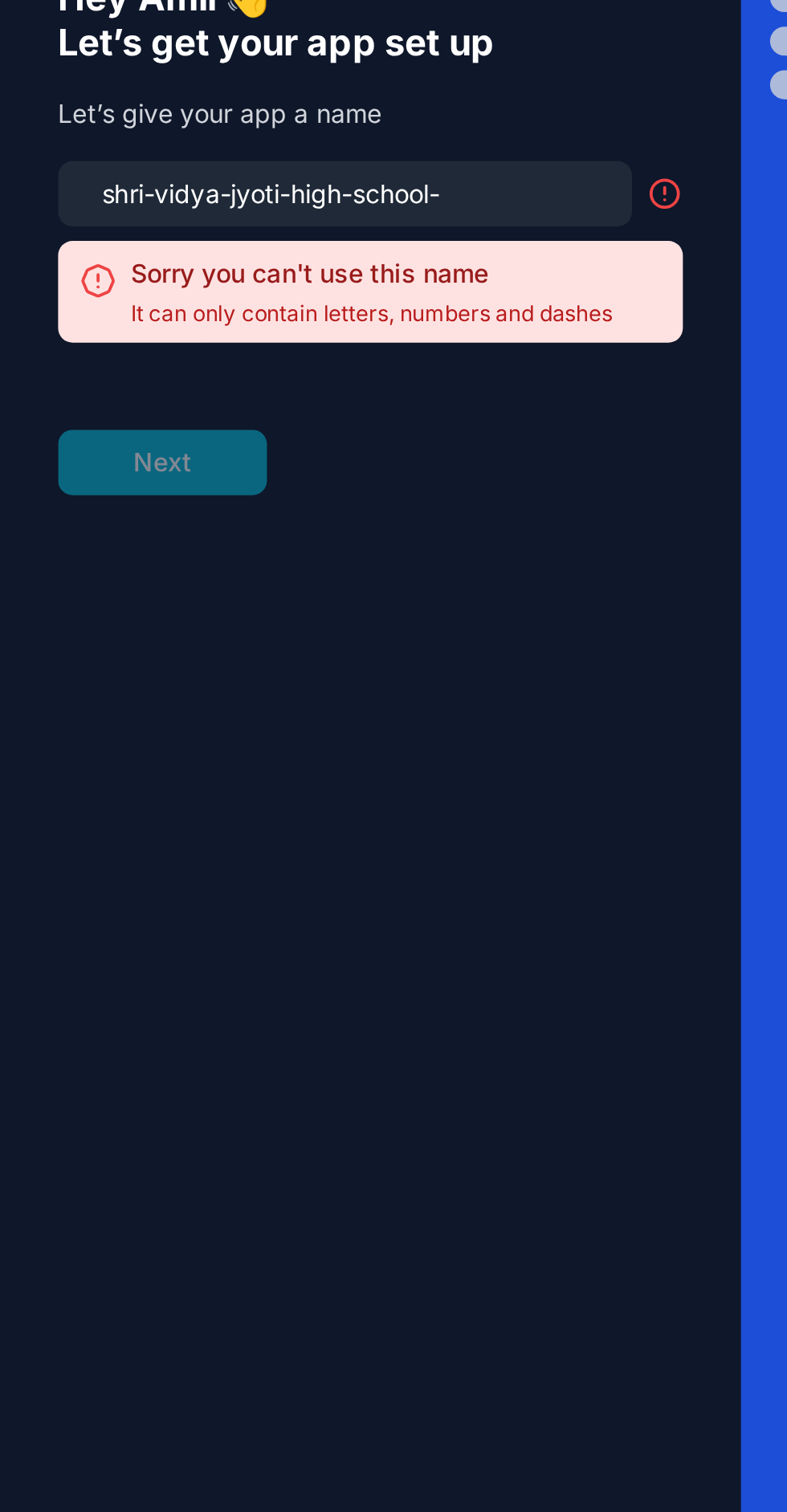
click at [79, 420] on form "shri-vidya-jyoti-high-school- Sorry you can't use this name It can only contain…" at bounding box center [164, 353] width 277 height 148
click at [246, 304] on input "shri-vidya-jyoti-high-school-" at bounding box center [152, 293] width 235 height 22
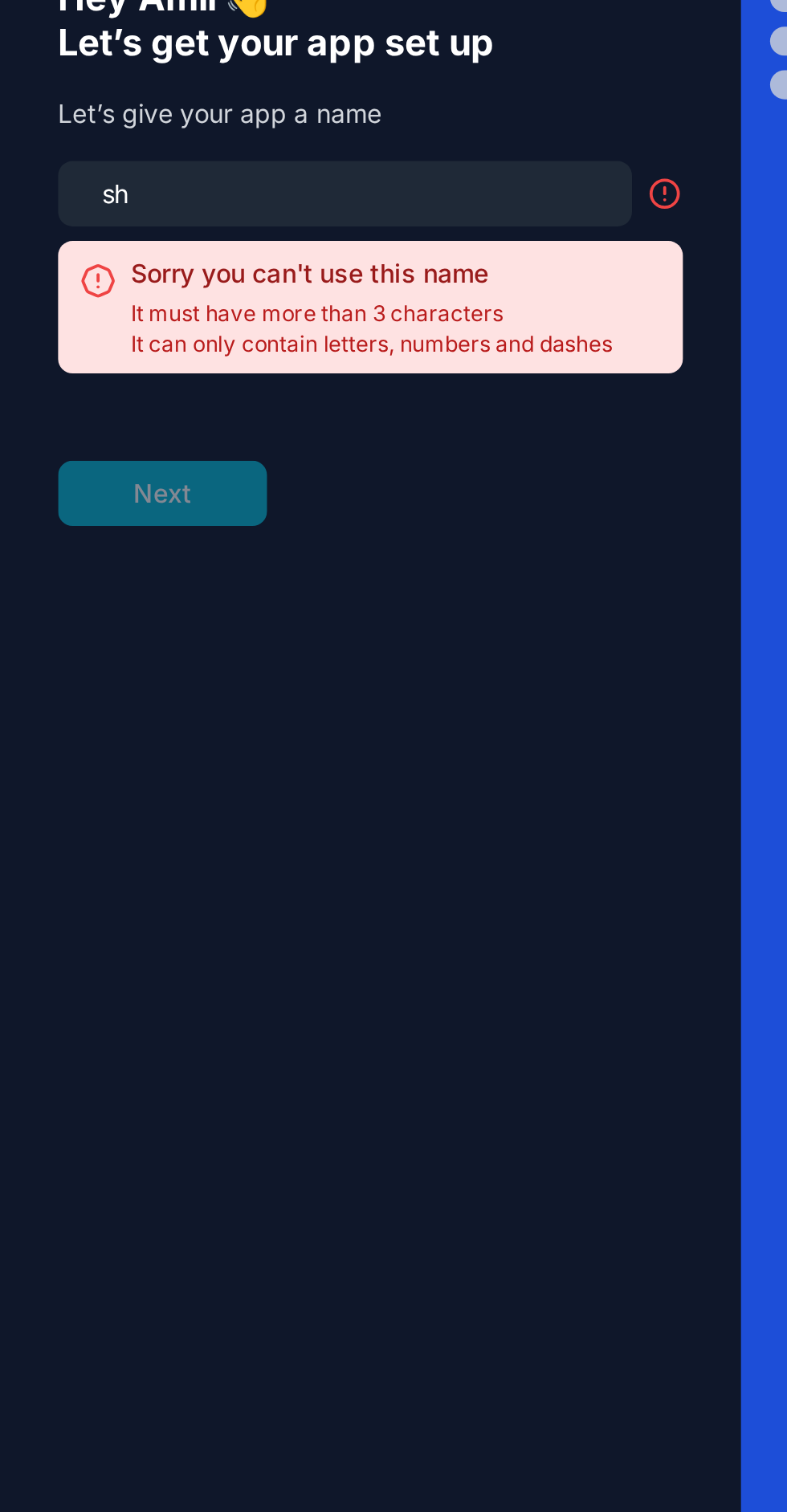
type input "s"
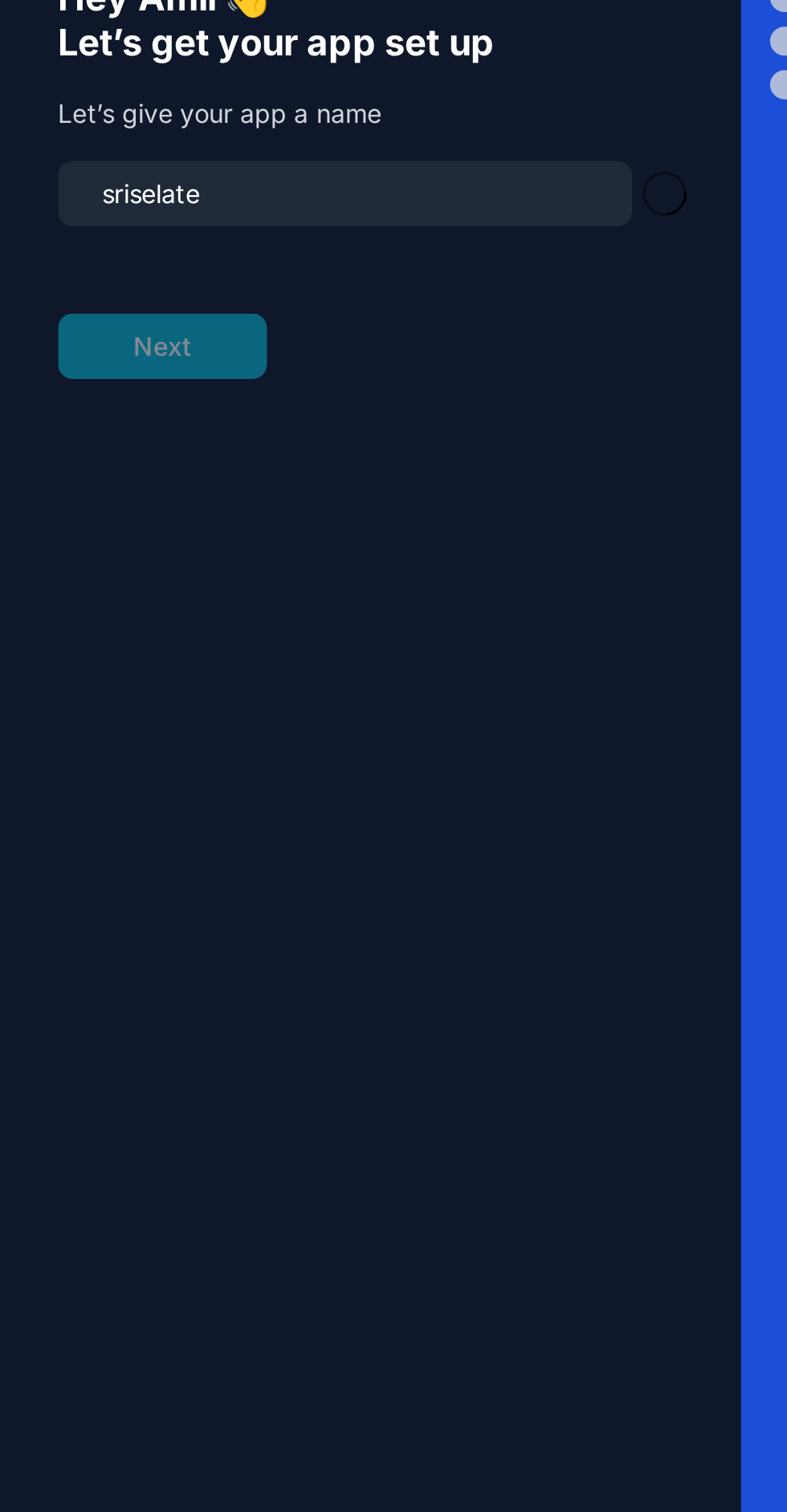
type input "sriselater"
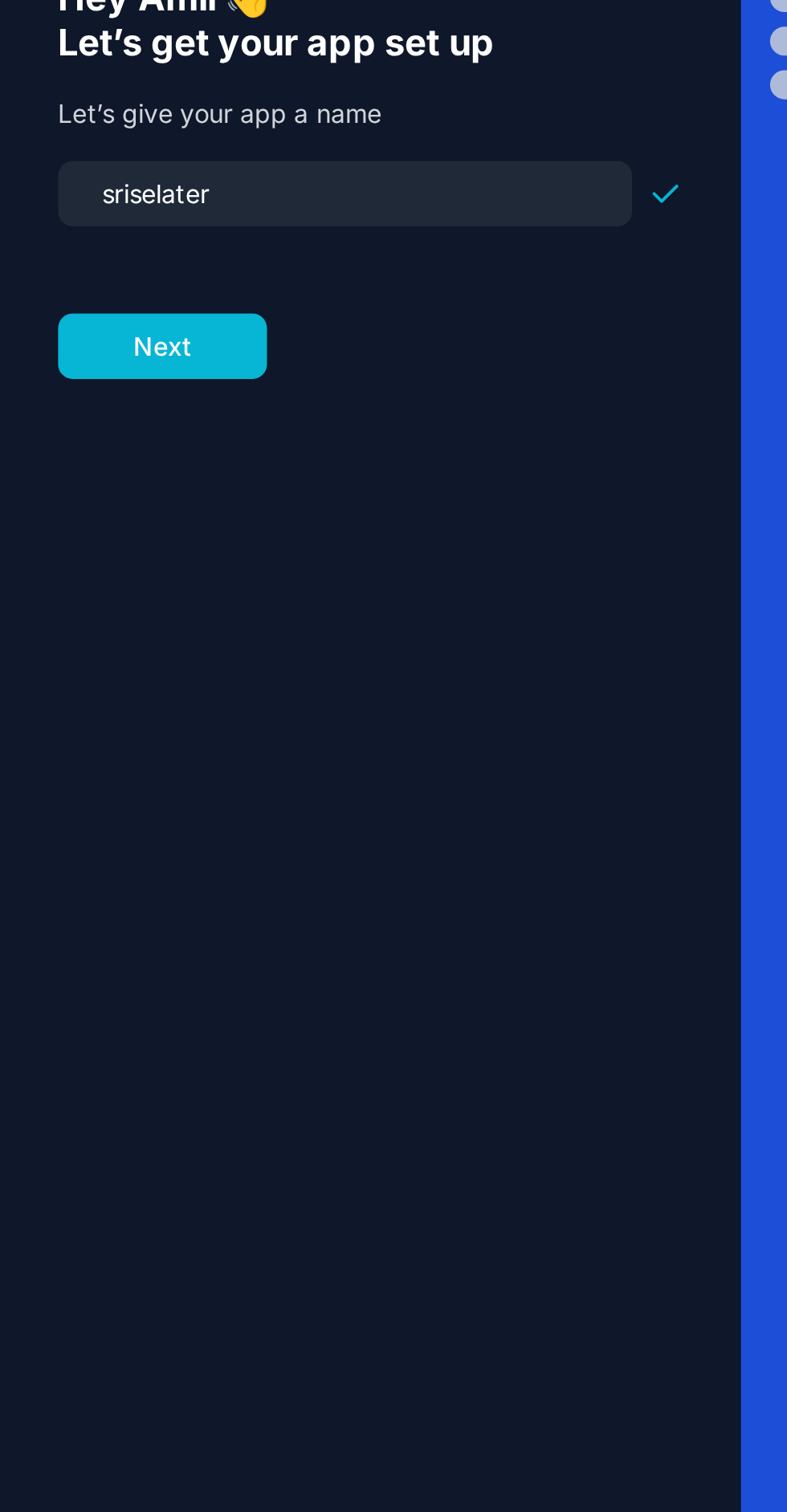
click at [101, 372] on button "Next" at bounding box center [71, 360] width 92 height 29
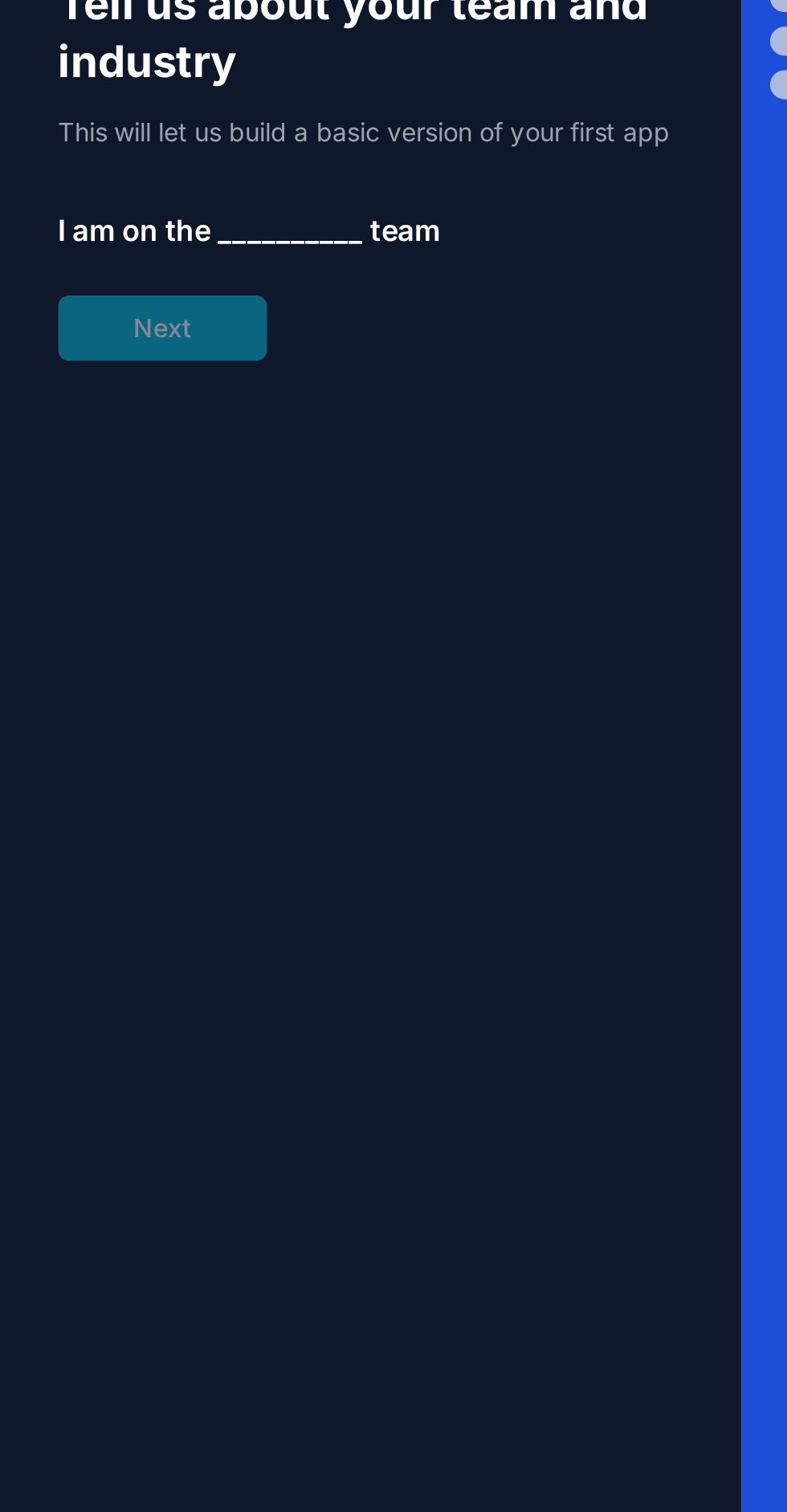
click at [134, 319] on span "__________" at bounding box center [128, 309] width 65 height 20
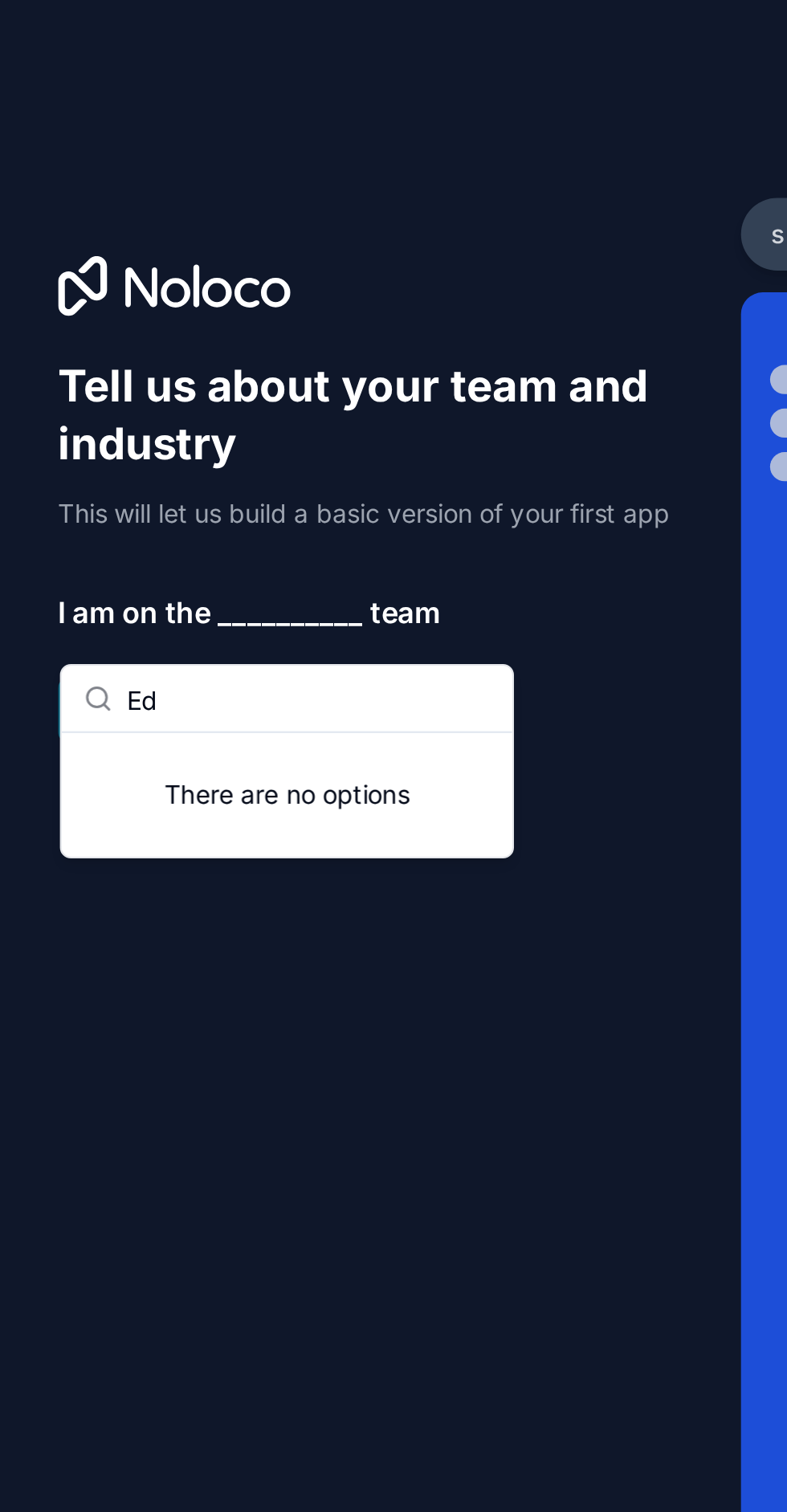
type input "E"
